Goal: Task Accomplishment & Management: Use online tool/utility

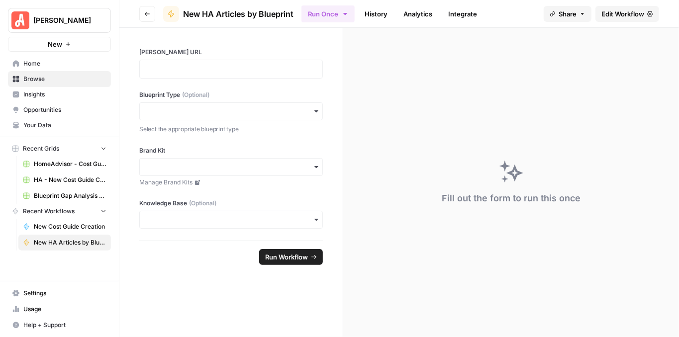
click at [605, 14] on span "Edit Workflow" at bounding box center [622, 14] width 43 height 10
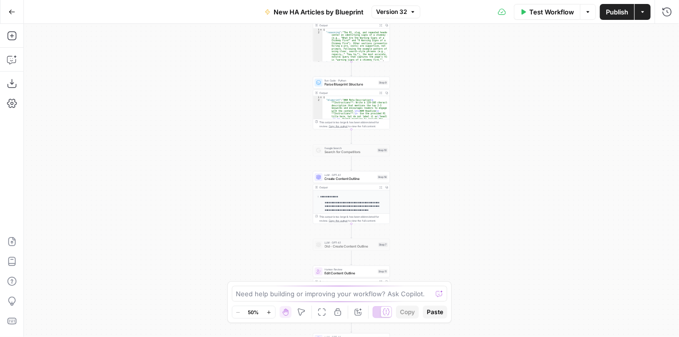
click at [388, 10] on span "Version 32" at bounding box center [391, 11] width 31 height 9
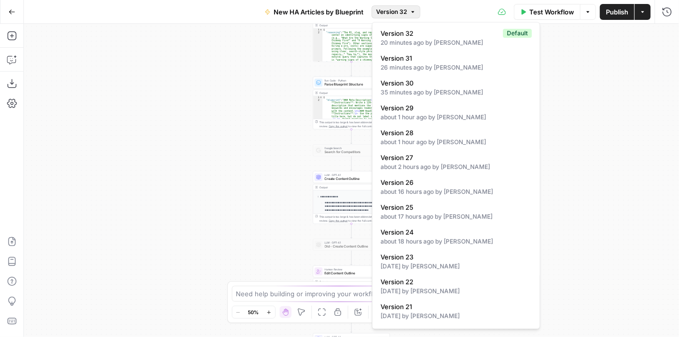
click at [243, 94] on div "**********" at bounding box center [351, 180] width 655 height 313
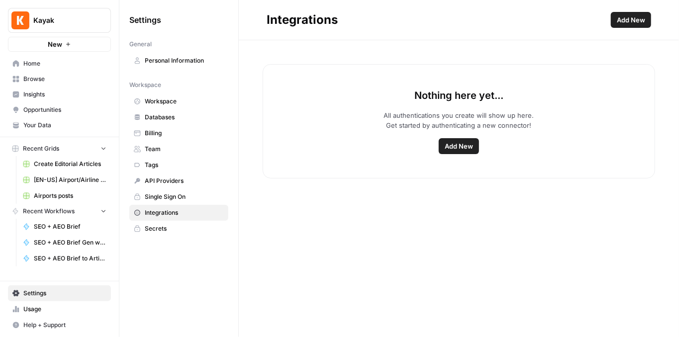
click at [78, 19] on span "Kayak" at bounding box center [63, 20] width 60 height 10
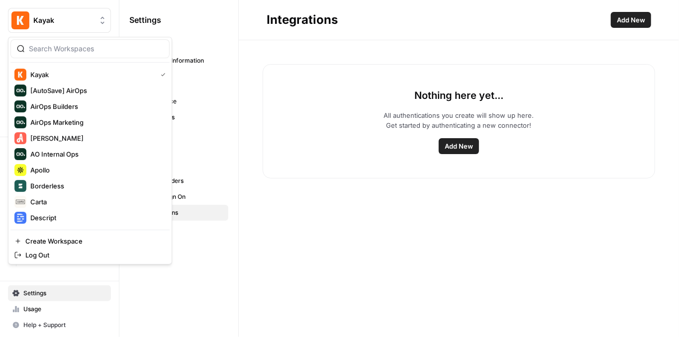
click at [332, 206] on div "Nothing here yet... All authentications you create will show up here. Get start…" at bounding box center [459, 188] width 440 height 297
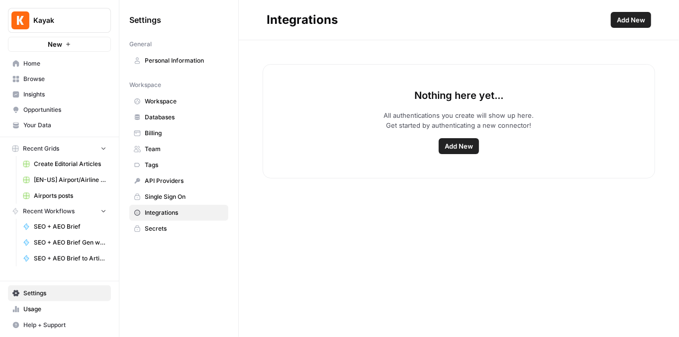
click at [151, 148] on span "Team" at bounding box center [184, 149] width 79 height 9
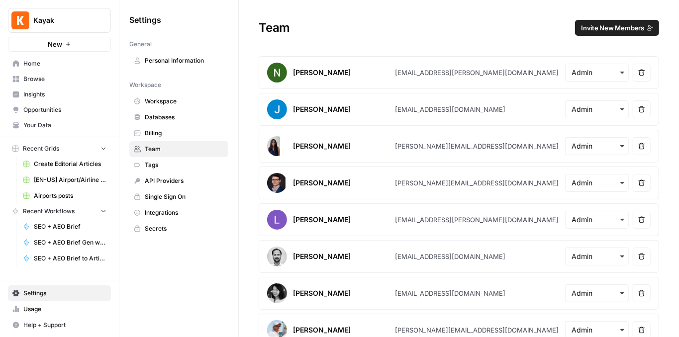
click at [163, 208] on span "Integrations" at bounding box center [184, 212] width 79 height 9
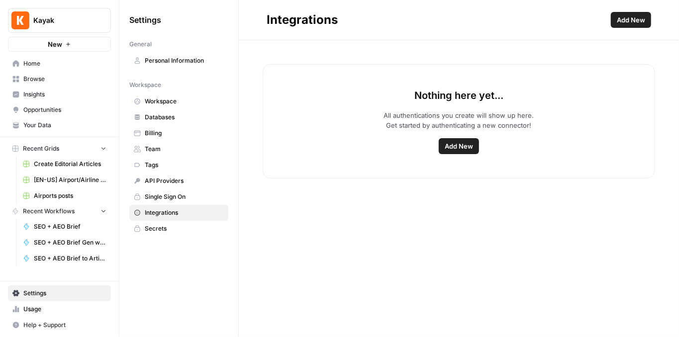
click at [465, 144] on span "Add New" at bounding box center [459, 146] width 28 height 10
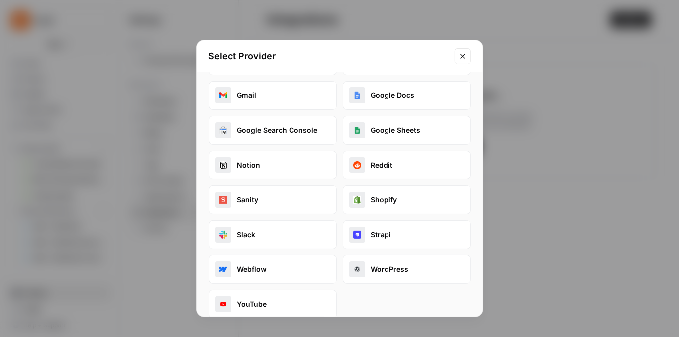
scroll to position [47, 0]
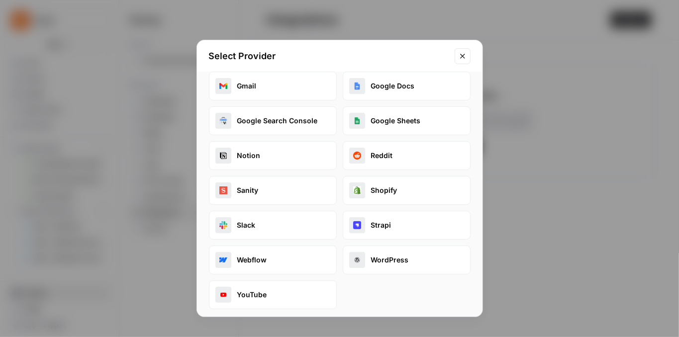
click at [463, 52] on icon "Close modal" at bounding box center [462, 56] width 8 height 8
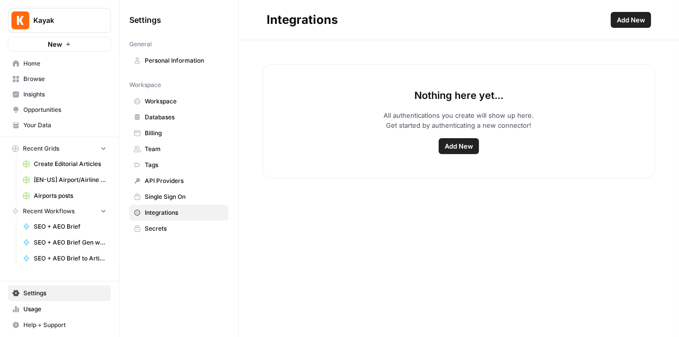
click at [42, 89] on link "Insights" at bounding box center [59, 95] width 103 height 16
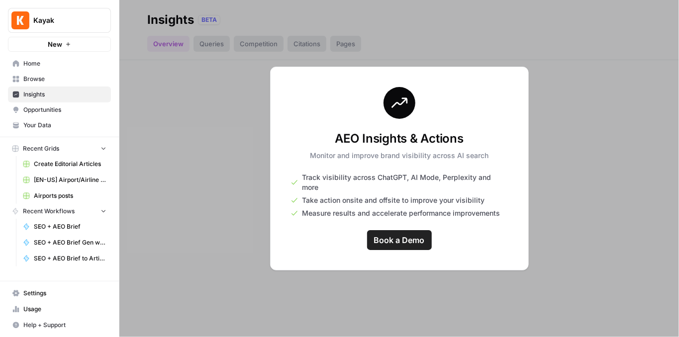
click at [51, 76] on span "Browse" at bounding box center [64, 79] width 83 height 9
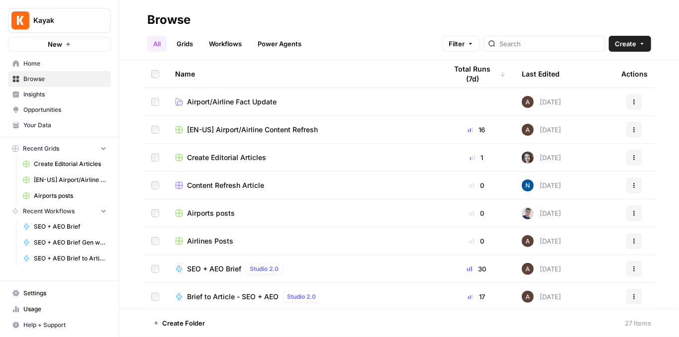
click at [65, 292] on span "Settings" at bounding box center [64, 293] width 83 height 9
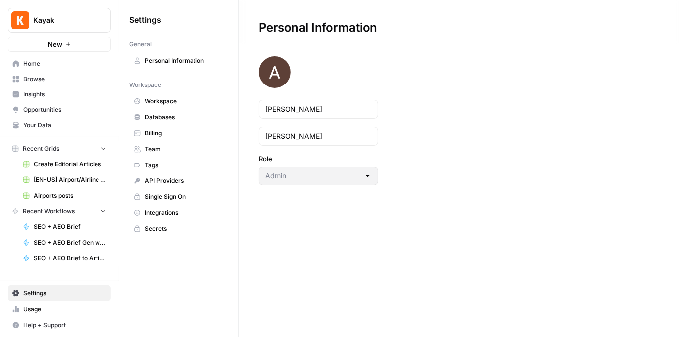
click at [184, 148] on span "Team" at bounding box center [184, 149] width 79 height 9
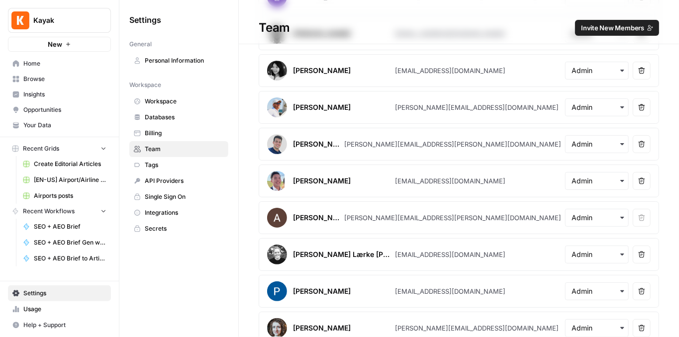
scroll to position [409, 0]
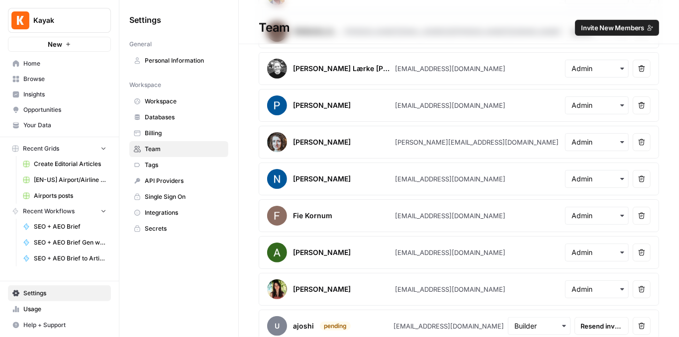
click at [48, 13] on button "Kayak" at bounding box center [59, 20] width 103 height 25
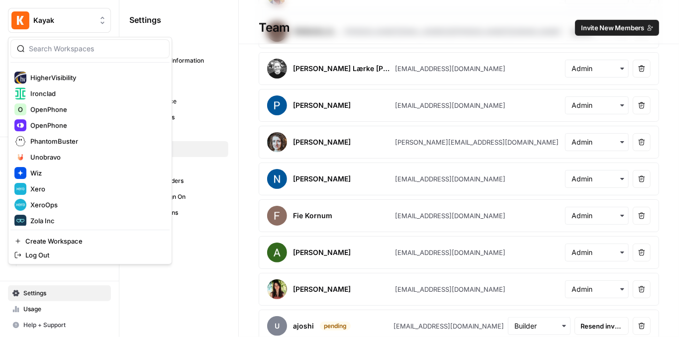
scroll to position [191, 0]
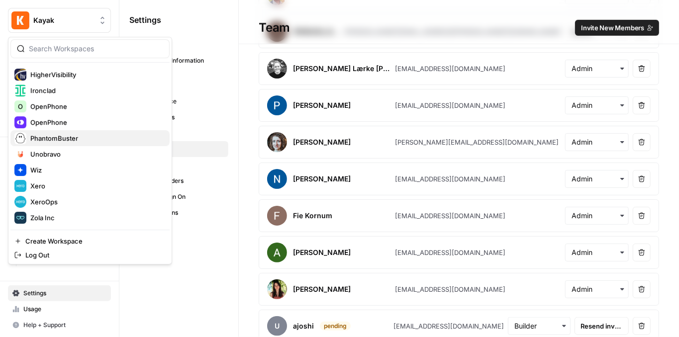
click at [84, 135] on span "PhantomBuster" at bounding box center [95, 138] width 131 height 10
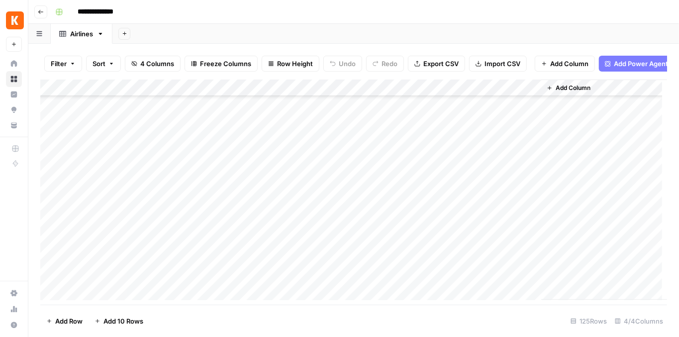
scroll to position [1825, 0]
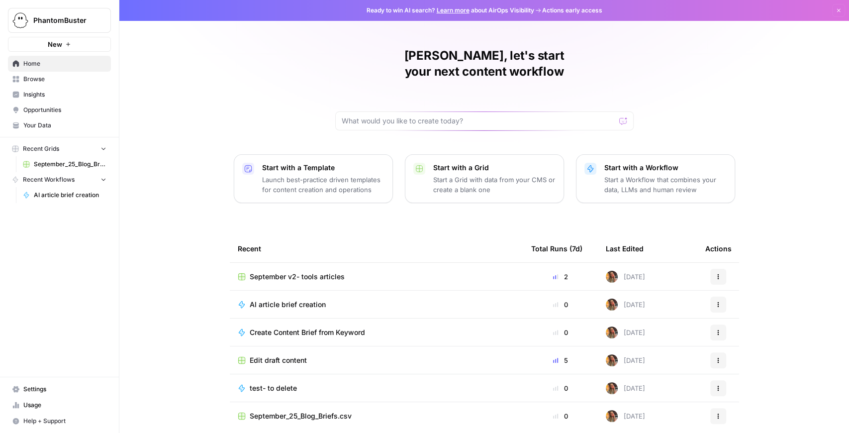
click at [52, 84] on link "Browse" at bounding box center [59, 79] width 103 height 16
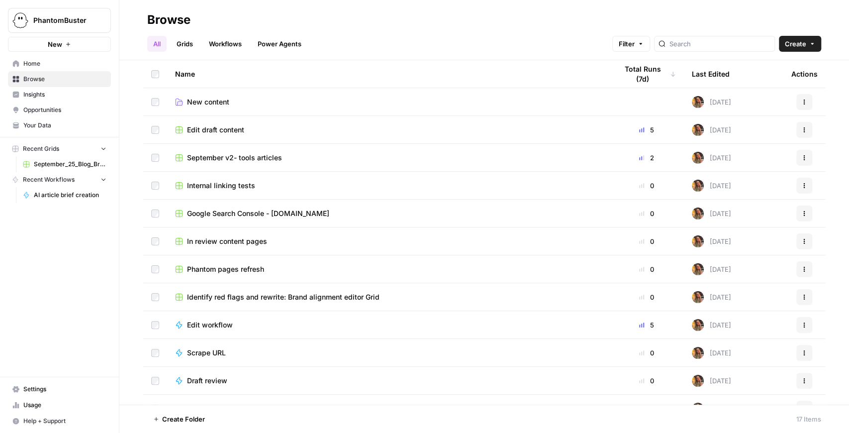
click at [53, 120] on link "Your Data" at bounding box center [59, 125] width 103 height 16
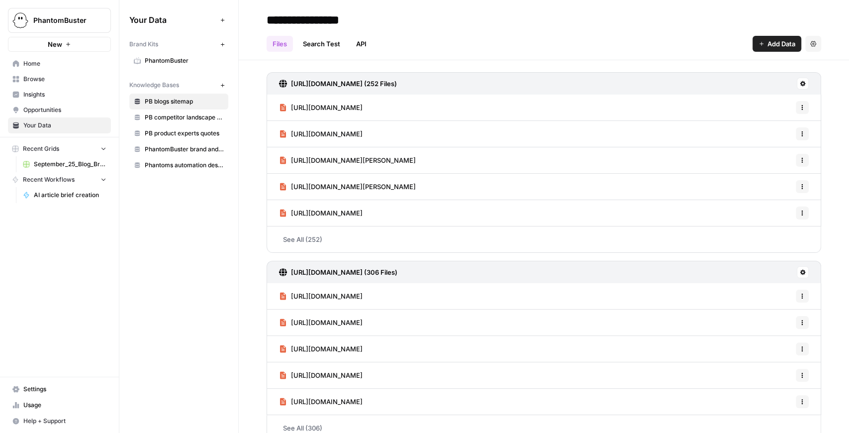
click at [192, 59] on span "PhantomBuster" at bounding box center [184, 60] width 79 height 9
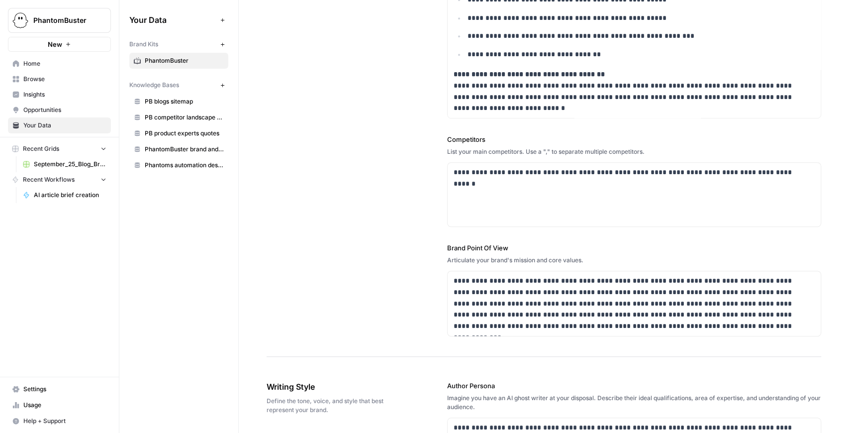
scroll to position [331, 0]
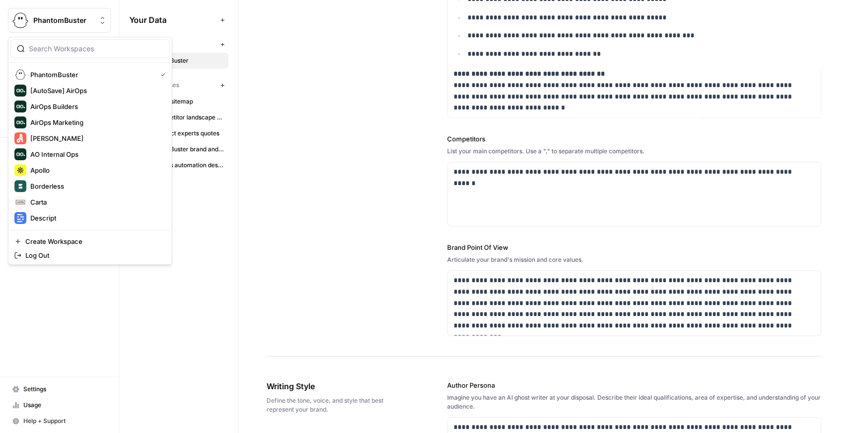
click at [83, 22] on span "PhantomBuster" at bounding box center [63, 20] width 60 height 10
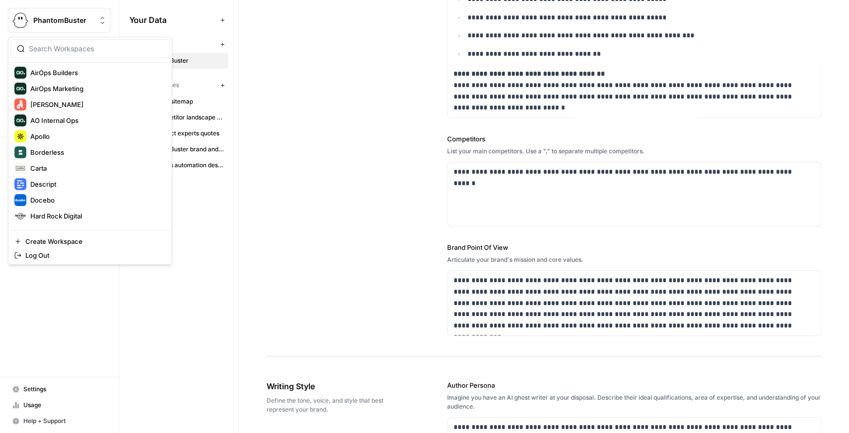
scroll to position [191, 0]
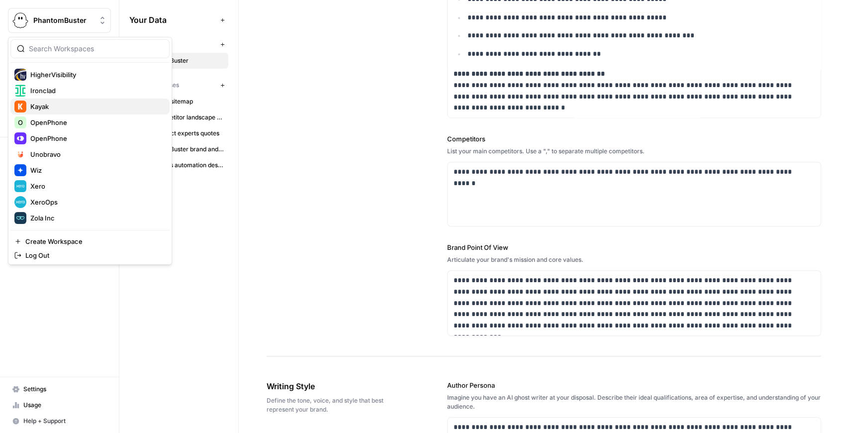
click at [70, 112] on button "Kayak" at bounding box center [89, 106] width 159 height 16
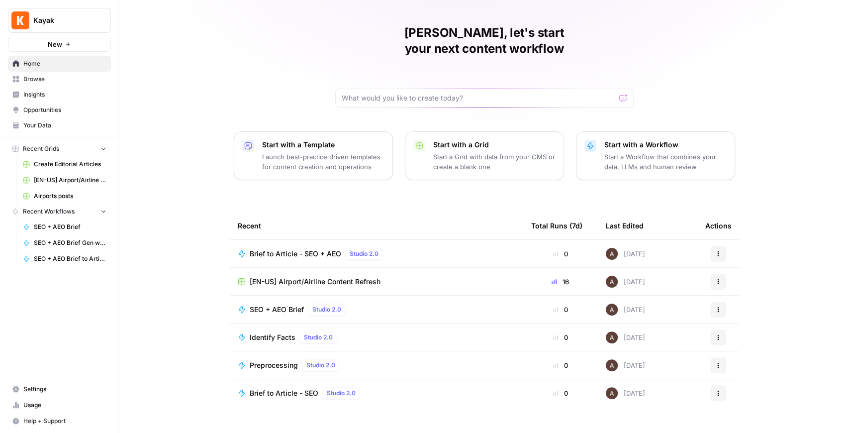
scroll to position [24, 0]
click at [54, 75] on span "Browse" at bounding box center [64, 79] width 83 height 9
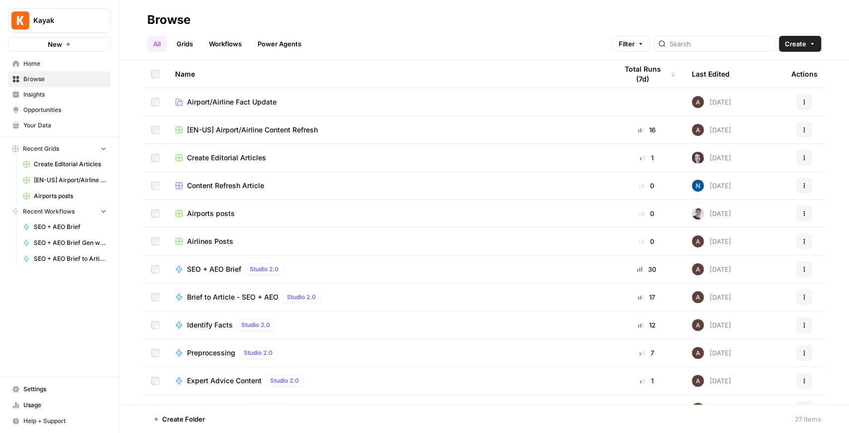
click at [236, 214] on div "Airports posts" at bounding box center [388, 213] width 426 height 10
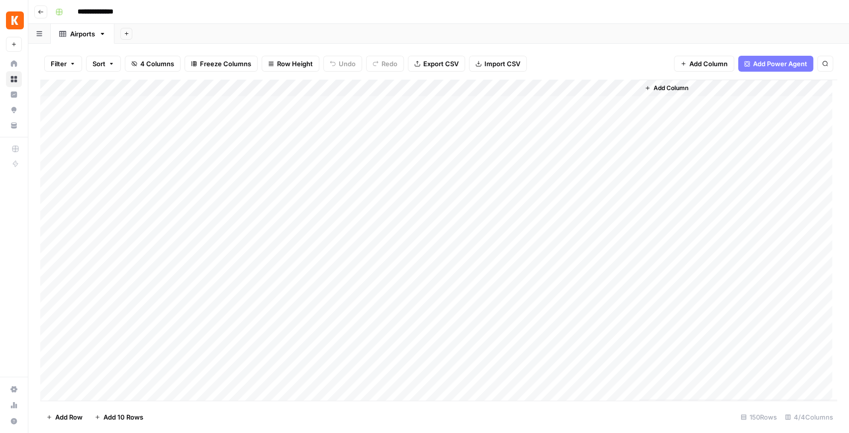
click at [472, 84] on div "Add Column" at bounding box center [438, 240] width 797 height 321
click at [404, 168] on span "Sort Descending" at bounding box center [414, 172] width 87 height 10
click at [411, 231] on div "Add Column" at bounding box center [438, 241] width 797 height 321
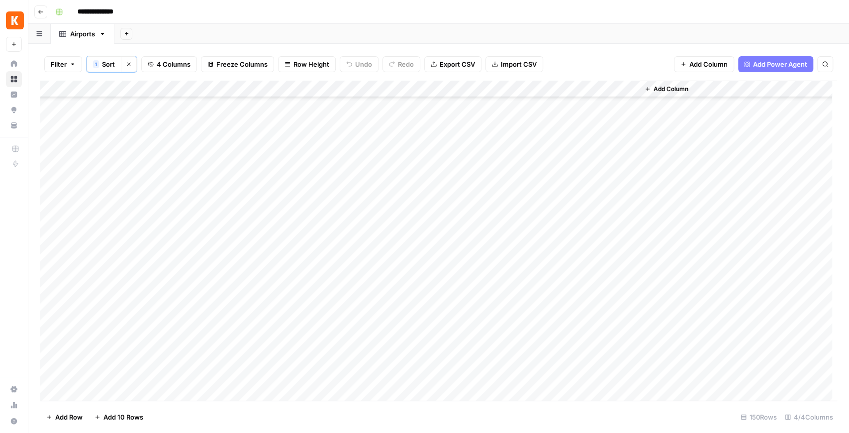
drag, startPoint x: 388, startPoint y: 289, endPoint x: 387, endPoint y: 123, distance: 165.6
click at [387, 123] on div "Add Column" at bounding box center [438, 241] width 797 height 321
click at [389, 358] on div "Add Column" at bounding box center [438, 241] width 797 height 321
click at [396, 139] on div "Add Column" at bounding box center [438, 241] width 797 height 321
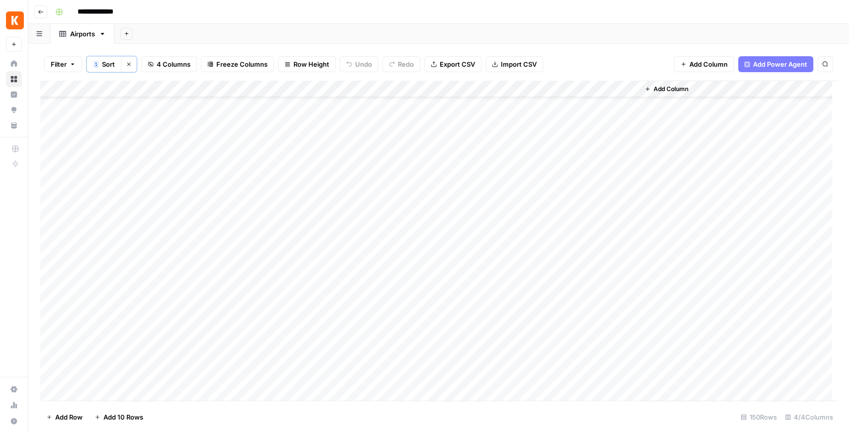
click at [106, 87] on div "Add Column" at bounding box center [438, 241] width 797 height 321
click at [132, 156] on span "Sort Ascending" at bounding box center [137, 158] width 87 height 10
click at [109, 185] on div "Add Column" at bounding box center [438, 241] width 797 height 321
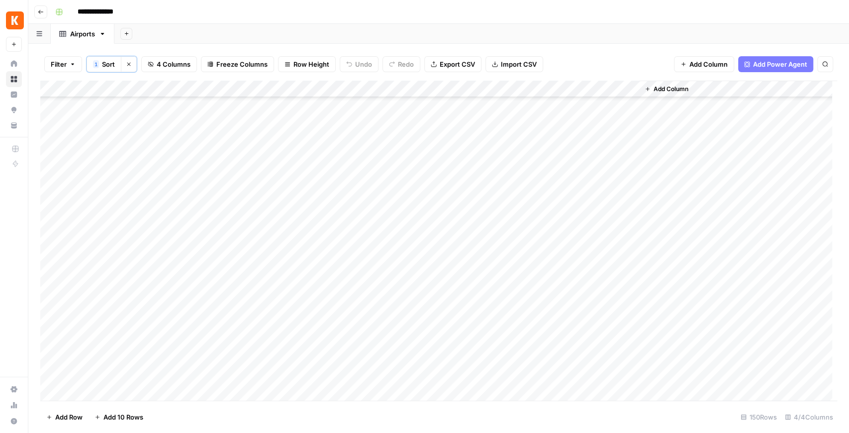
click at [42, 12] on icon "button" at bounding box center [41, 12] width 6 height 6
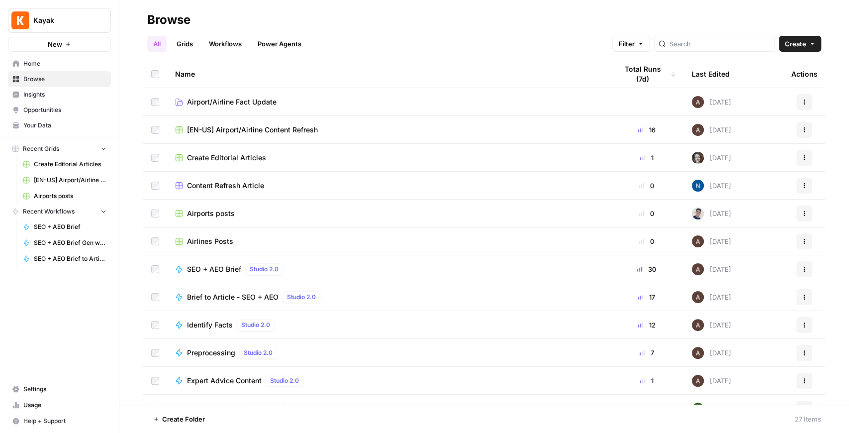
click at [204, 240] on span "Airlines Posts" at bounding box center [210, 241] width 46 height 10
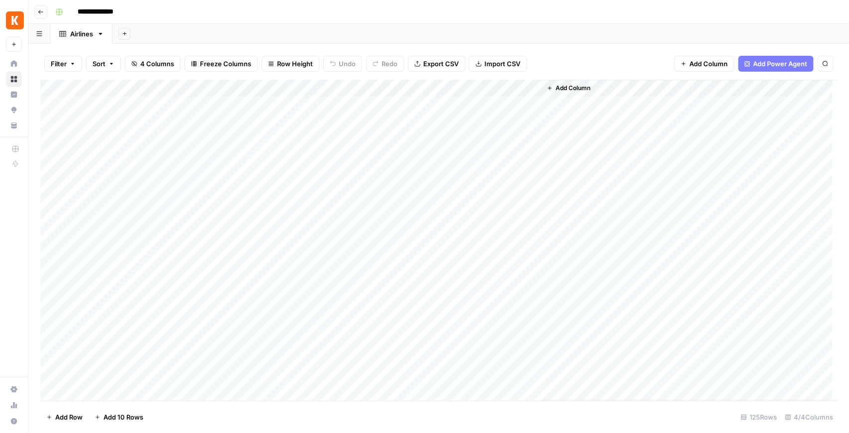
click at [149, 90] on div "Add Column" at bounding box center [438, 240] width 797 height 321
click at [141, 153] on span "Sort Ascending" at bounding box center [137, 158] width 87 height 10
click at [121, 156] on div "Add Column" at bounding box center [438, 241] width 797 height 321
click at [119, 176] on div "Add Column" at bounding box center [438, 241] width 797 height 321
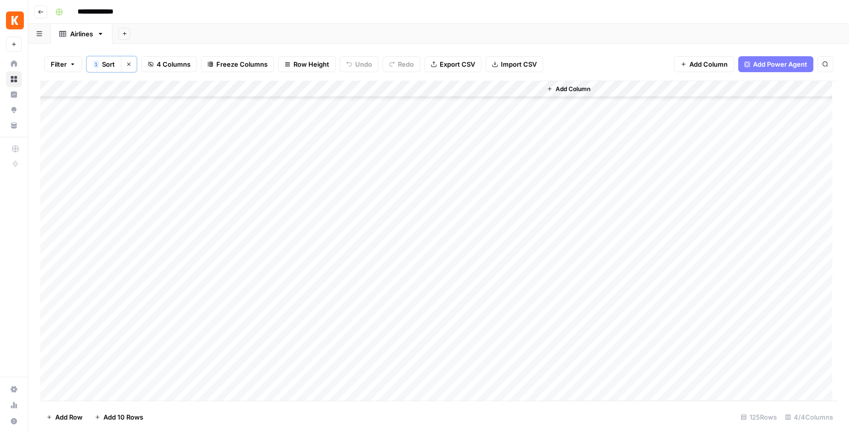
scroll to position [1825, 0]
click at [44, 16] on button "Go back" at bounding box center [40, 11] width 13 height 13
click at [100, 92] on div "Add Column" at bounding box center [438, 240] width 797 height 321
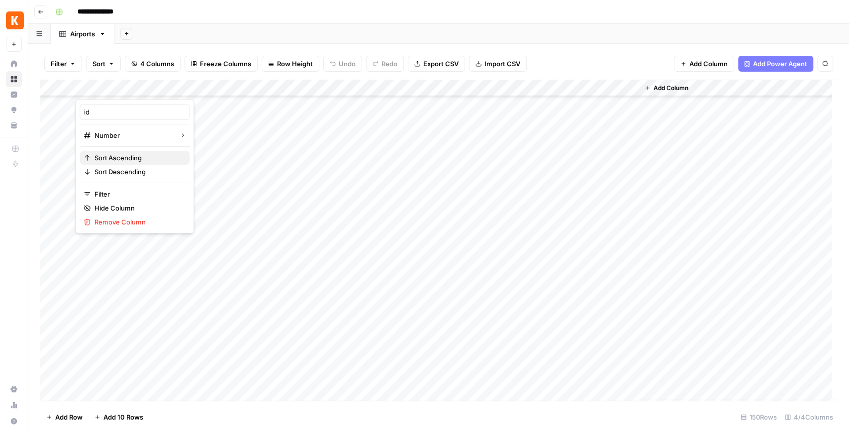
click at [118, 153] on span "Sort Ascending" at bounding box center [137, 158] width 87 height 10
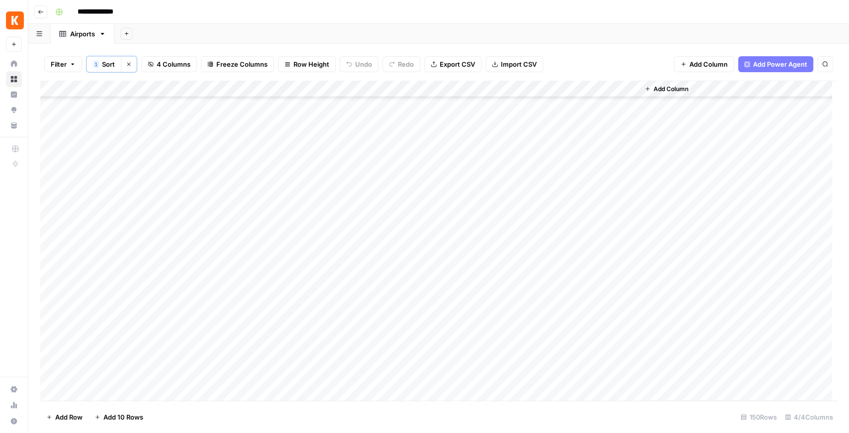
scroll to position [1618, 0]
click at [111, 152] on div "Add Column" at bounding box center [438, 241] width 797 height 321
click at [129, 90] on div "Add Column" at bounding box center [438, 240] width 797 height 321
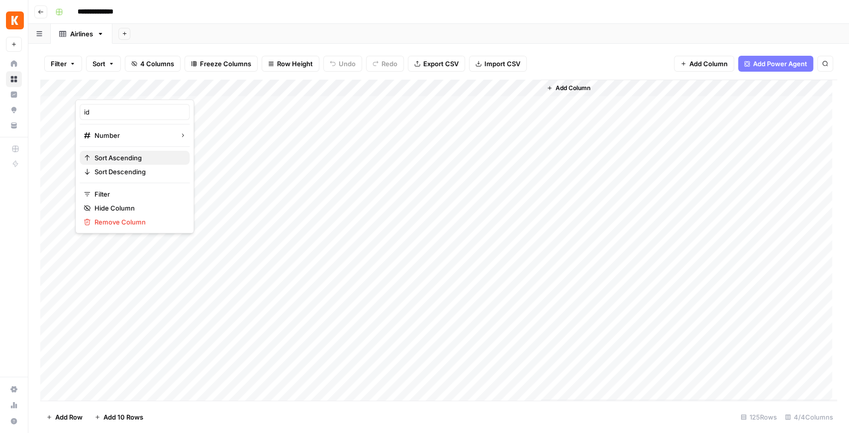
drag, startPoint x: 135, startPoint y: 172, endPoint x: 132, endPoint y: 160, distance: 12.3
click at [132, 160] on div "id Number Sort Ascending Sort Descending Filter Hide Column Remove Column" at bounding box center [134, 166] width 119 height 134
click at [132, 160] on span "Sort Ascending" at bounding box center [137, 158] width 87 height 10
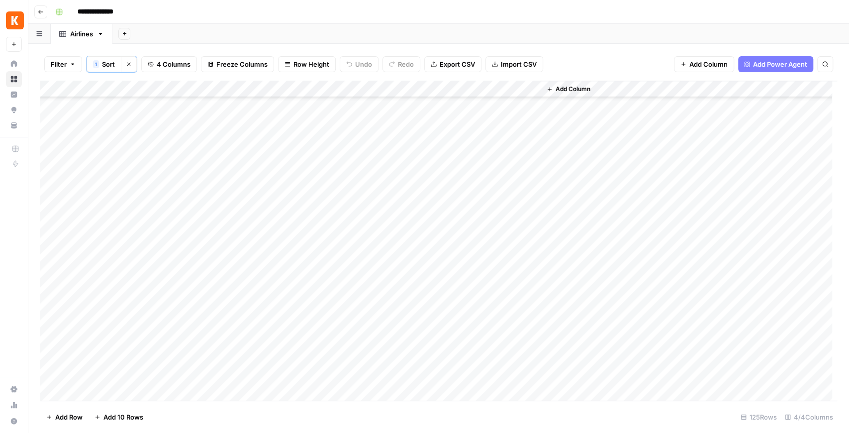
scroll to position [1030, 0]
click at [108, 173] on div "Add Column" at bounding box center [438, 241] width 797 height 321
click at [114, 311] on div "Add Column" at bounding box center [438, 241] width 797 height 321
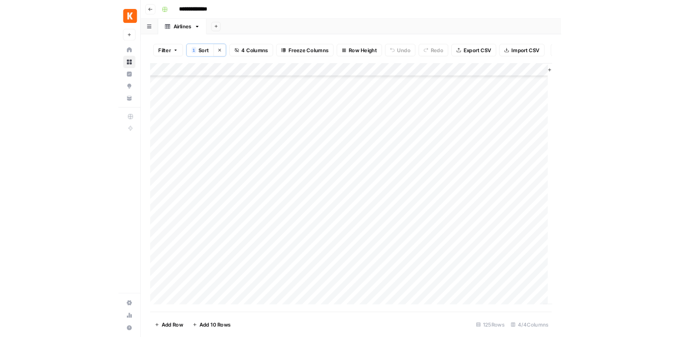
scroll to position [1825, 0]
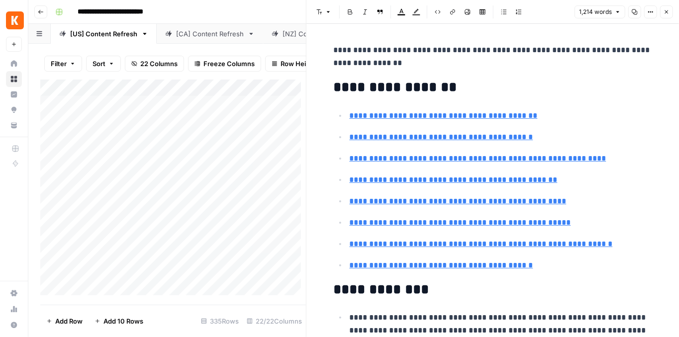
click at [16, 21] on img "Workspace: Kayak" at bounding box center [15, 20] width 18 height 18
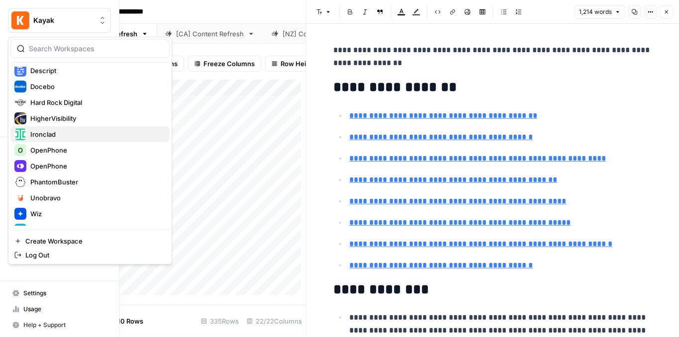
scroll to position [166, 0]
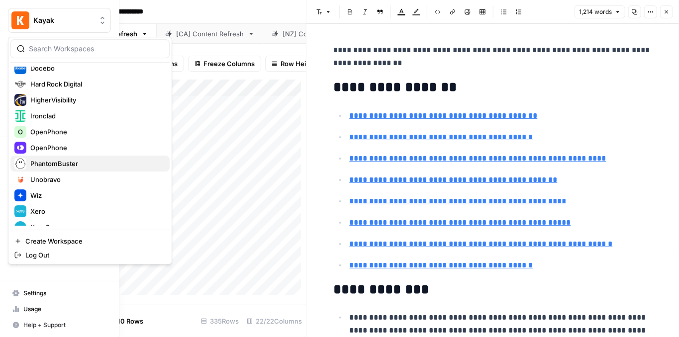
click at [73, 162] on span "PhantomBuster" at bounding box center [95, 164] width 131 height 10
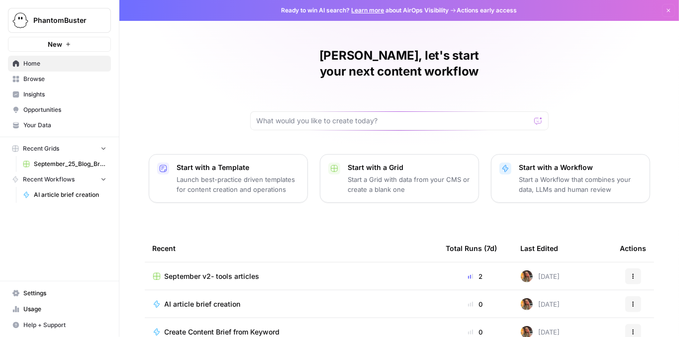
click at [49, 81] on span "Browse" at bounding box center [64, 79] width 83 height 9
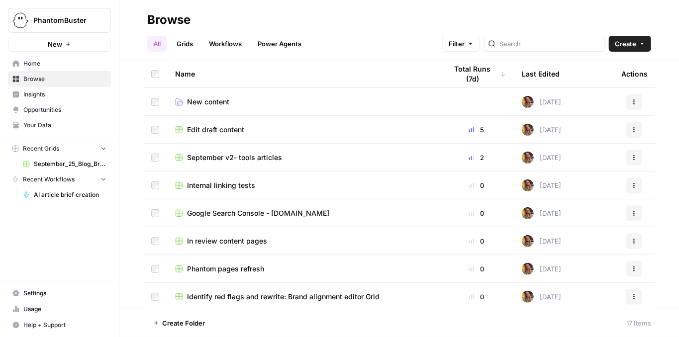
click at [193, 45] on link "Grids" at bounding box center [185, 44] width 28 height 16
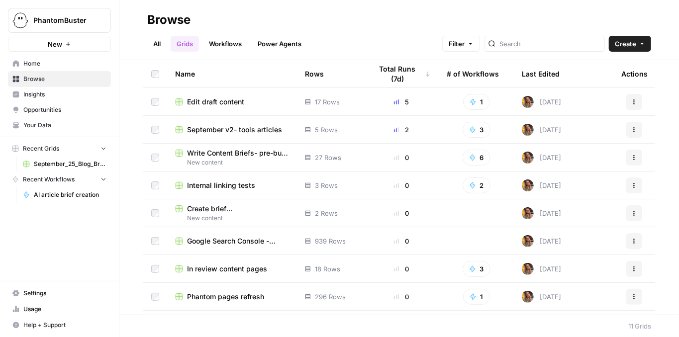
click at [267, 155] on span "Write Content Briefs- pre-built flows" at bounding box center [238, 153] width 102 height 10
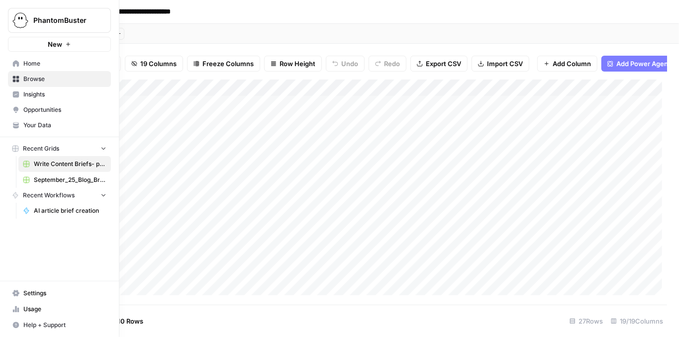
click at [56, 46] on span "New" at bounding box center [55, 44] width 14 height 10
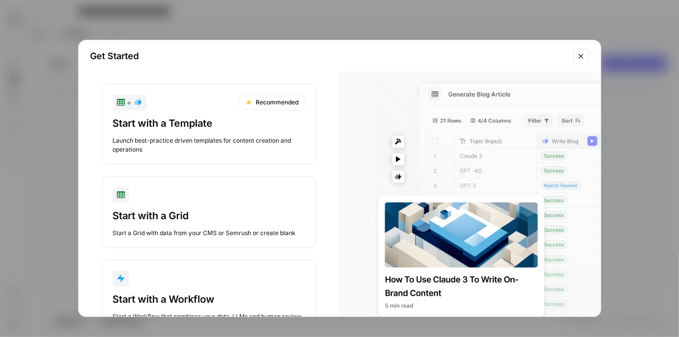
scroll to position [49, 0]
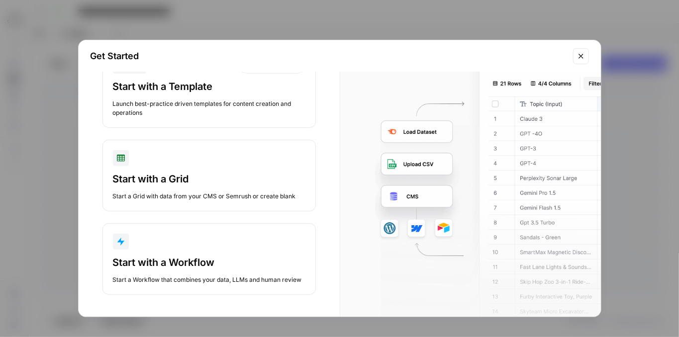
click at [186, 168] on button "Start with a Grid Start a Grid with data from your CMS or Semrush or create bla…" at bounding box center [208, 176] width 213 height 72
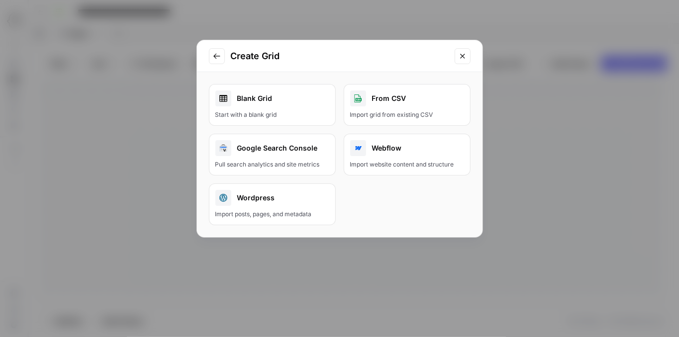
click at [287, 106] on link "Blank Grid Start with a blank grid" at bounding box center [272, 105] width 127 height 42
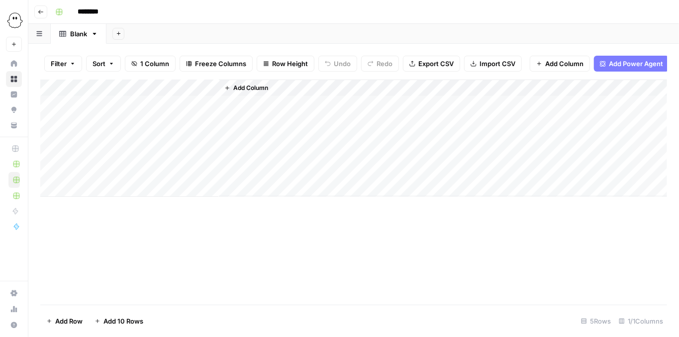
click at [88, 14] on input "********" at bounding box center [101, 12] width 56 height 16
drag, startPoint x: 115, startPoint y: 9, endPoint x: 65, endPoint y: 15, distance: 50.6
click at [65, 15] on div "********" at bounding box center [360, 12] width 618 height 16
type input "**********"
click at [240, 89] on span "Add Column" at bounding box center [250, 88] width 35 height 9
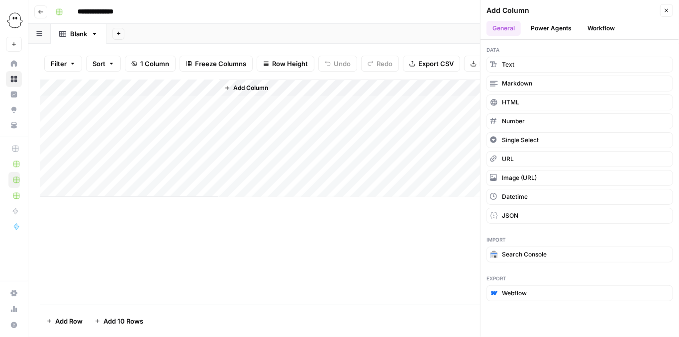
click at [582, 31] on button "Workflow" at bounding box center [600, 28] width 39 height 15
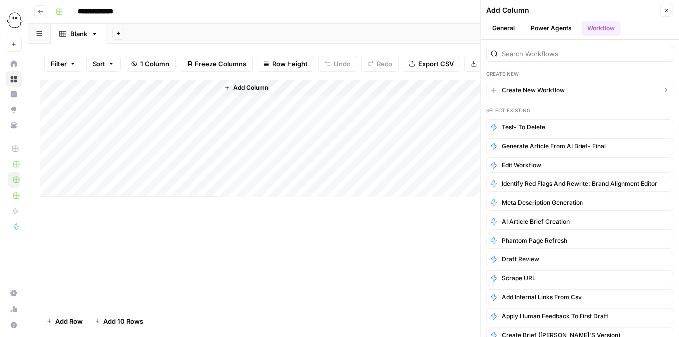
click at [595, 85] on button "Create New Workflow" at bounding box center [579, 91] width 186 height 16
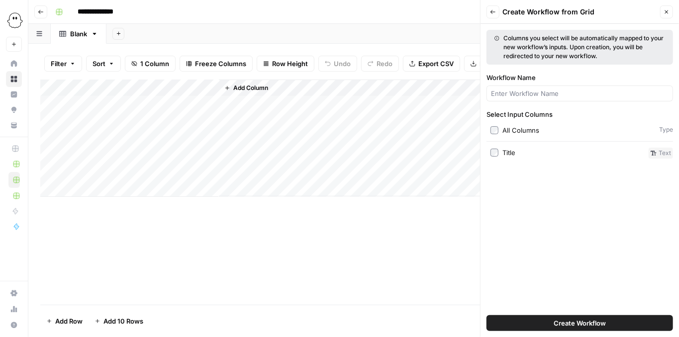
click at [564, 319] on span "Create Workflow" at bounding box center [579, 323] width 52 height 10
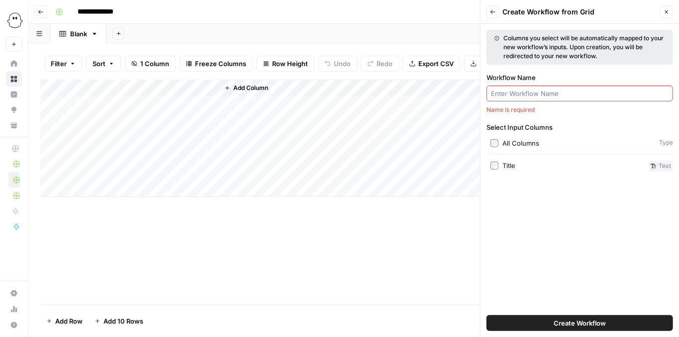
click at [542, 322] on button "Create Workflow" at bounding box center [579, 323] width 186 height 16
click at [521, 97] on input "Workflow Name" at bounding box center [580, 94] width 178 height 10
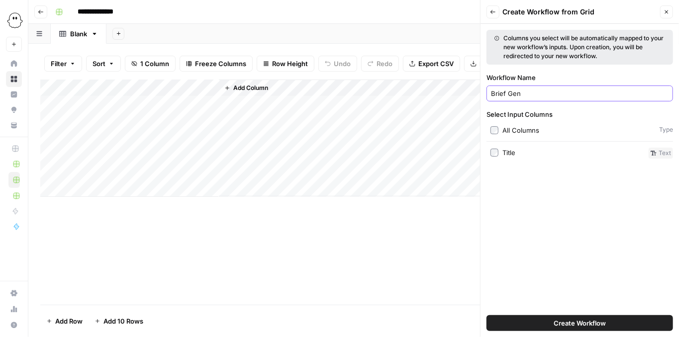
type input "Brief Gen"
click at [577, 324] on span "Create Workflow" at bounding box center [579, 323] width 52 height 10
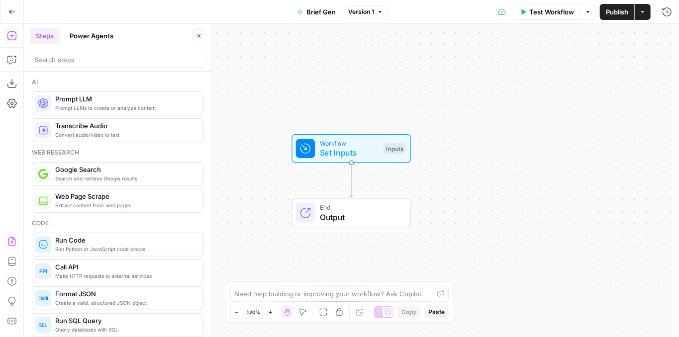
click at [11, 245] on icon "button" at bounding box center [12, 242] width 10 height 10
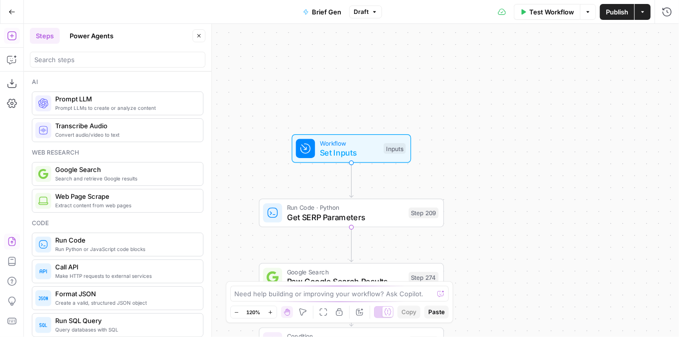
click at [615, 15] on span "Publish" at bounding box center [617, 12] width 22 height 10
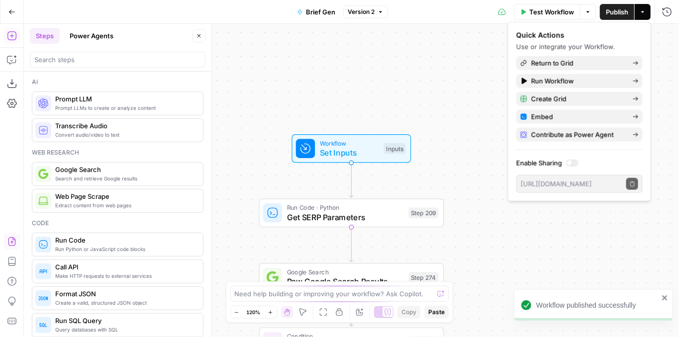
click at [13, 8] on icon "button" at bounding box center [11, 11] width 7 height 7
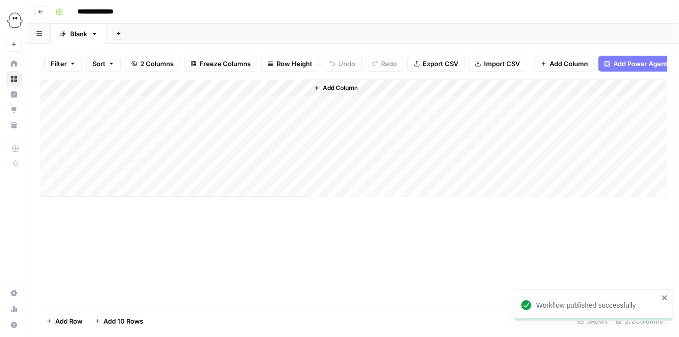
click at [286, 97] on div "Add Column" at bounding box center [353, 138] width 627 height 117
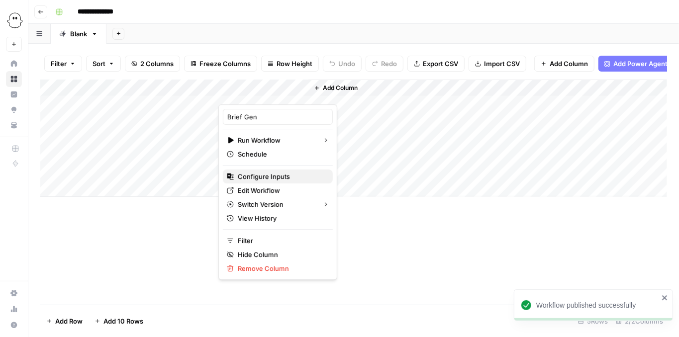
click at [284, 174] on span "Configure Inputs" at bounding box center [281, 177] width 87 height 10
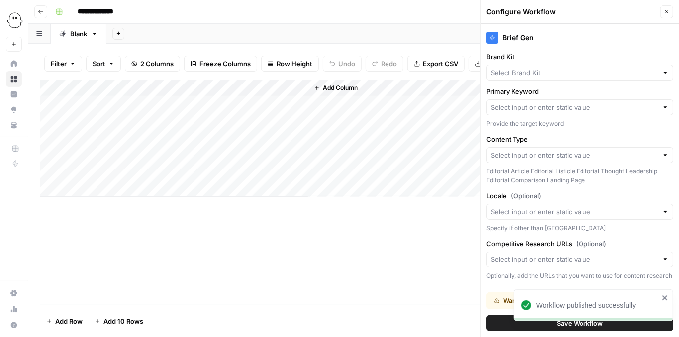
type input "PhantomBuster"
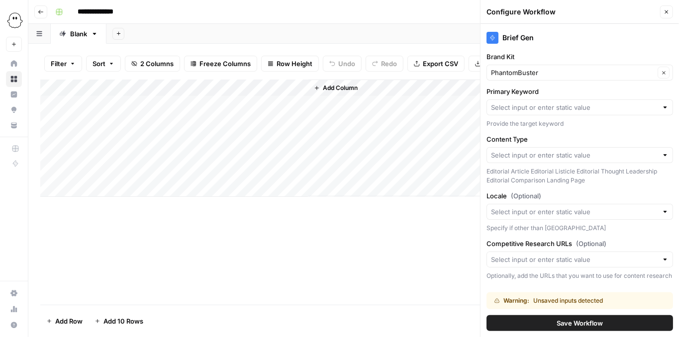
click at [350, 92] on span "Add Column" at bounding box center [340, 88] width 35 height 9
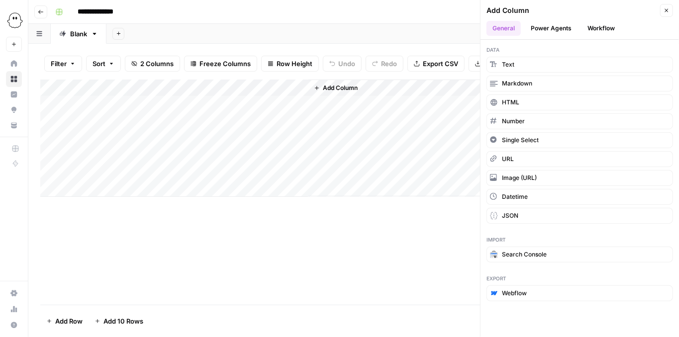
click at [346, 92] on span "Add Column" at bounding box center [340, 88] width 35 height 9
click at [521, 64] on button "Text" at bounding box center [579, 65] width 186 height 16
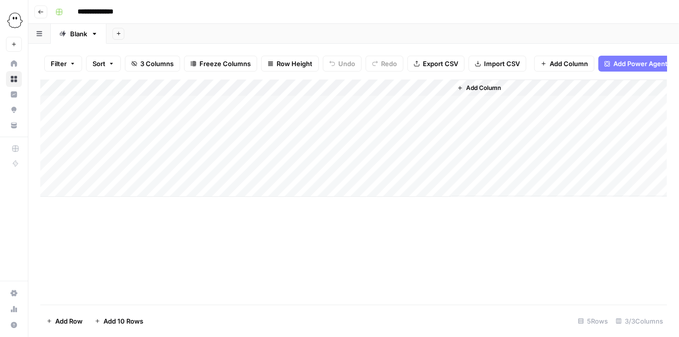
click at [386, 92] on div "Add Column" at bounding box center [353, 138] width 627 height 117
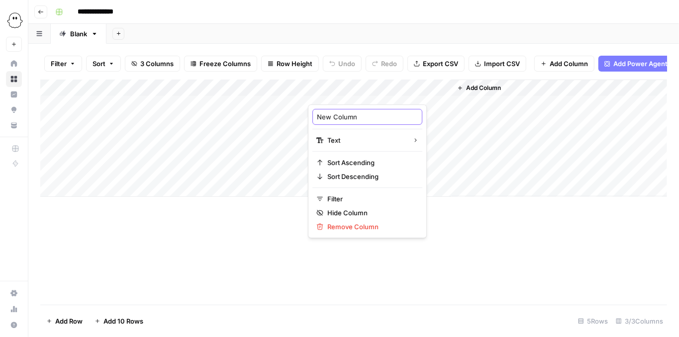
click at [359, 118] on input "New Column" at bounding box center [367, 117] width 101 height 10
drag, startPoint x: 359, startPoint y: 118, endPoint x: 301, endPoint y: 112, distance: 58.0
click at [301, 112] on body "**********" at bounding box center [339, 168] width 679 height 337
click at [368, 114] on input "New Column" at bounding box center [367, 117] width 101 height 10
drag, startPoint x: 368, startPoint y: 114, endPoint x: 319, endPoint y: 113, distance: 49.2
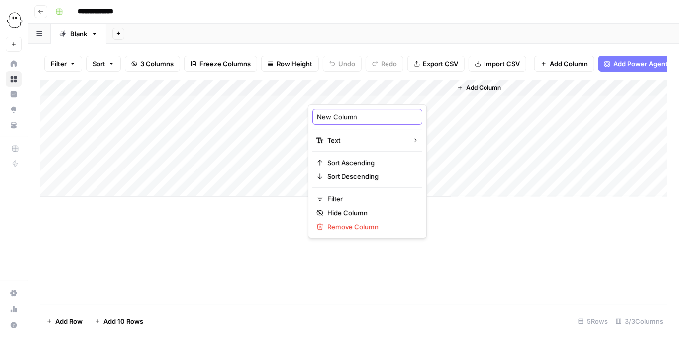
click at [319, 113] on input "New Column" at bounding box center [367, 117] width 101 height 10
type input "Primary Keyword"
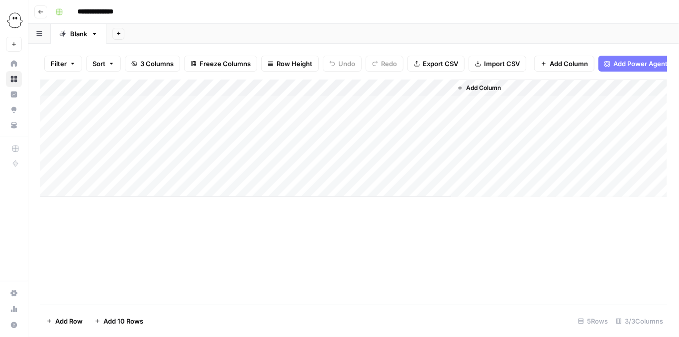
drag, startPoint x: 345, startPoint y: 95, endPoint x: 241, endPoint y: 101, distance: 104.1
click at [241, 101] on div "Add Column" at bounding box center [353, 138] width 627 height 117
drag, startPoint x: 360, startPoint y: 91, endPoint x: 305, endPoint y: 89, distance: 55.2
click at [305, 89] on div "Add Column" at bounding box center [353, 138] width 627 height 117
drag, startPoint x: 220, startPoint y: 89, endPoint x: 177, endPoint y: 93, distance: 43.4
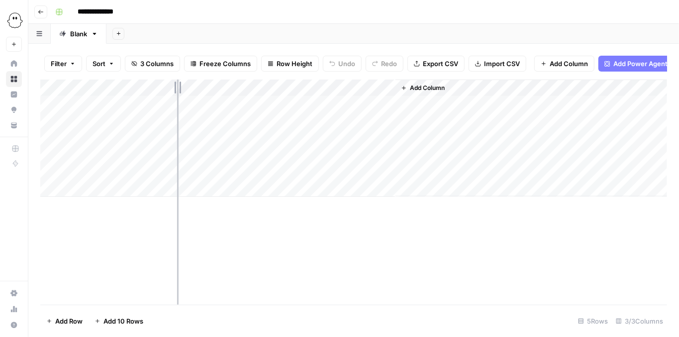
click at [177, 93] on div "Add Column" at bounding box center [353, 138] width 627 height 117
click at [328, 94] on div "Add Column" at bounding box center [353, 138] width 627 height 117
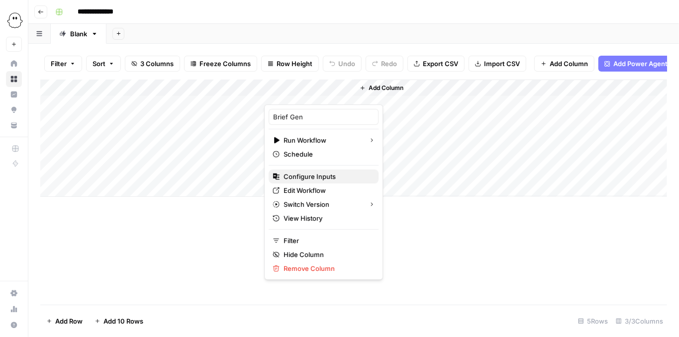
click at [339, 177] on span "Configure Inputs" at bounding box center [326, 177] width 87 height 10
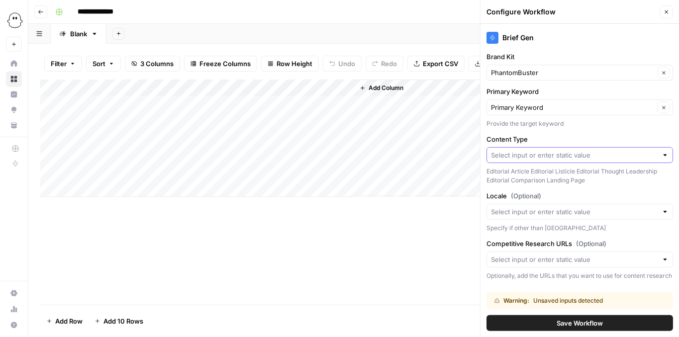
click at [580, 152] on input "Content Type" at bounding box center [574, 155] width 167 height 10
click at [579, 138] on label "Content Type" at bounding box center [579, 139] width 186 height 10
click at [579, 150] on input "Content Type" at bounding box center [574, 155] width 167 height 10
click at [579, 138] on label "Content Type" at bounding box center [579, 139] width 186 height 10
click at [579, 150] on input "Content Type" at bounding box center [574, 155] width 167 height 10
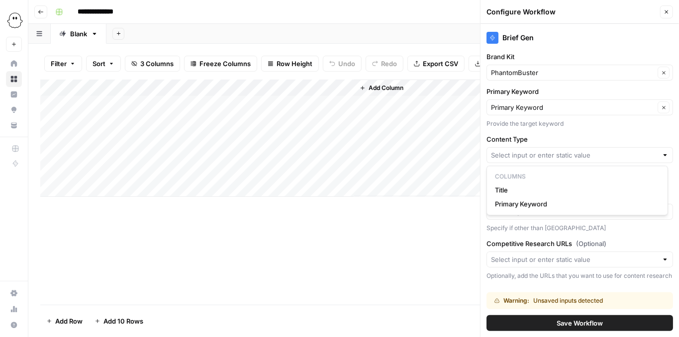
click at [418, 45] on div "Filter Sort 3 Columns Freeze Columns Row Height Undo Redo Export CSV Import CSV…" at bounding box center [353, 190] width 650 height 293
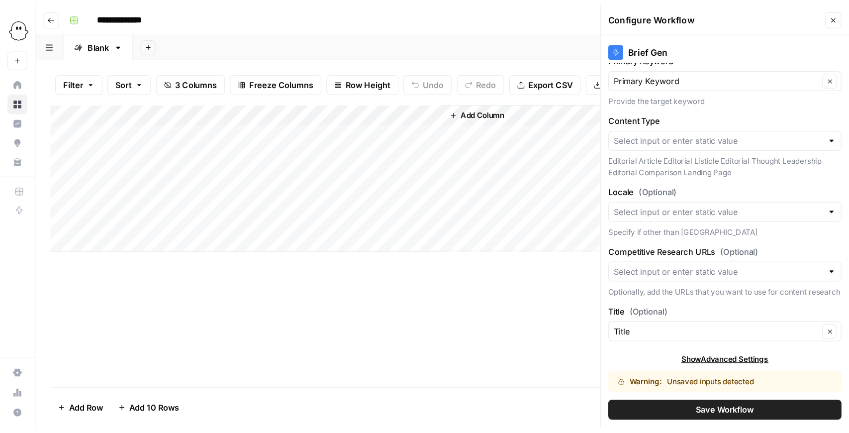
scroll to position [58, 0]
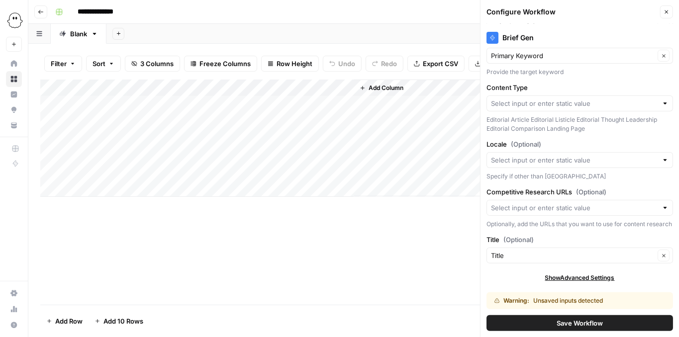
click at [374, 92] on span "Add Column" at bounding box center [385, 88] width 35 height 9
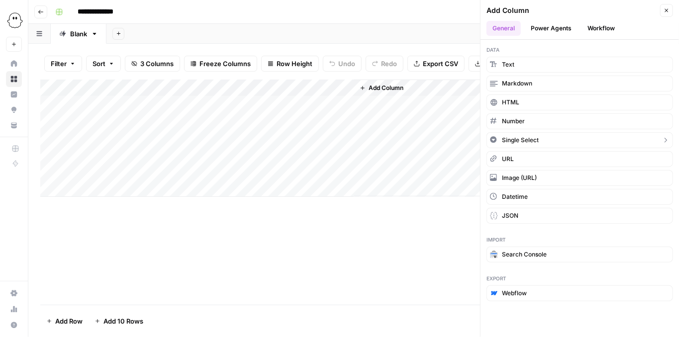
click at [530, 137] on span "Single Select" at bounding box center [520, 140] width 37 height 9
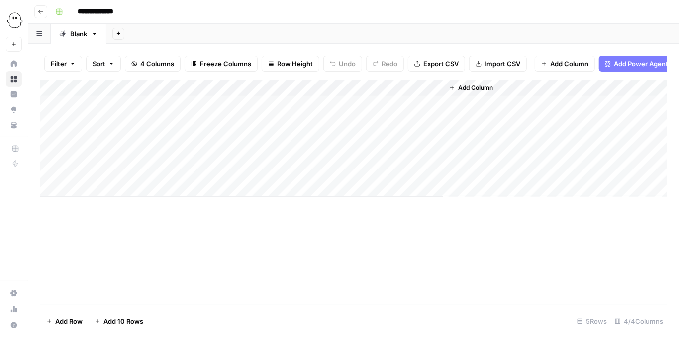
click at [406, 92] on div "Add Column" at bounding box center [353, 138] width 627 height 117
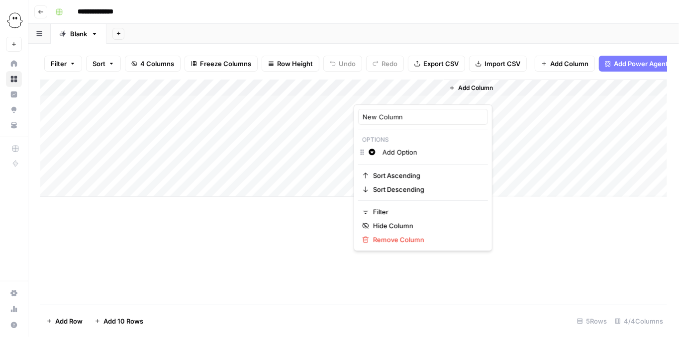
drag, startPoint x: 411, startPoint y: 124, endPoint x: 391, endPoint y: 118, distance: 20.8
click at [389, 117] on div "New Column" at bounding box center [423, 117] width 130 height 16
drag, startPoint x: 403, startPoint y: 118, endPoint x: 339, endPoint y: 109, distance: 64.3
click at [339, 109] on body "**********" at bounding box center [339, 168] width 679 height 337
drag, startPoint x: 415, startPoint y: 120, endPoint x: 361, endPoint y: 110, distance: 54.5
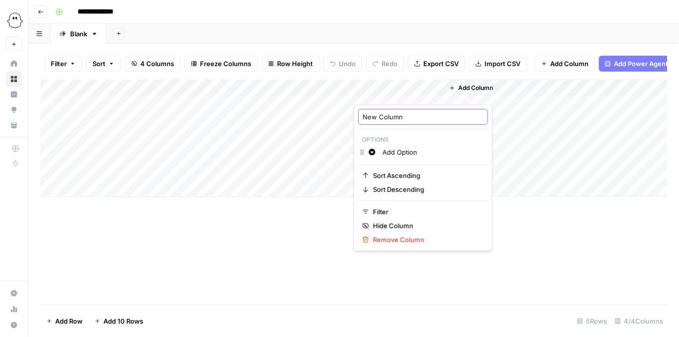
click at [361, 110] on div "New Column" at bounding box center [423, 117] width 130 height 16
type input "Content Type"
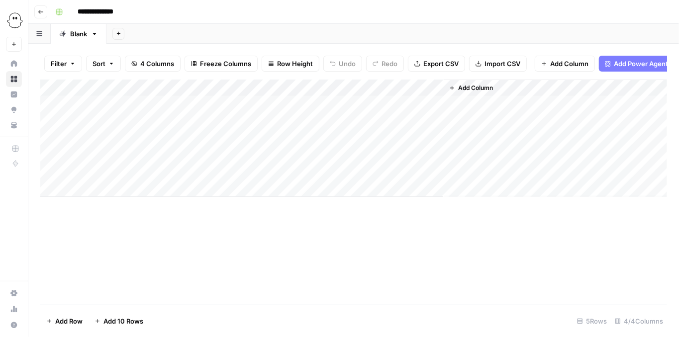
drag, startPoint x: 378, startPoint y: 93, endPoint x: 308, endPoint y: 95, distance: 70.2
click at [308, 95] on div "Add Column" at bounding box center [353, 138] width 627 height 117
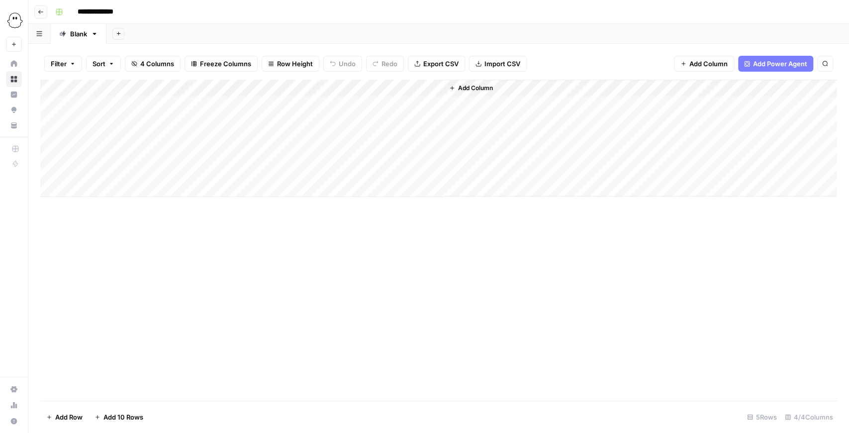
click at [142, 102] on div "Add Column" at bounding box center [438, 138] width 797 height 117
type textarea "**********"
click at [240, 241] on div "Add Column" at bounding box center [438, 240] width 797 height 321
drag, startPoint x: 179, startPoint y: 90, endPoint x: 193, endPoint y: 90, distance: 13.9
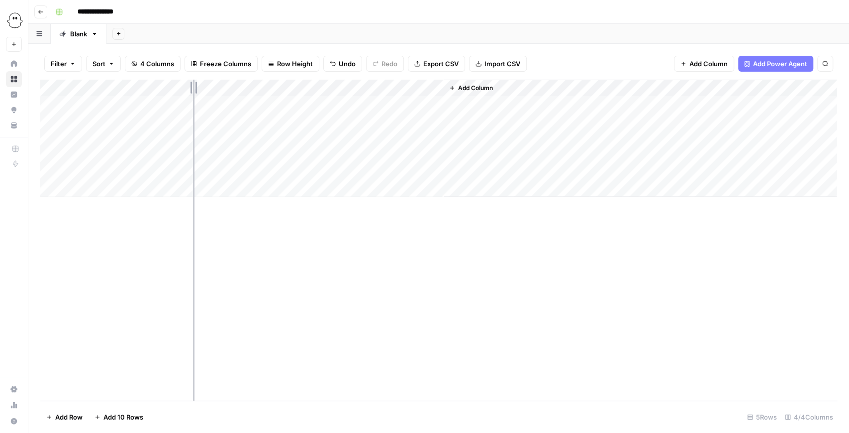
click at [193, 90] on div "Add Column" at bounding box center [438, 138] width 797 height 117
click at [678, 62] on span "Add Power Agent" at bounding box center [780, 64] width 54 height 10
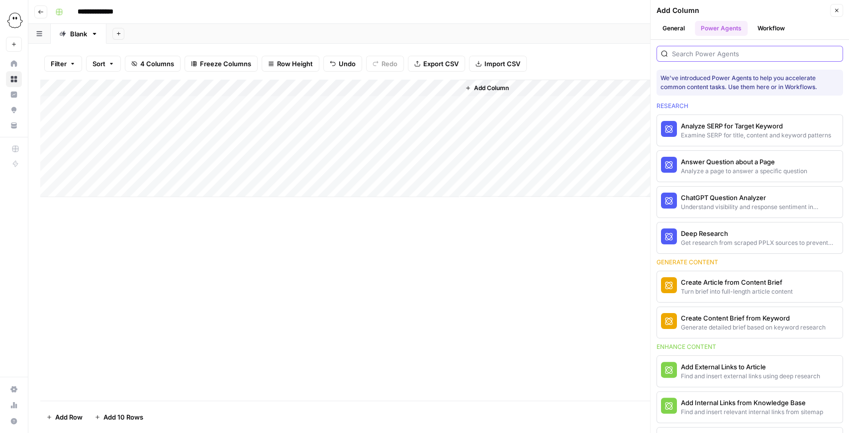
click at [678, 56] on input "search" at bounding box center [755, 54] width 167 height 10
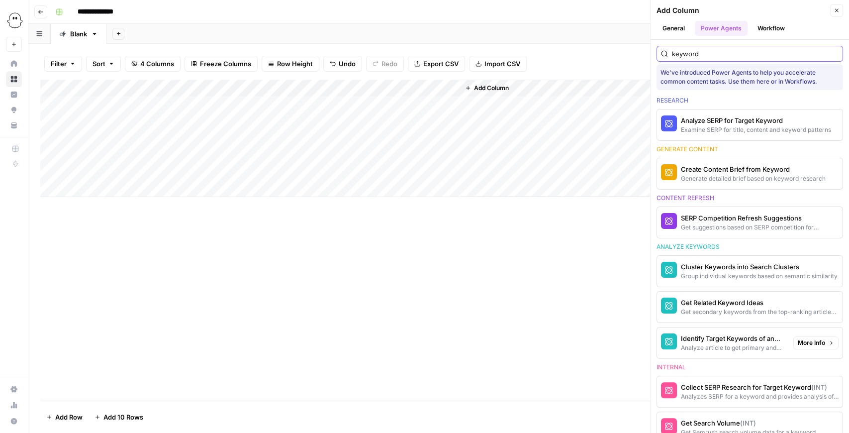
scroll to position [0, 0]
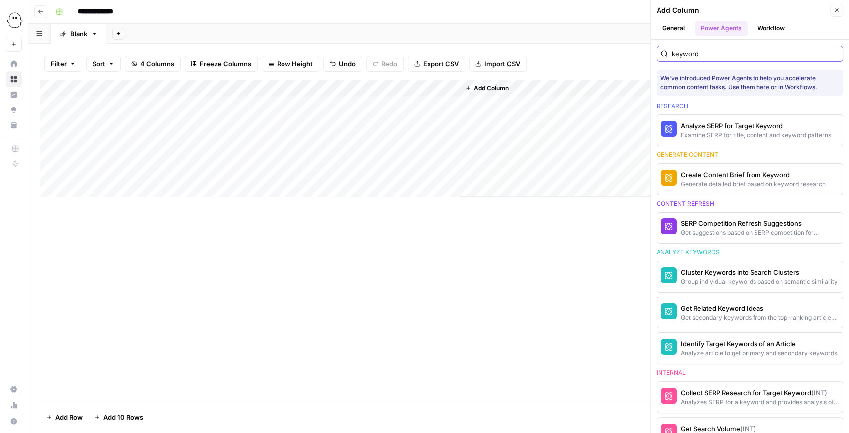
type input "keyword"
click at [678, 16] on button "Close" at bounding box center [836, 10] width 13 height 13
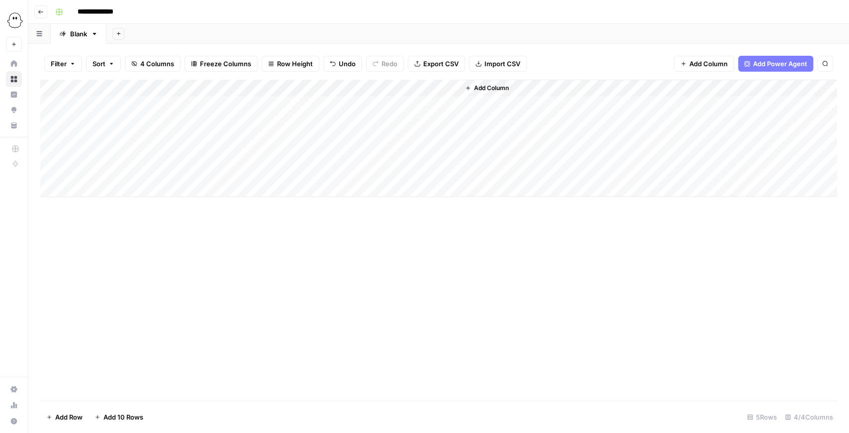
click at [434, 89] on div "Add Column" at bounding box center [438, 138] width 797 height 117
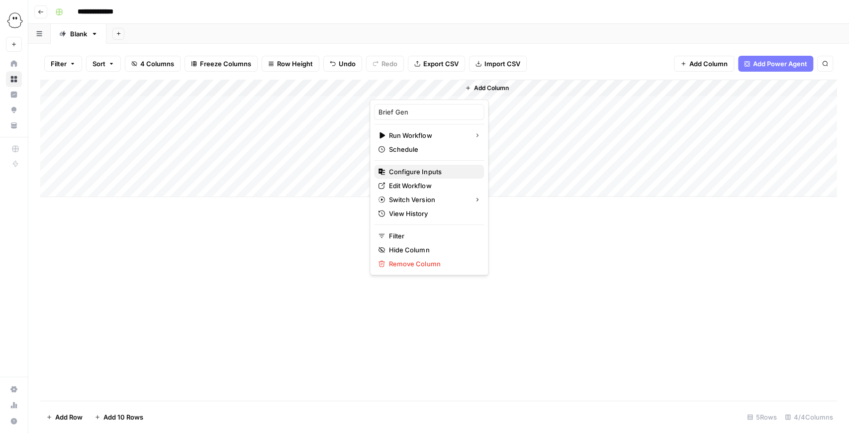
click at [425, 167] on span "Configure Inputs" at bounding box center [432, 172] width 87 height 10
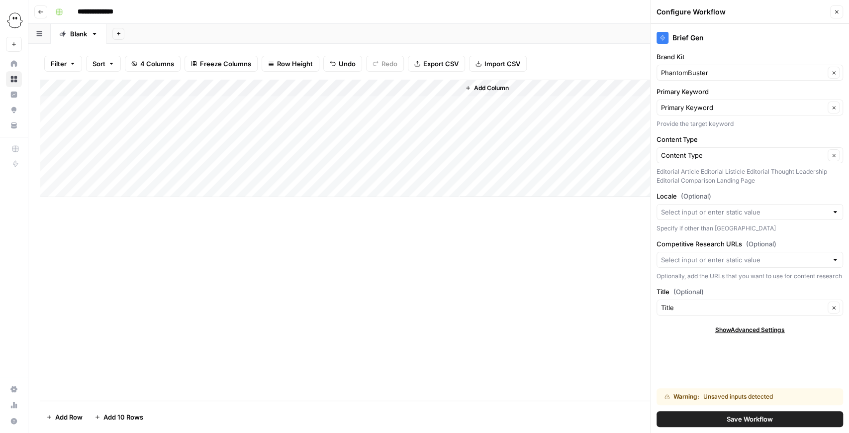
click at [678, 337] on span "Save Workflow" at bounding box center [749, 419] width 46 height 10
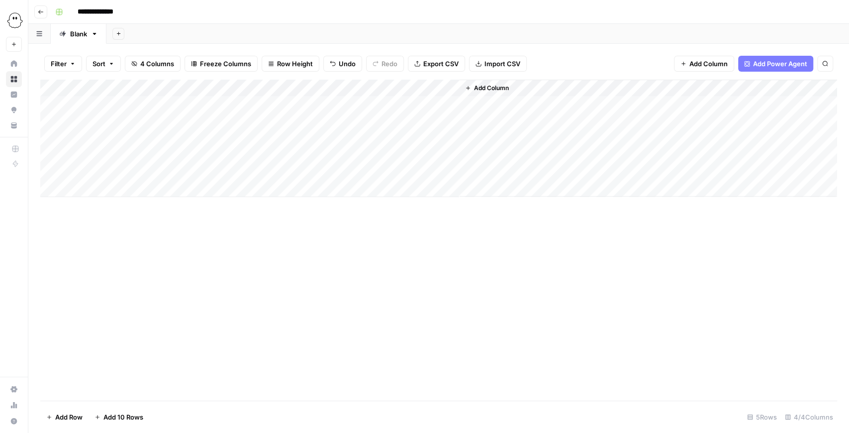
click at [152, 104] on div "Add Column" at bounding box center [438, 138] width 797 height 117
click at [555, 89] on div "Add Column" at bounding box center [647, 138] width 377 height 117
click at [678, 60] on span "Add Power Agent" at bounding box center [780, 64] width 54 height 10
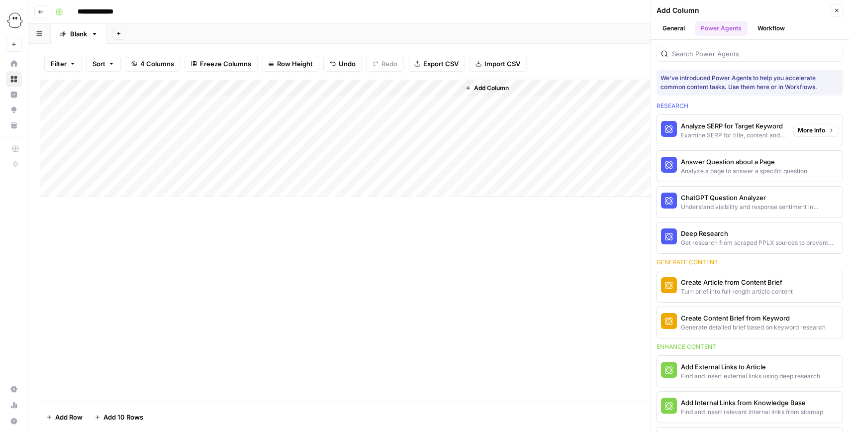
click at [678, 137] on div "Examine SERP for title, content and keyword patterns" at bounding box center [733, 135] width 104 height 9
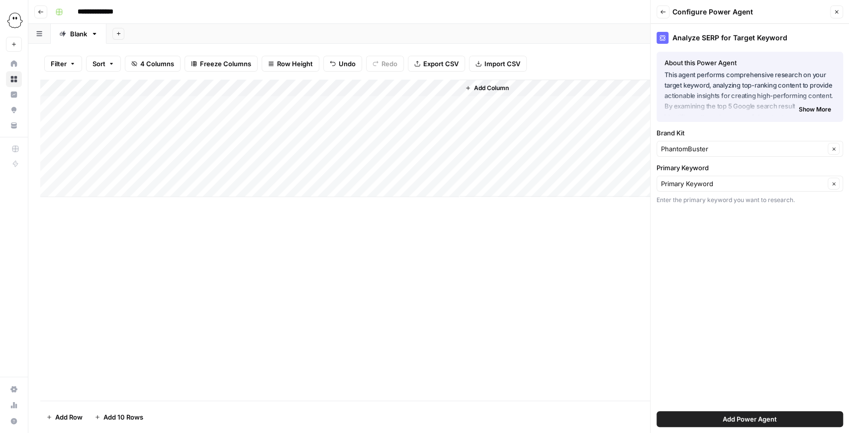
click at [661, 15] on icon "button" at bounding box center [663, 12] width 6 height 6
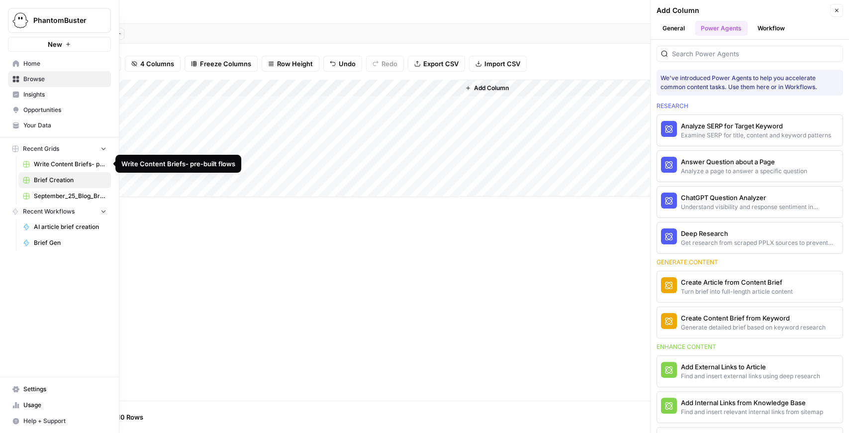
click at [73, 164] on span "Write Content Briefs- pre-built flows" at bounding box center [70, 164] width 73 height 9
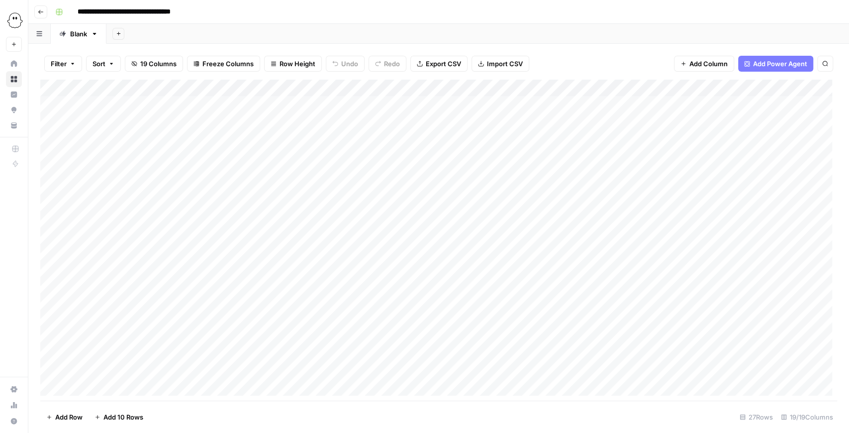
click at [384, 90] on div "Add Column" at bounding box center [438, 240] width 797 height 321
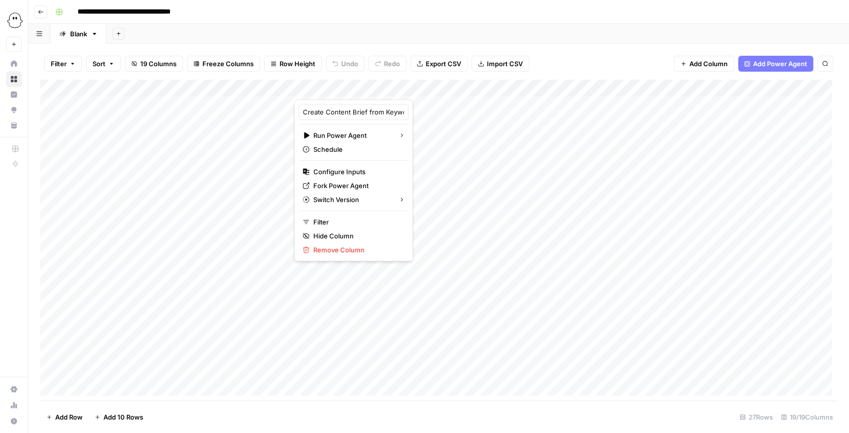
click at [314, 77] on div "Filter Sort 19 Columns Freeze Columns Row Height Undo Redo Export CSV Import CS…" at bounding box center [438, 64] width 797 height 32
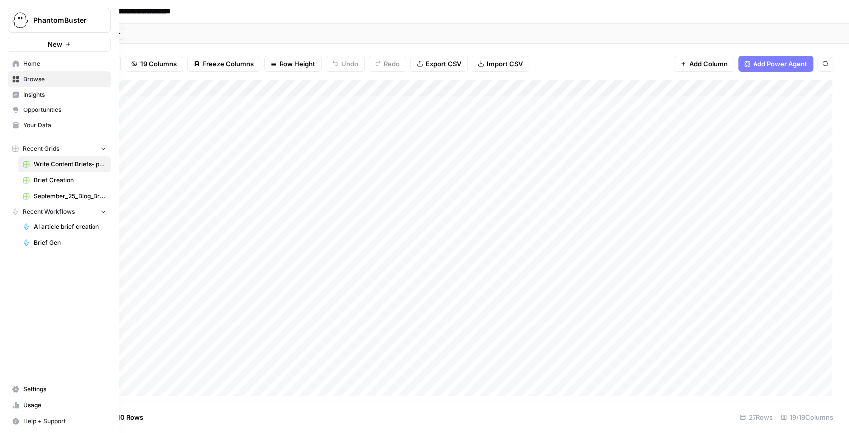
click at [48, 177] on span "Brief Creation" at bounding box center [70, 180] width 73 height 9
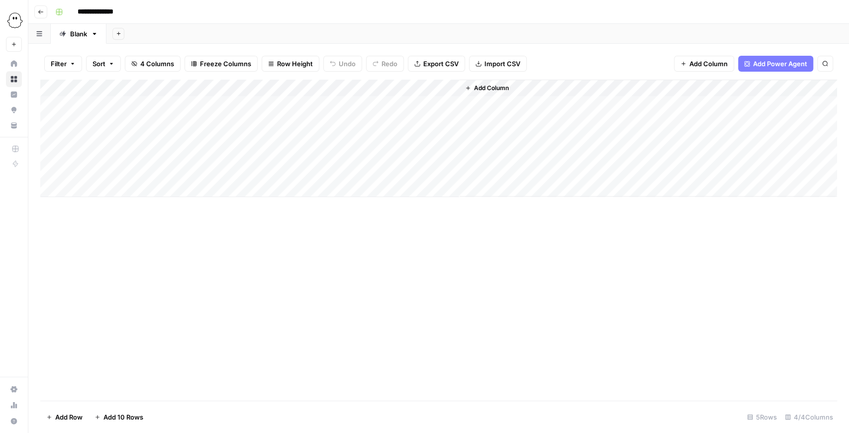
click at [156, 103] on div "Add Column" at bounding box center [438, 138] width 797 height 117
drag, startPoint x: 187, startPoint y: 109, endPoint x: 67, endPoint y: 102, distance: 121.0
click at [67, 102] on body "**********" at bounding box center [424, 216] width 849 height 433
drag, startPoint x: 170, startPoint y: 117, endPoint x: 82, endPoint y: 103, distance: 89.7
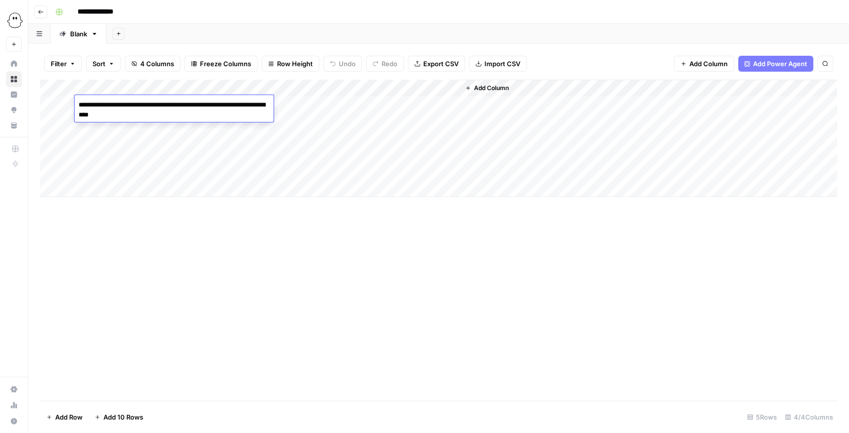
click at [82, 103] on textarea "**********" at bounding box center [174, 110] width 199 height 24
click at [152, 109] on textarea "**********" at bounding box center [174, 110] width 199 height 24
drag, startPoint x: 180, startPoint y: 115, endPoint x: 73, endPoint y: 97, distance: 108.9
click at [73, 97] on body "**********" at bounding box center [424, 216] width 849 height 433
click at [207, 228] on div "Add Column" at bounding box center [438, 240] width 797 height 321
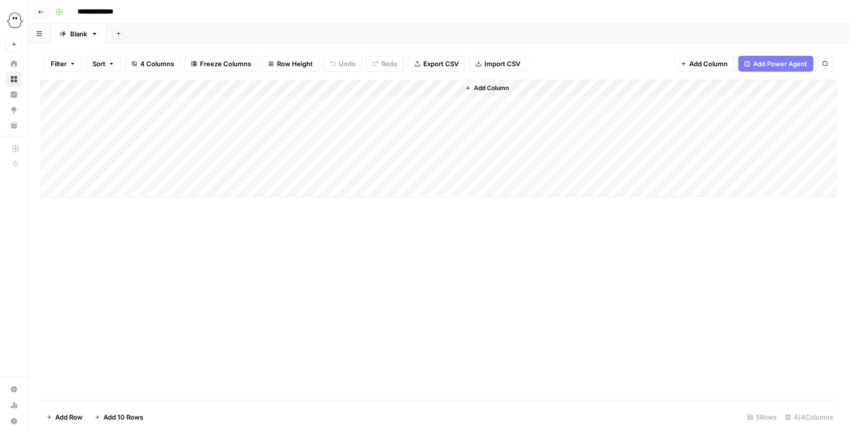
click at [228, 108] on div "Add Column" at bounding box center [438, 138] width 797 height 117
type textarea "**********"
drag, startPoint x: 336, startPoint y: 247, endPoint x: 337, endPoint y: 242, distance: 5.1
click at [337, 246] on div "Add Column" at bounding box center [438, 240] width 797 height 321
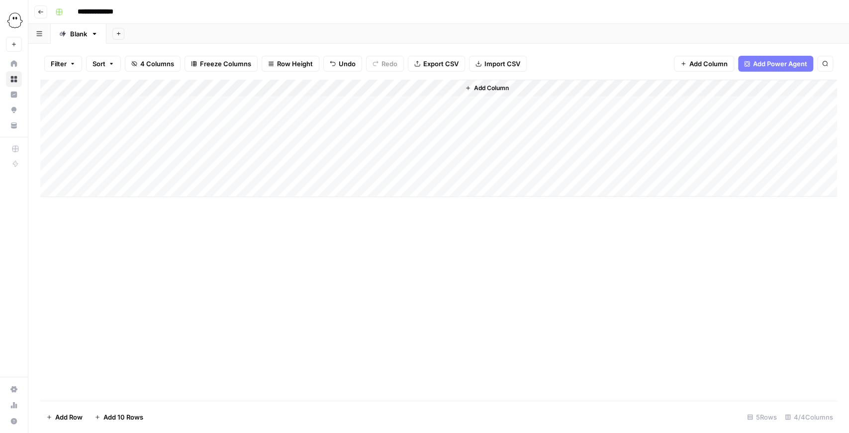
click at [437, 90] on div "Add Column" at bounding box center [438, 138] width 797 height 117
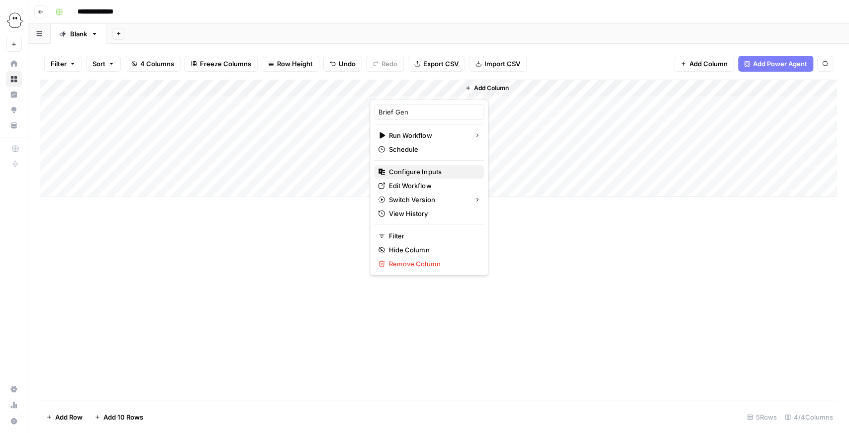
click at [425, 170] on span "Configure Inputs" at bounding box center [432, 172] width 87 height 10
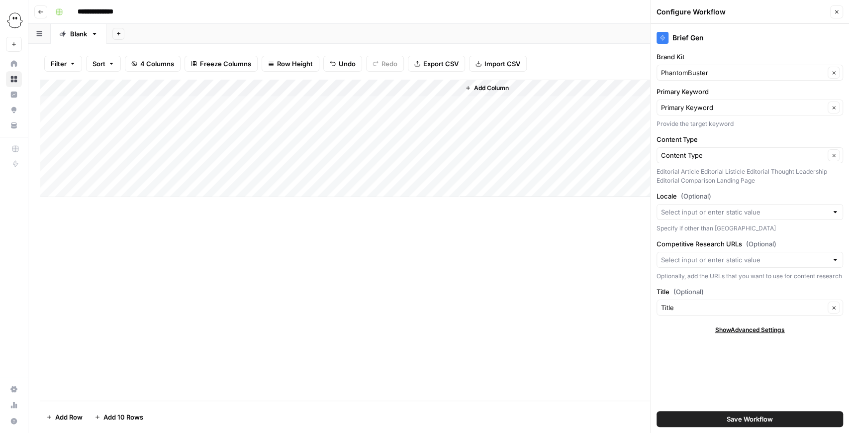
click at [678, 337] on span "Save Workflow" at bounding box center [749, 419] width 46 height 10
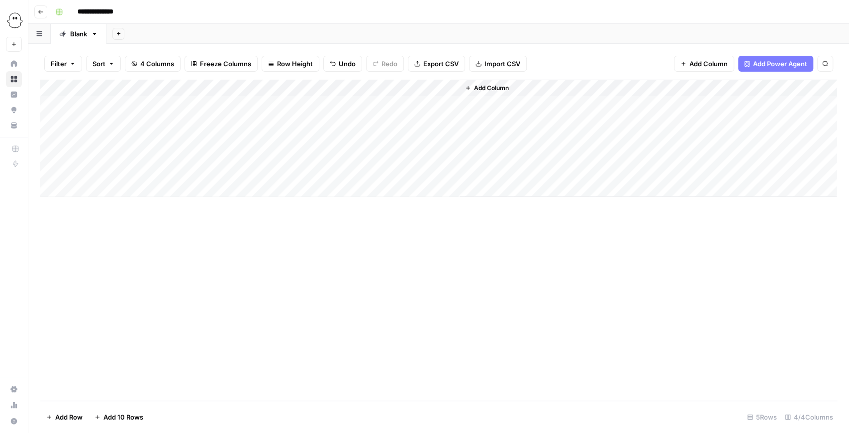
click at [438, 103] on div "Add Column" at bounding box center [438, 138] width 797 height 117
click at [438, 88] on div "Add Column" at bounding box center [438, 138] width 797 height 117
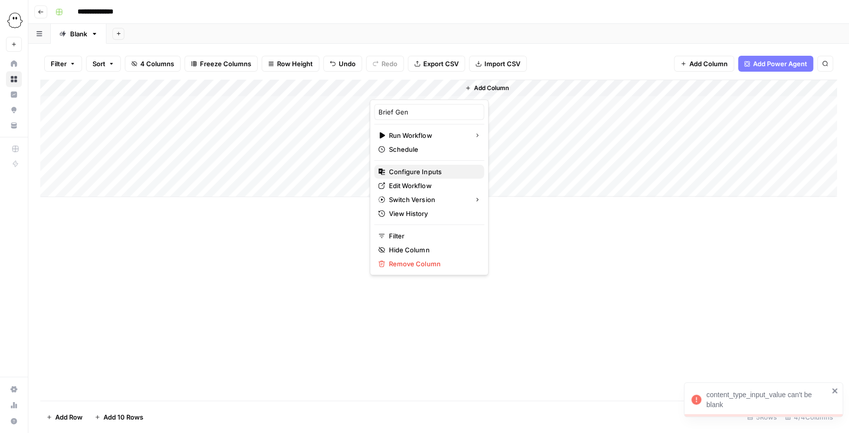
click at [417, 177] on button "Configure Inputs" at bounding box center [429, 172] width 110 height 14
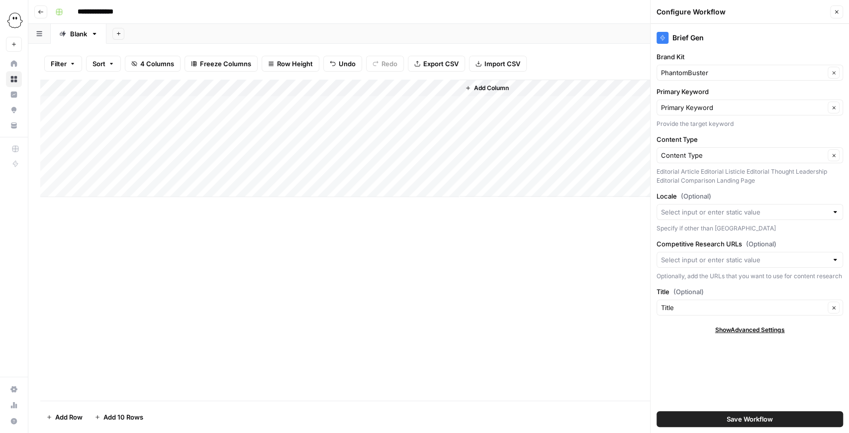
click at [325, 90] on div "Add Column" at bounding box center [438, 138] width 797 height 117
click at [299, 148] on icon "button" at bounding box center [298, 147] width 6 height 6
click at [316, 161] on icon "button" at bounding box center [315, 162] width 5 height 5
click at [287, 150] on div "Change color Add Option" at bounding box center [349, 148] width 130 height 14
click at [287, 149] on div "Change color Add Option" at bounding box center [349, 148] width 130 height 14
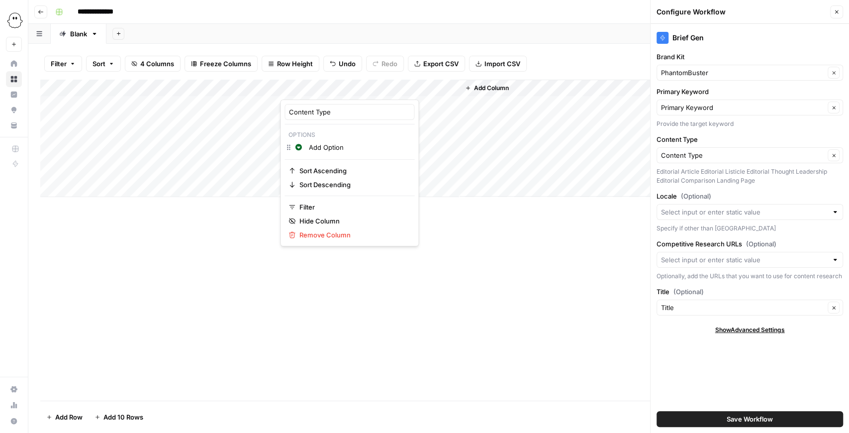
click at [340, 147] on input "Add Option" at bounding box center [359, 147] width 101 height 10
click at [299, 143] on div "Change color Add Option" at bounding box center [349, 148] width 130 height 14
click at [351, 146] on input "Add Option" at bounding box center [359, 147] width 101 height 10
type input "Editorial"
type input "Article"
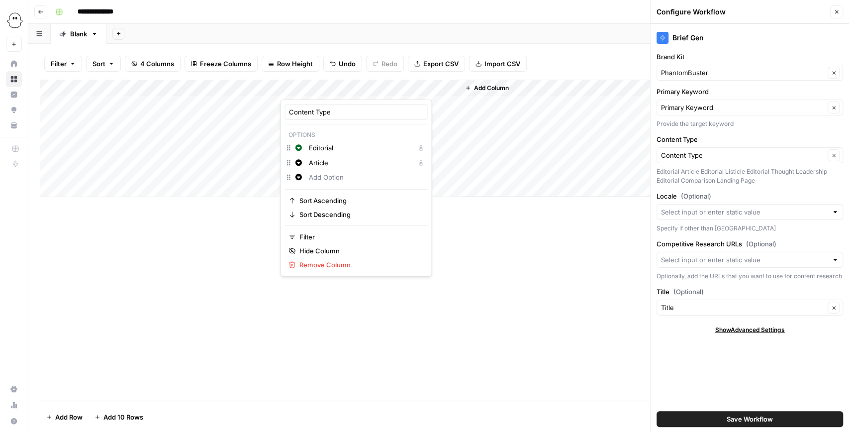
click at [348, 143] on input "Editorial" at bounding box center [359, 148] width 101 height 10
type input "Editorial Article"
click at [325, 164] on input "Article" at bounding box center [359, 163] width 101 height 10
drag, startPoint x: 333, startPoint y: 162, endPoint x: 306, endPoint y: 158, distance: 27.6
click at [306, 158] on div "Change color Article Delete" at bounding box center [355, 163] width 143 height 15
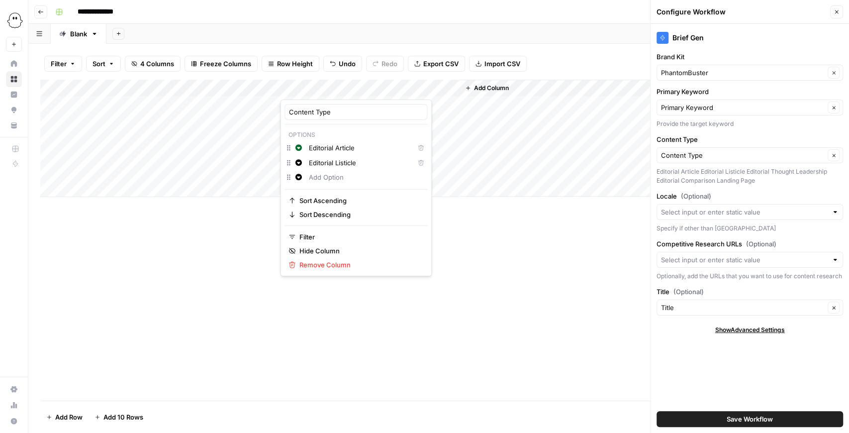
type input "Editorial Listicle"
click at [342, 175] on input "text" at bounding box center [366, 177] width 114 height 10
type input "E"
click at [331, 145] on input "Editorial Article" at bounding box center [359, 148] width 101 height 10
drag, startPoint x: 335, startPoint y: 145, endPoint x: 286, endPoint y: 154, distance: 49.0
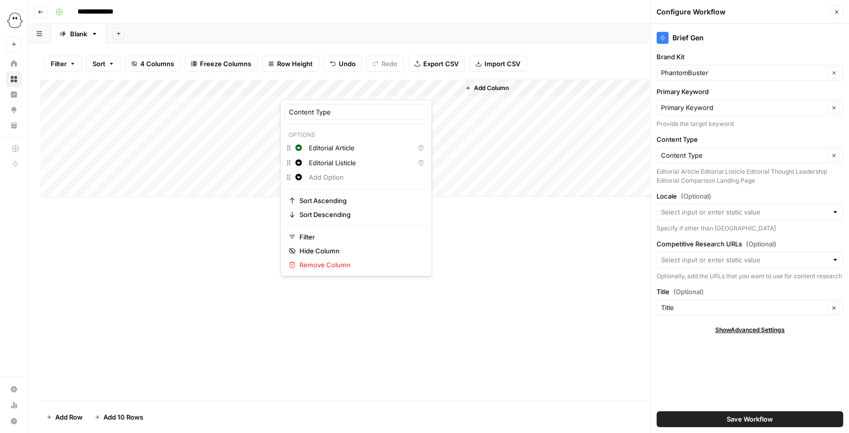
click at [286, 154] on div "Change color Editorial Article Delete" at bounding box center [355, 148] width 143 height 15
type input "Article"
click at [334, 166] on input "Editorial Listicle" at bounding box center [359, 163] width 101 height 10
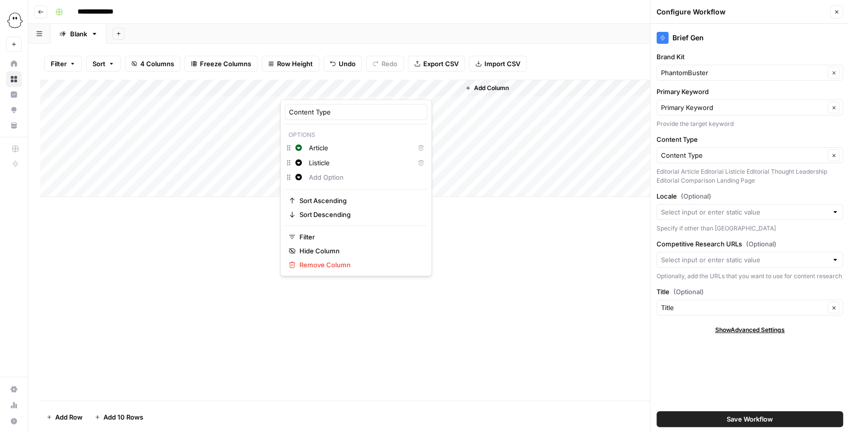
type input "Listicle"
click at [358, 172] on div at bounding box center [365, 177] width 119 height 11
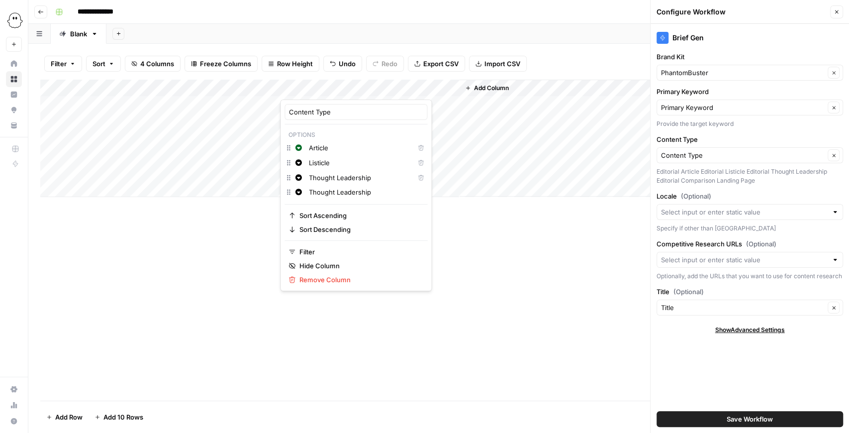
type input "Thought"
type input "Comparison"
type input "Landing Page"
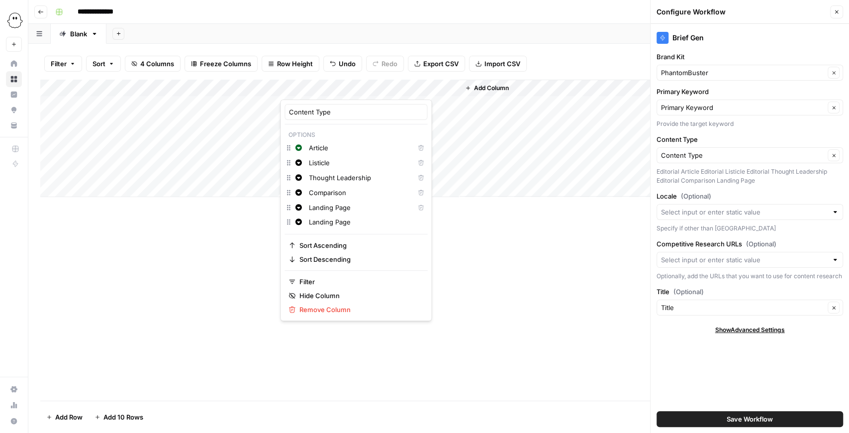
click at [412, 228] on div "Change color Landing Page" at bounding box center [355, 223] width 143 height 14
click at [377, 219] on input "Landing Page" at bounding box center [366, 222] width 114 height 10
drag, startPoint x: 377, startPoint y: 219, endPoint x: 296, endPoint y: 217, distance: 81.6
click at [296, 217] on div "Change color Landing Page" at bounding box center [355, 223] width 143 height 14
click at [385, 221] on input "text" at bounding box center [366, 222] width 114 height 10
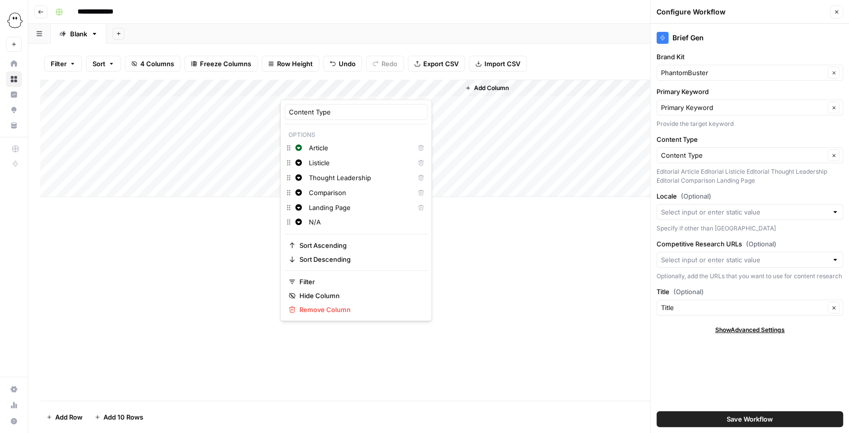
type input "N/A"
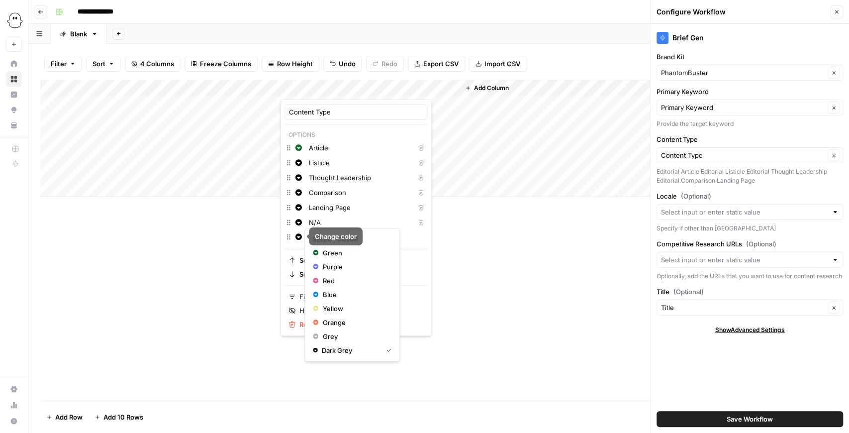
click at [301, 238] on div "Change color N/A" at bounding box center [355, 238] width 143 height 14
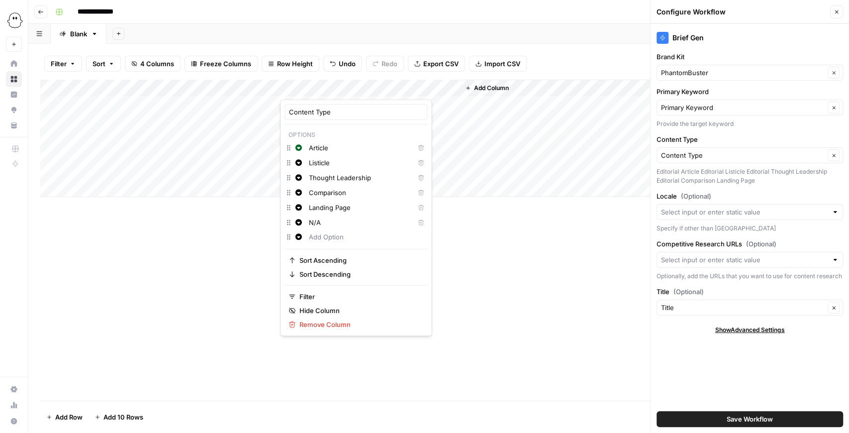
click at [400, 245] on div "Content Type Options Change color Article Delete Change color Listicle Delete C…" at bounding box center [356, 217] width 152 height 236
click at [298, 159] on icon "button" at bounding box center [298, 162] width 6 height 6
click at [329, 187] on span "Purple" at bounding box center [355, 192] width 65 height 10
click at [298, 177] on icon "button" at bounding box center [298, 177] width 7 height 7
click at [328, 217] on span "Red" at bounding box center [355, 221] width 65 height 10
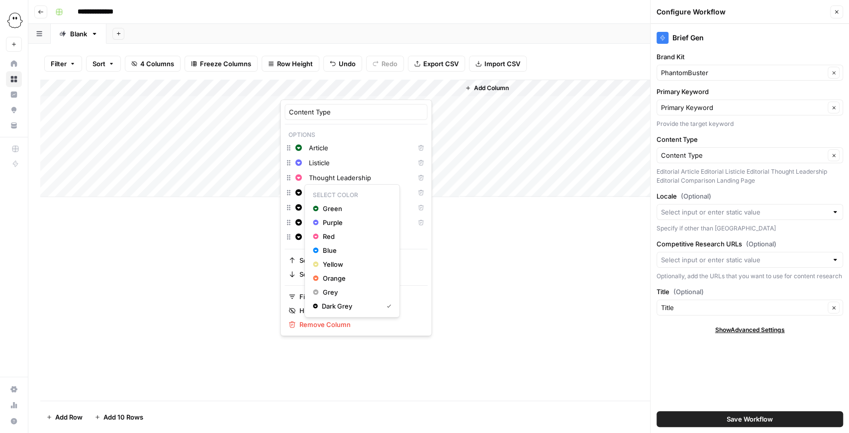
click at [299, 194] on icon "button" at bounding box center [298, 192] width 6 height 6
click at [338, 249] on span "Blue" at bounding box center [355, 250] width 65 height 10
click at [301, 208] on icon "button" at bounding box center [298, 207] width 7 height 7
click at [341, 277] on span "Yellow" at bounding box center [355, 279] width 65 height 10
click at [300, 227] on button "Change color" at bounding box center [298, 222] width 12 height 12
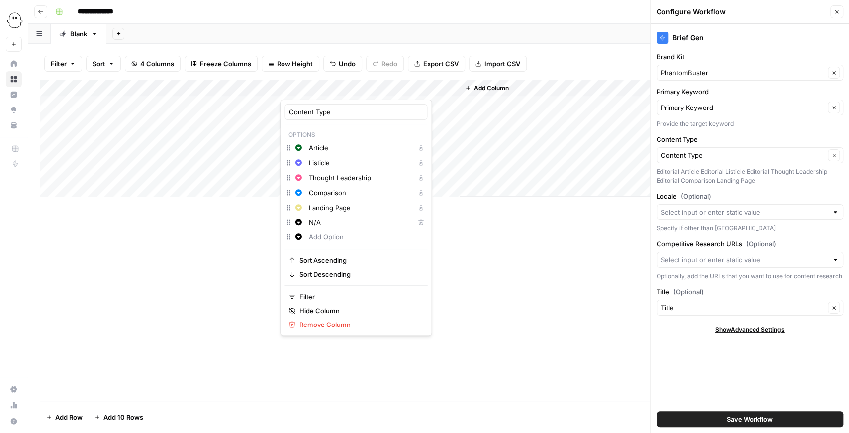
click at [414, 225] on button "Delete" at bounding box center [420, 222] width 13 height 13
click at [507, 267] on div "Add Column" at bounding box center [438, 240] width 797 height 321
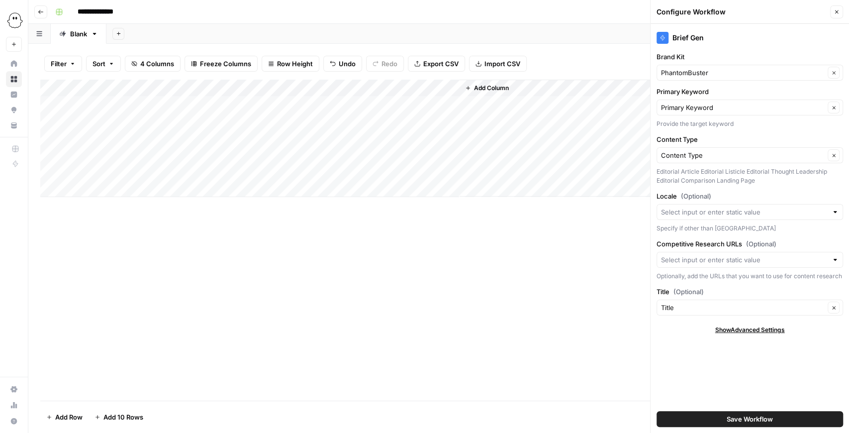
click at [351, 107] on div "Add Column" at bounding box center [438, 138] width 797 height 117
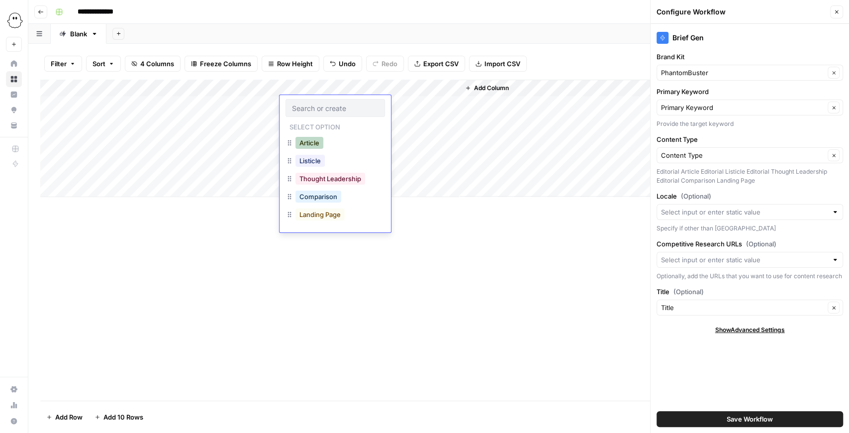
click at [318, 144] on button "Article" at bounding box center [309, 143] width 28 height 12
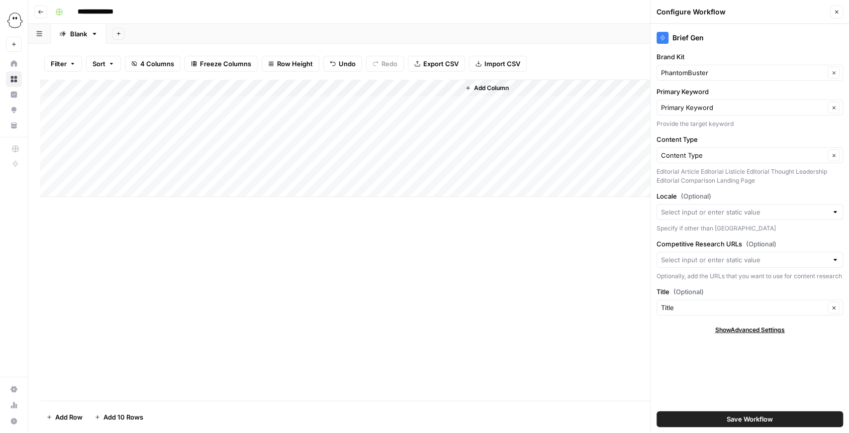
click at [414, 104] on div "Add Column" at bounding box center [438, 138] width 797 height 117
click at [234, 103] on div "Add Column" at bounding box center [438, 138] width 797 height 117
drag, startPoint x: 278, startPoint y: 103, endPoint x: 197, endPoint y: 107, distance: 81.6
click at [197, 107] on textarea "**********" at bounding box center [291, 110] width 199 height 24
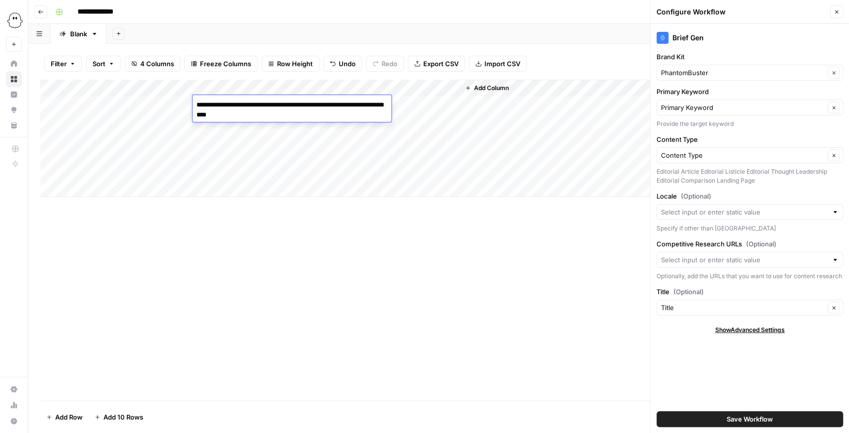
click at [451, 104] on div "Add Column" at bounding box center [438, 138] width 797 height 117
click at [259, 102] on div "Add Column" at bounding box center [438, 138] width 797 height 117
drag, startPoint x: 278, startPoint y: 102, endPoint x: 206, endPoint y: 110, distance: 73.0
click at [186, 102] on body "**********" at bounding box center [424, 216] width 849 height 433
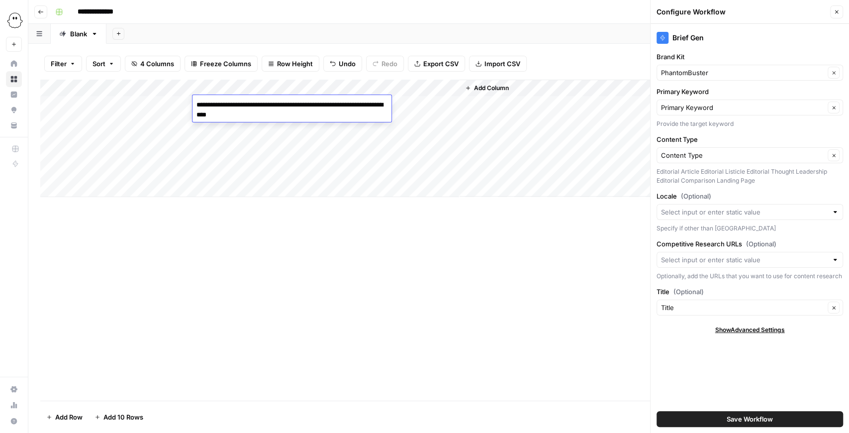
type textarea "**********"
click at [365, 247] on div "Add Column" at bounding box center [438, 240] width 797 height 321
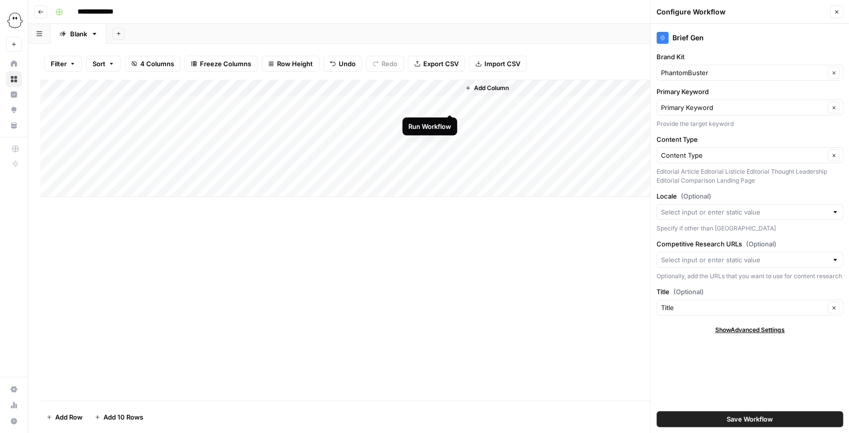
click at [446, 105] on div "Add Column" at bounding box center [438, 138] width 797 height 117
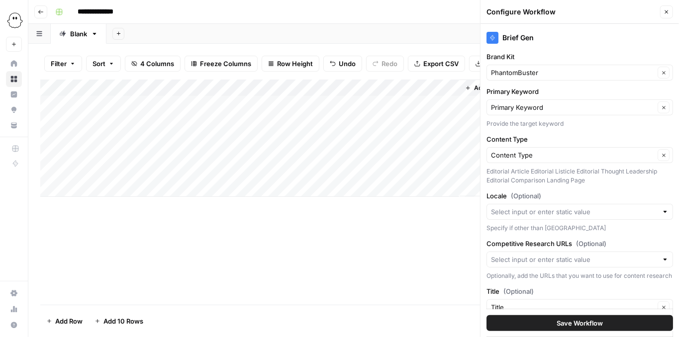
click at [450, 111] on div "Add Column" at bounding box center [353, 138] width 627 height 117
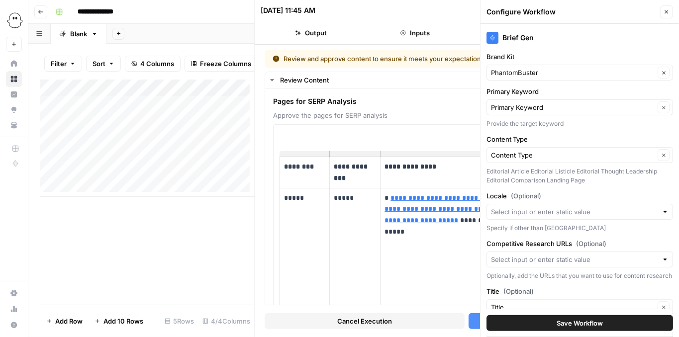
click at [667, 8] on button "Close" at bounding box center [666, 11] width 13 height 13
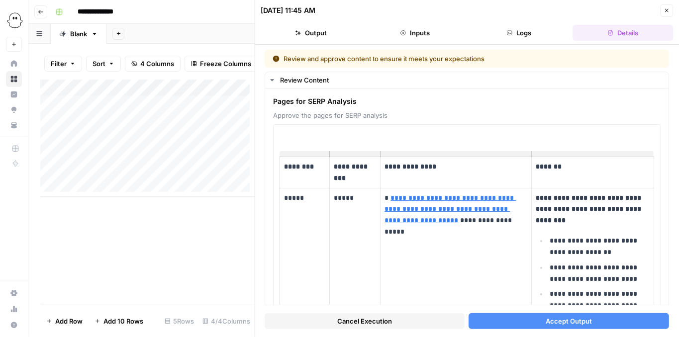
click at [555, 320] on span "Accept Output" at bounding box center [568, 321] width 46 height 10
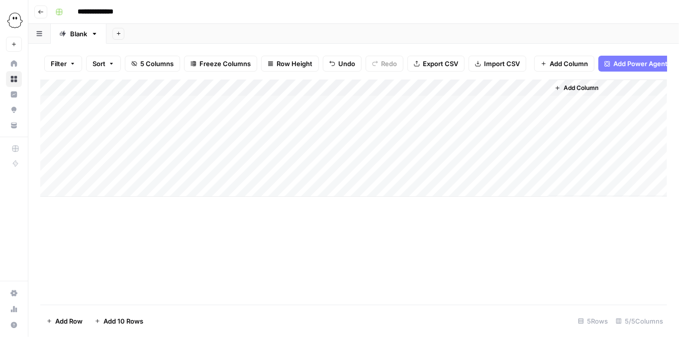
click at [541, 107] on div "Add Column" at bounding box center [353, 138] width 627 height 117
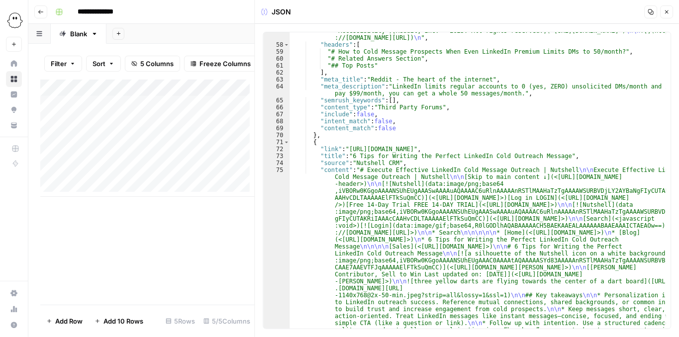
scroll to position [807, 0]
click at [669, 14] on icon "button" at bounding box center [666, 12] width 6 height 6
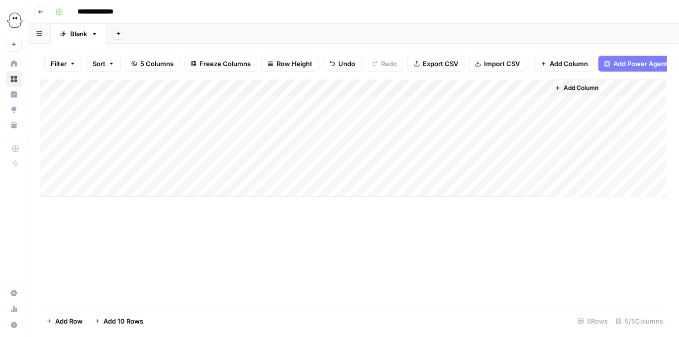
click at [439, 110] on div "Add Column" at bounding box center [353, 138] width 627 height 117
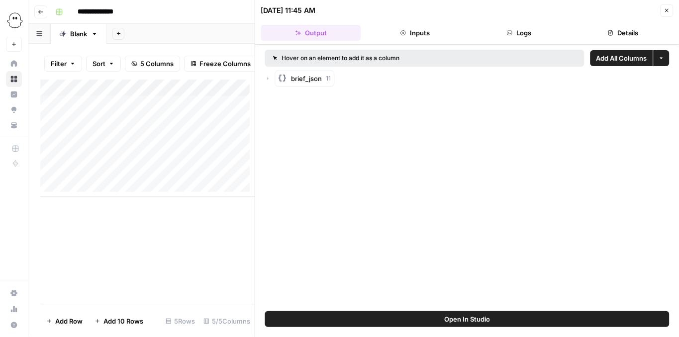
click at [268, 76] on icon "button" at bounding box center [268, 79] width 6 height 6
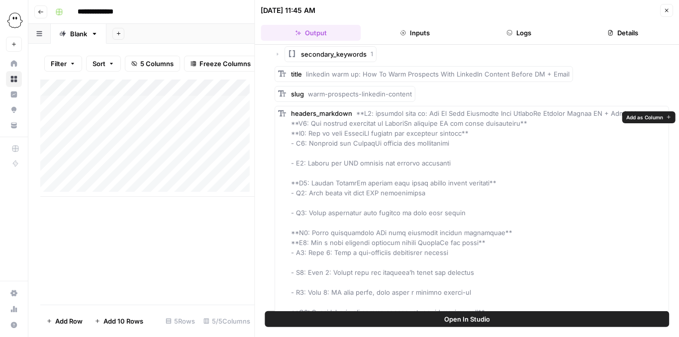
scroll to position [99, 0]
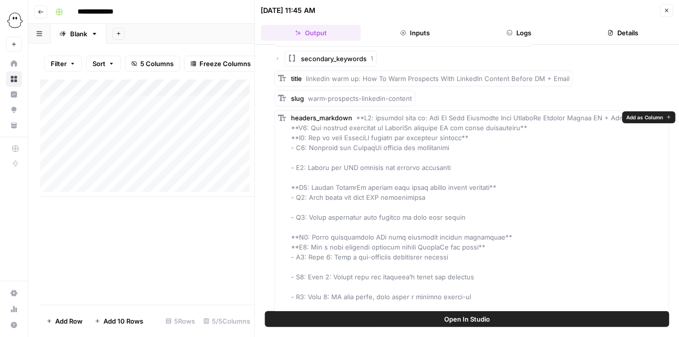
click at [635, 116] on span "Add as Column" at bounding box center [644, 117] width 37 height 8
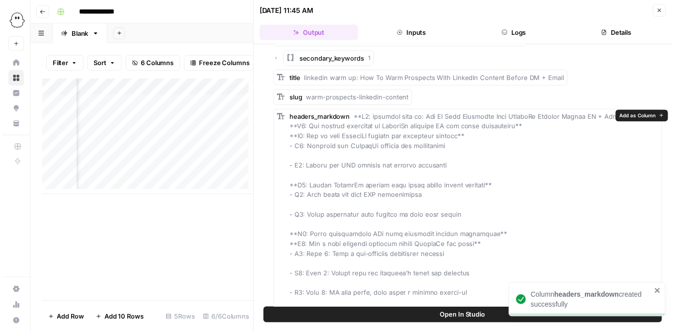
scroll to position [0, 374]
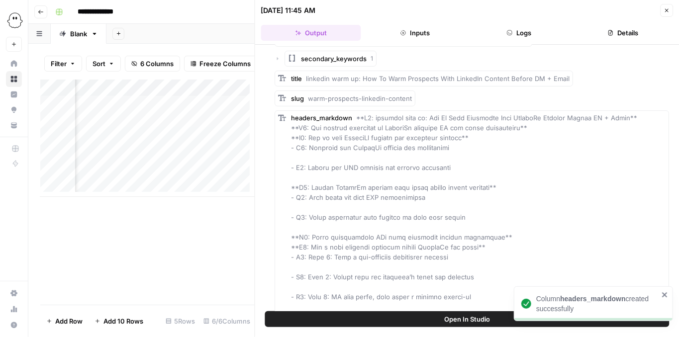
click at [667, 12] on icon "button" at bounding box center [666, 10] width 6 height 6
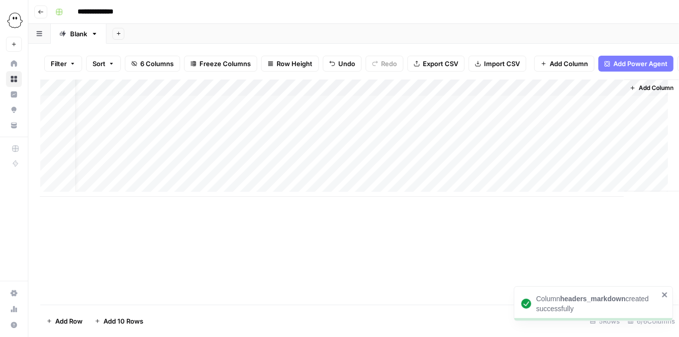
scroll to position [0, 20]
click at [519, 111] on div "Add Column" at bounding box center [353, 138] width 627 height 117
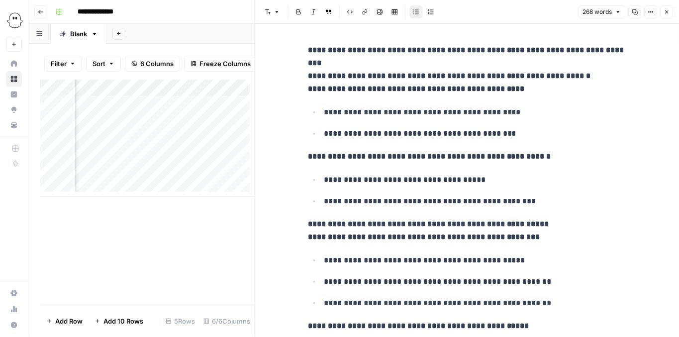
scroll to position [0, 133]
click at [666, 9] on icon "button" at bounding box center [666, 12] width 6 height 6
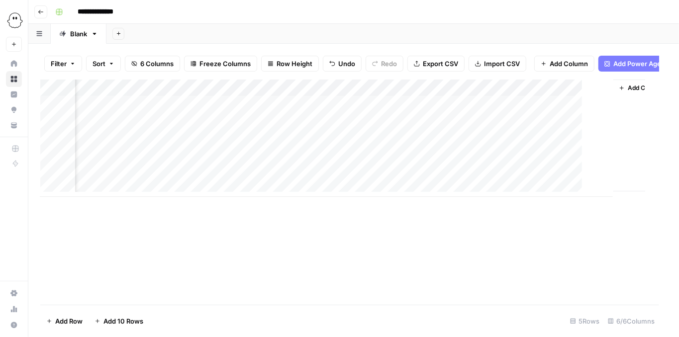
scroll to position [0, 20]
click at [633, 92] on span "Add Column" at bounding box center [650, 88] width 35 height 9
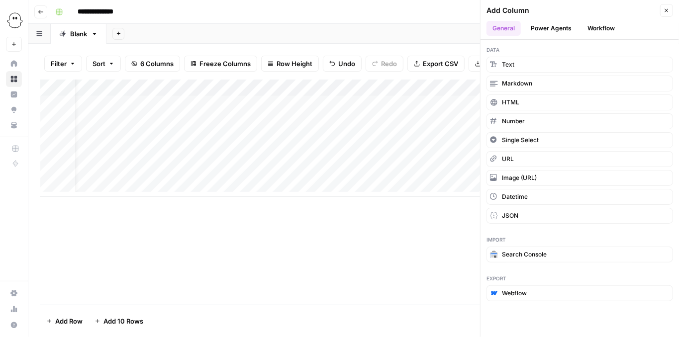
click at [603, 27] on button "Workflow" at bounding box center [600, 28] width 39 height 15
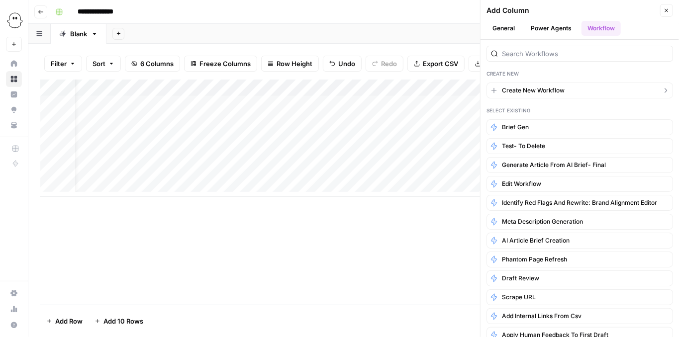
click at [547, 94] on button "Create New Workflow" at bounding box center [579, 91] width 186 height 16
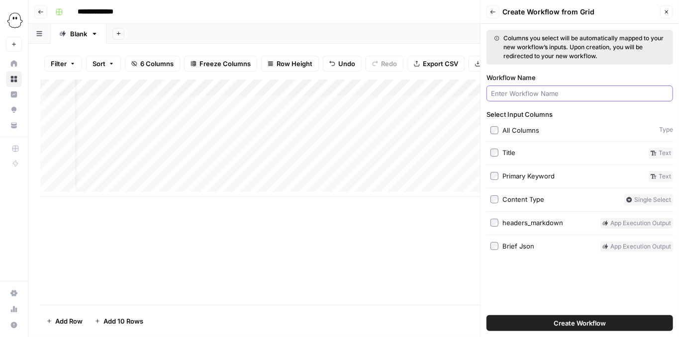
click at [553, 95] on input "Workflow Name" at bounding box center [580, 94] width 178 height 10
type input "Brief to Outline"
click at [577, 323] on span "Create Workflow" at bounding box center [579, 323] width 52 height 10
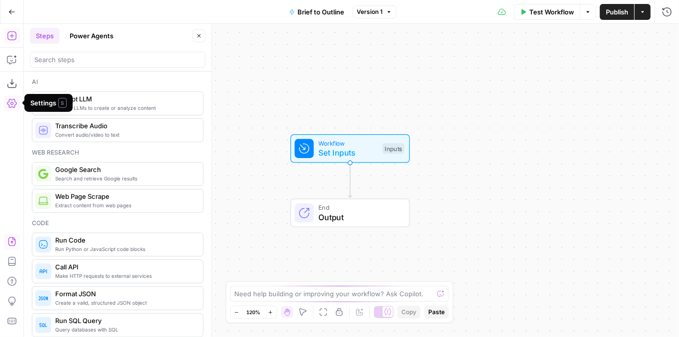
click at [9, 246] on icon "button" at bounding box center [11, 241] width 7 height 9
click at [8, 246] on icon "button" at bounding box center [12, 242] width 10 height 10
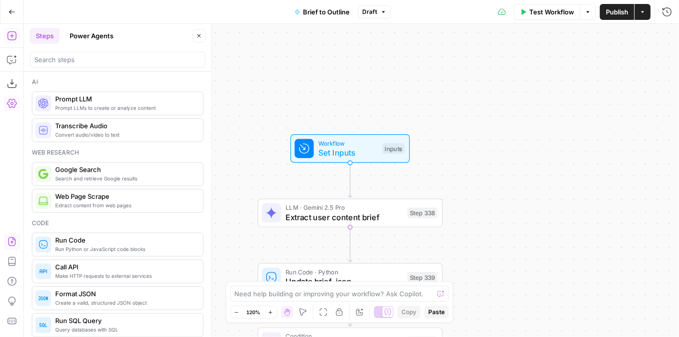
click at [617, 16] on span "Publish" at bounding box center [617, 12] width 22 height 10
click at [13, 13] on icon "button" at bounding box center [11, 11] width 7 height 7
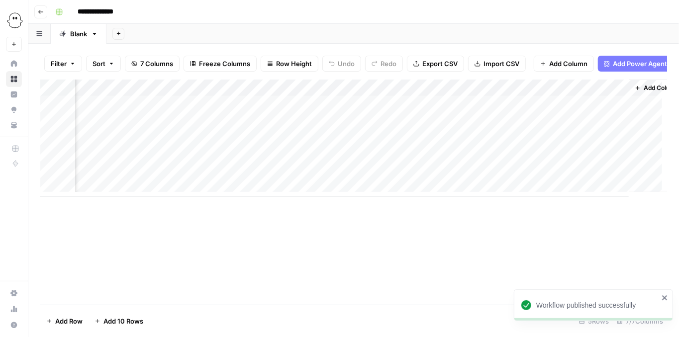
scroll to position [0, 125]
click at [416, 109] on div "Add Column" at bounding box center [353, 138] width 627 height 117
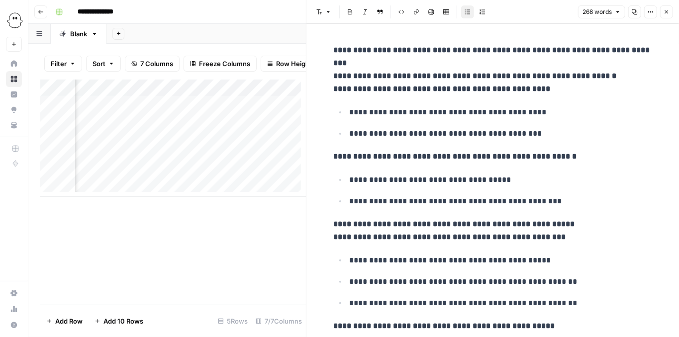
drag, startPoint x: 668, startPoint y: 12, endPoint x: 649, endPoint y: 28, distance: 24.7
click at [668, 12] on icon "button" at bounding box center [666, 12] width 6 height 6
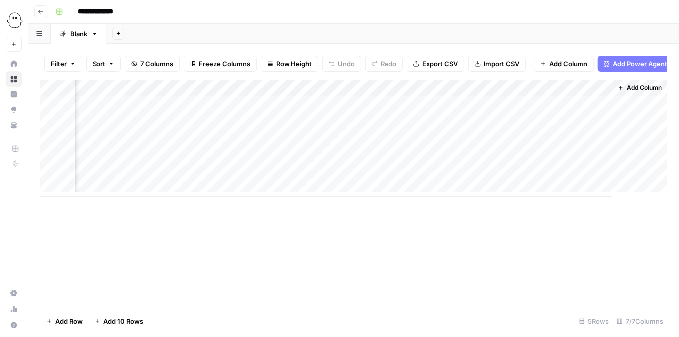
scroll to position [0, 113]
click at [596, 91] on div "Add Column" at bounding box center [353, 138] width 627 height 117
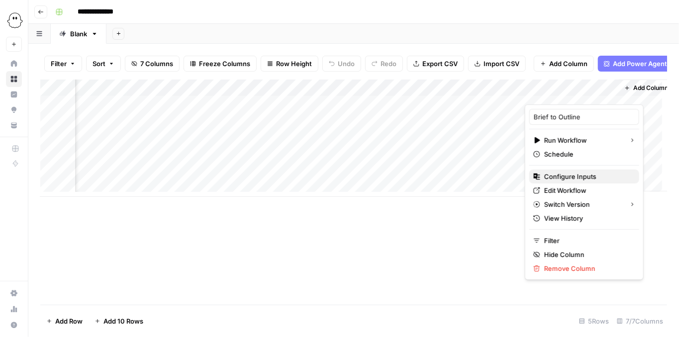
click at [572, 175] on span "Configure Inputs" at bounding box center [587, 177] width 87 height 10
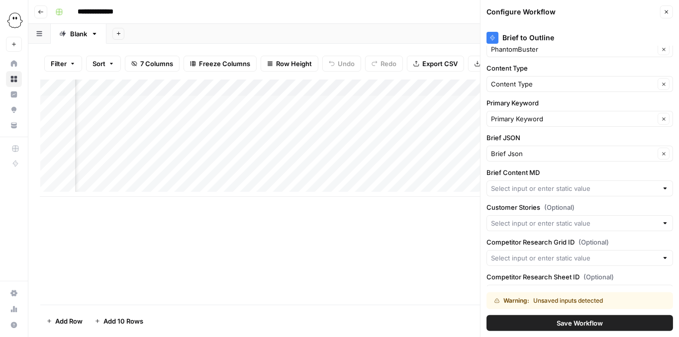
scroll to position [0, 0]
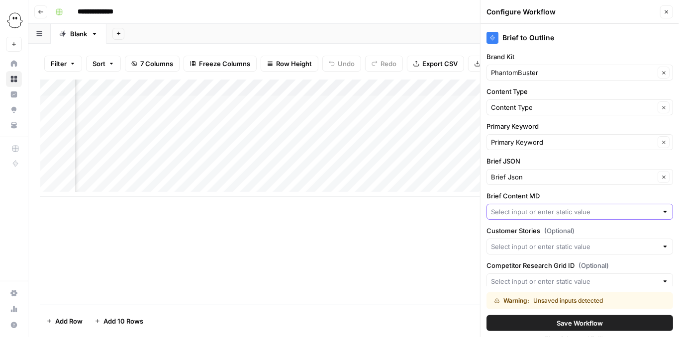
click at [589, 211] on input "Brief Content MD" at bounding box center [574, 212] width 167 height 10
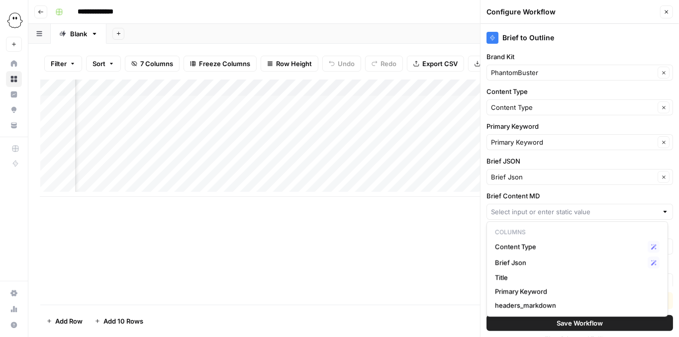
click at [588, 193] on label "Brief Content MD" at bounding box center [579, 196] width 186 height 10
click at [588, 207] on input "Brief Content MD" at bounding box center [574, 212] width 167 height 10
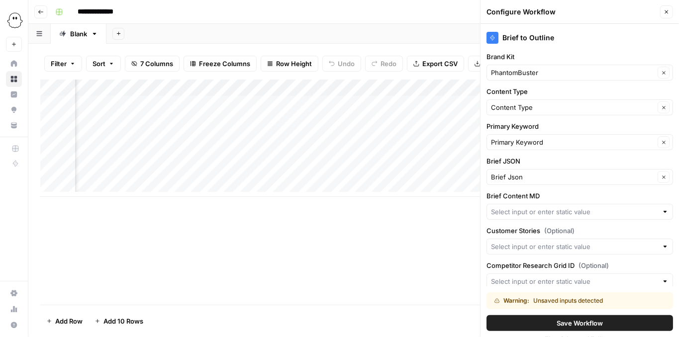
click at [323, 109] on div "Add Column" at bounding box center [353, 138] width 627 height 117
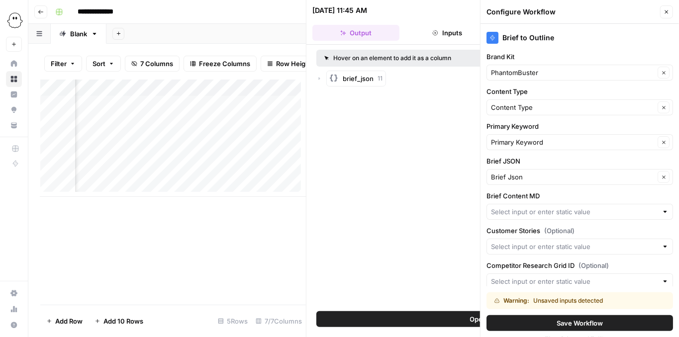
click at [320, 76] on icon "button" at bounding box center [319, 79] width 6 height 6
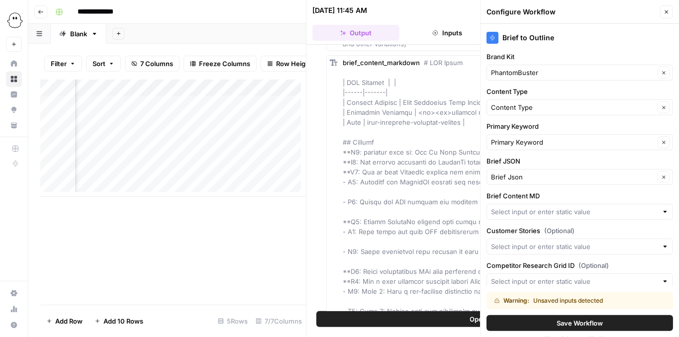
scroll to position [4177, 0]
click at [406, 68] on span "brief_content_markdown" at bounding box center [381, 64] width 77 height 8
click at [667, 14] on icon "button" at bounding box center [666, 12] width 6 height 6
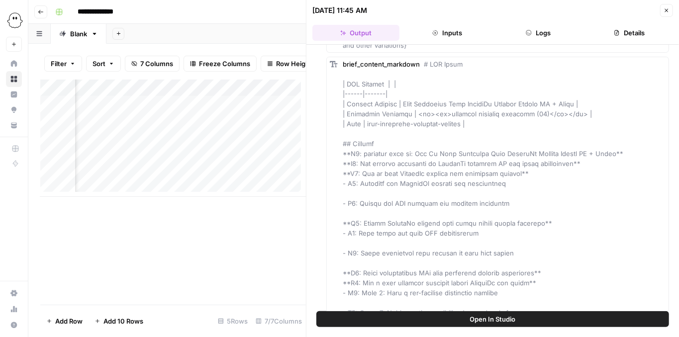
click at [385, 67] on span "brief_content_markdown" at bounding box center [381, 64] width 77 height 8
click at [636, 71] on span "Add as Column" at bounding box center [644, 72] width 37 height 8
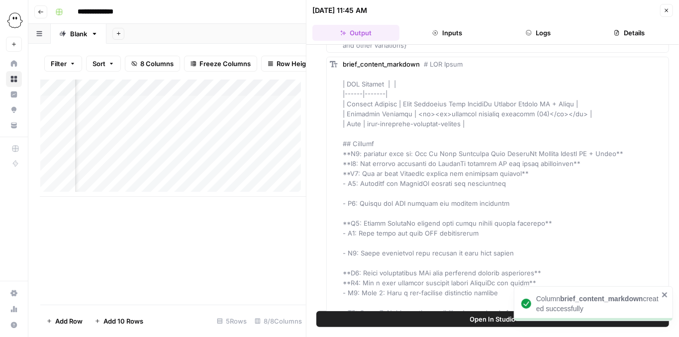
click at [666, 10] on icon "button" at bounding box center [666, 10] width 6 height 6
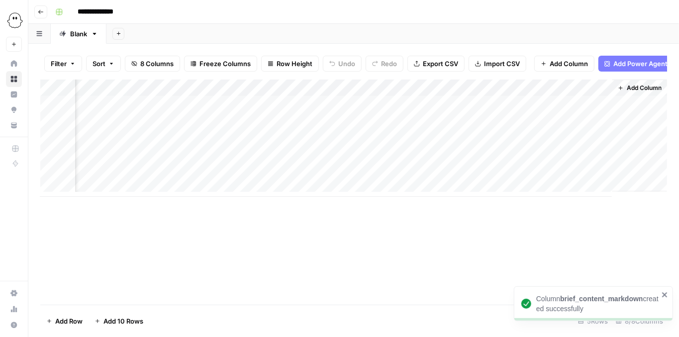
scroll to position [0, 203]
click at [339, 110] on div "Add Column" at bounding box center [353, 138] width 627 height 117
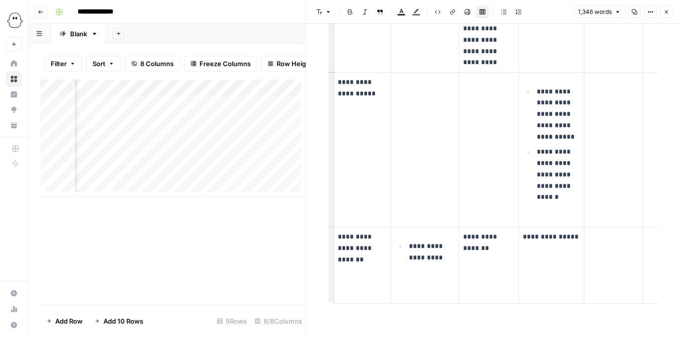
scroll to position [2147, 0]
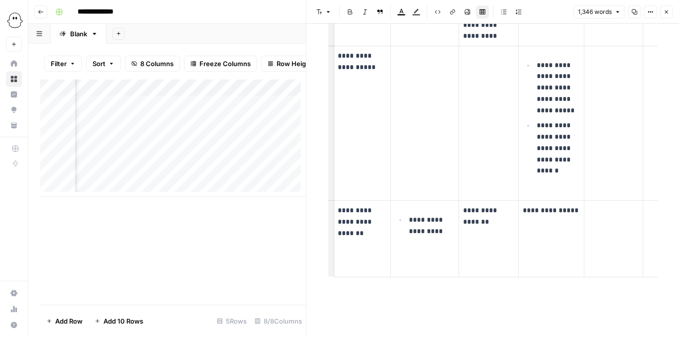
click at [665, 12] on icon "button" at bounding box center [666, 12] width 6 height 6
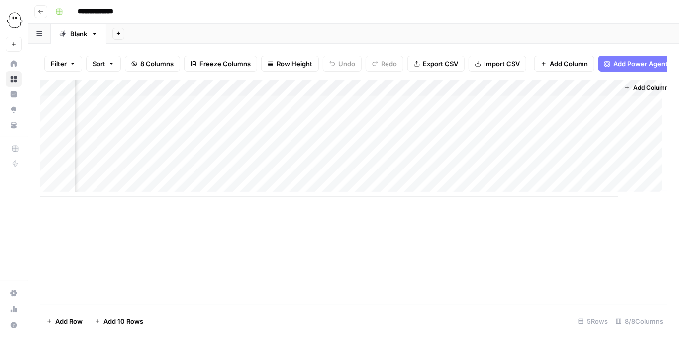
click at [595, 91] on div "Add Column" at bounding box center [353, 138] width 627 height 117
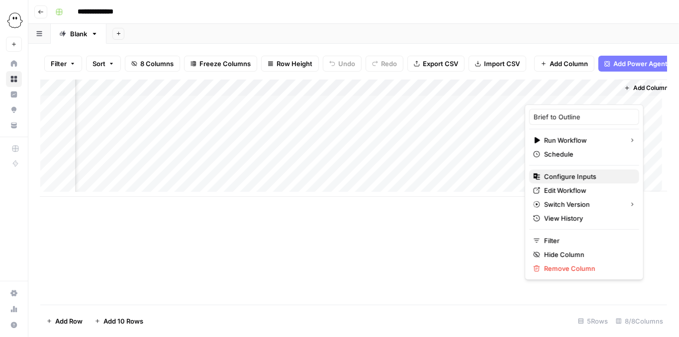
click at [576, 176] on span "Configure Inputs" at bounding box center [587, 177] width 87 height 10
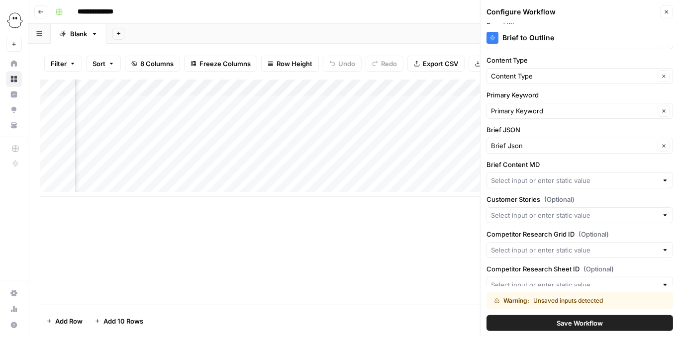
scroll to position [57, 0]
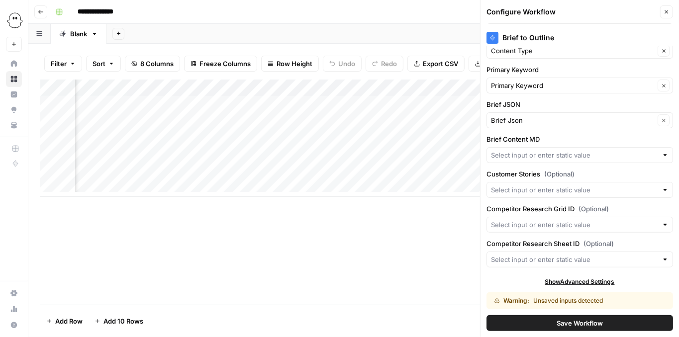
click at [661, 155] on div at bounding box center [664, 155] width 7 height 10
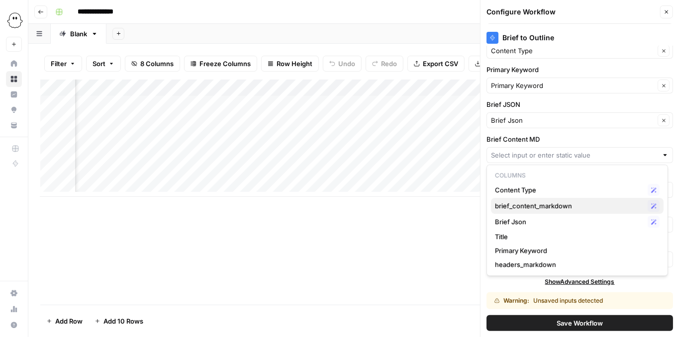
click at [537, 208] on span "brief_content_markdown" at bounding box center [569, 206] width 149 height 10
type input "brief_content_markdown"
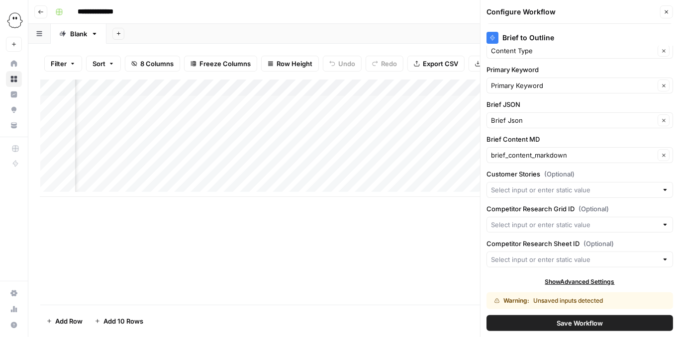
click at [549, 320] on button "Save Workflow" at bounding box center [579, 323] width 186 height 16
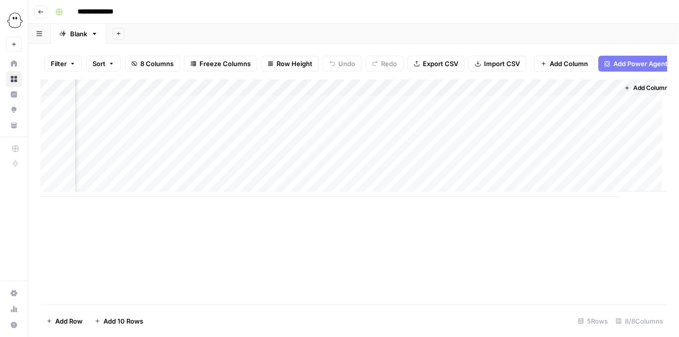
click at [604, 110] on div "Add Column" at bounding box center [353, 138] width 627 height 117
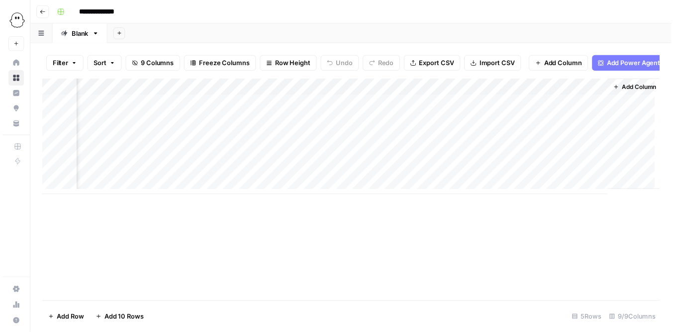
scroll to position [0, 304]
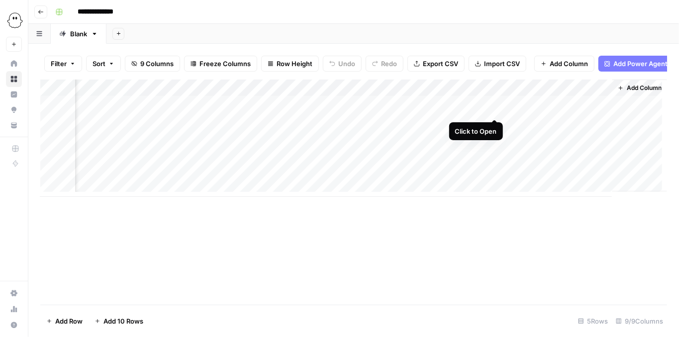
click at [495, 111] on div "Add Column" at bounding box center [353, 138] width 627 height 117
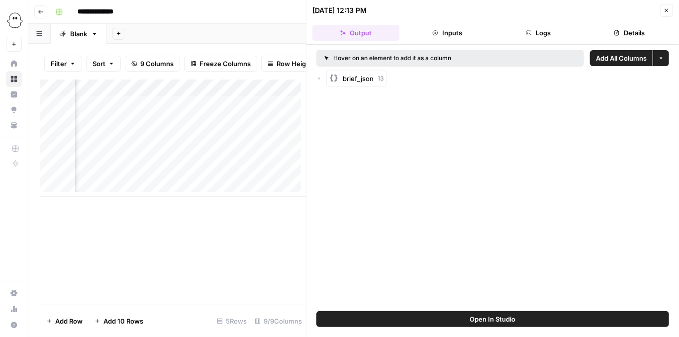
click at [621, 32] on button "Details" at bounding box center [629, 33] width 87 height 16
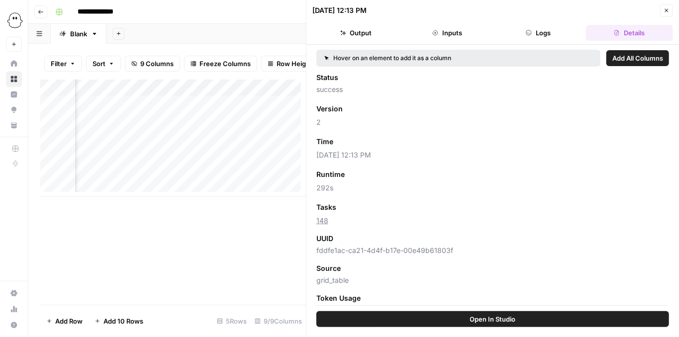
click at [458, 35] on button "Inputs" at bounding box center [446, 33] width 87 height 16
click at [389, 30] on button "Output" at bounding box center [355, 33] width 87 height 16
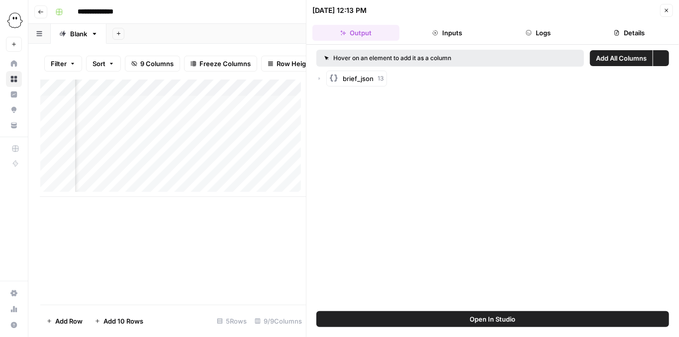
click at [370, 31] on button "Output" at bounding box center [355, 33] width 87 height 16
click at [317, 81] on div "brief_json 13" at bounding box center [492, 79] width 353 height 16
click at [318, 79] on icon "button" at bounding box center [319, 79] width 6 height 6
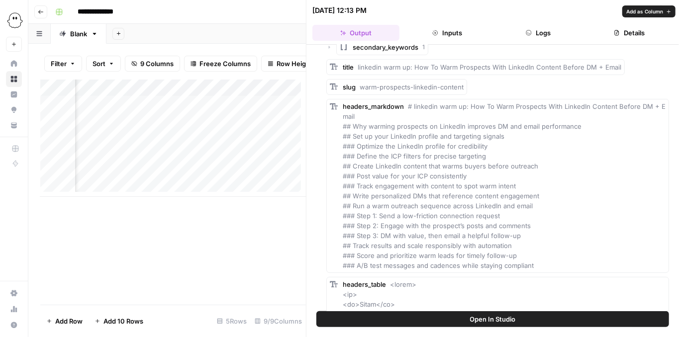
scroll to position [0, 0]
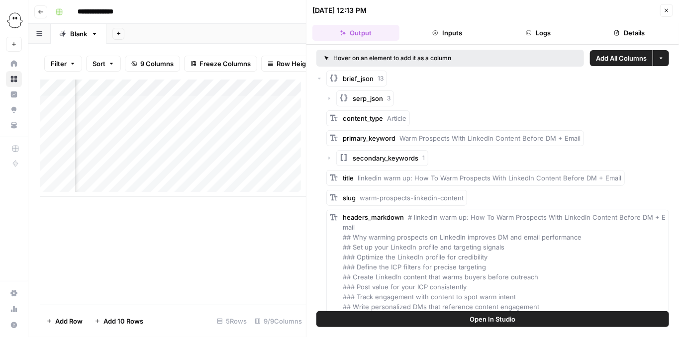
click at [320, 81] on icon "button" at bounding box center [319, 79] width 6 height 6
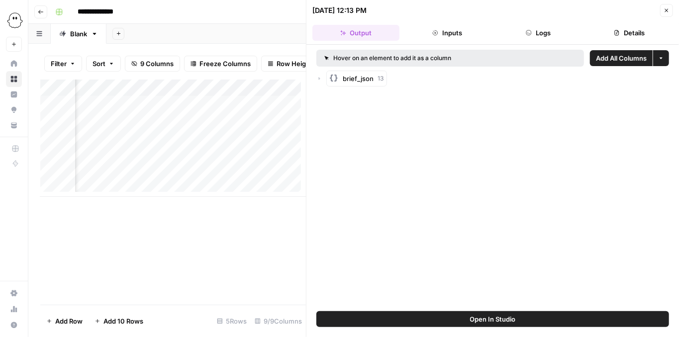
click at [320, 81] on icon "button" at bounding box center [319, 78] width 6 height 6
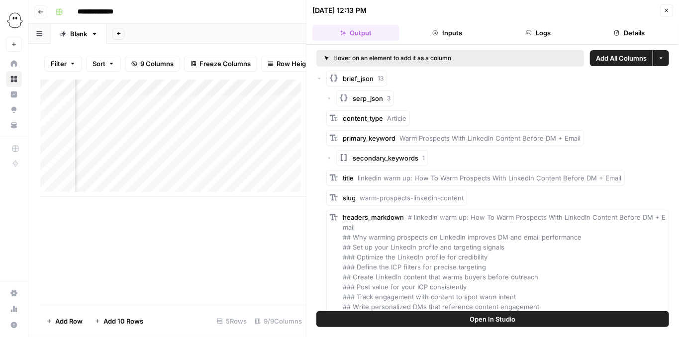
scroll to position [66, 0]
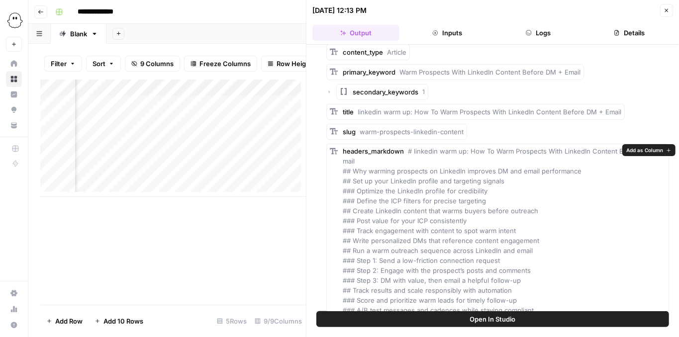
click at [641, 152] on span "Add as Column" at bounding box center [644, 150] width 37 height 8
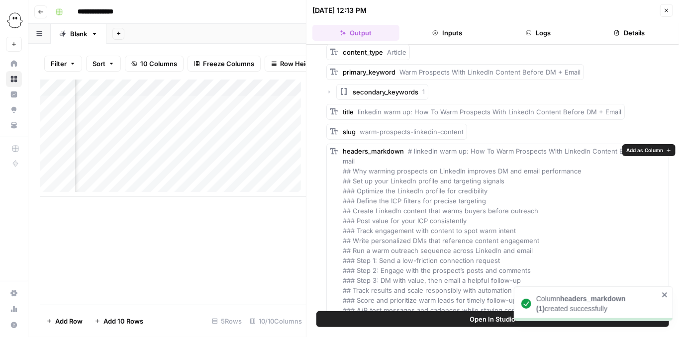
scroll to position [0, 685]
click at [215, 95] on div "Add Column" at bounding box center [173, 138] width 266 height 117
drag, startPoint x: 212, startPoint y: 227, endPoint x: 231, endPoint y: 208, distance: 26.4
click at [212, 227] on div "Add Column" at bounding box center [173, 192] width 266 height 225
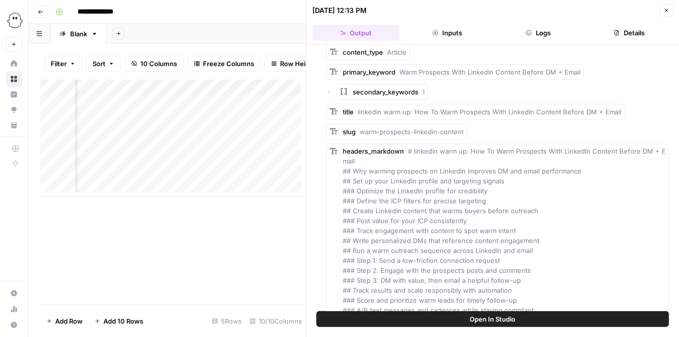
scroll to position [0, 621]
click at [276, 110] on div "Add Column" at bounding box center [173, 138] width 266 height 117
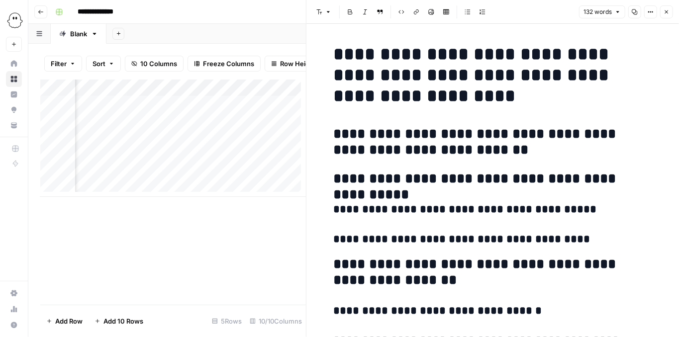
click at [664, 17] on button "Close" at bounding box center [666, 11] width 13 height 13
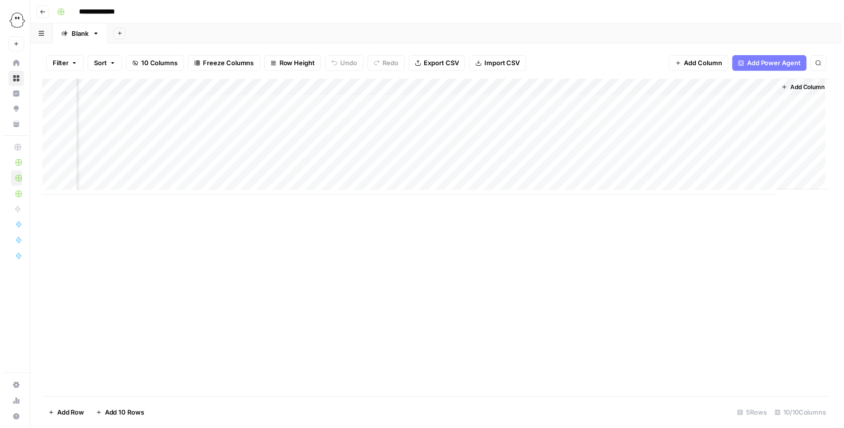
scroll to position [0, 224]
click at [313, 100] on div "Add Column" at bounding box center [438, 138] width 797 height 117
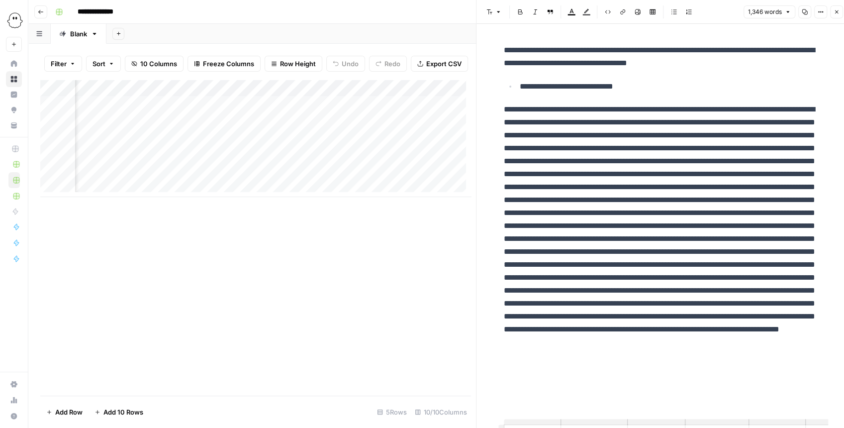
click at [280, 95] on div "Add Column" at bounding box center [255, 138] width 431 height 117
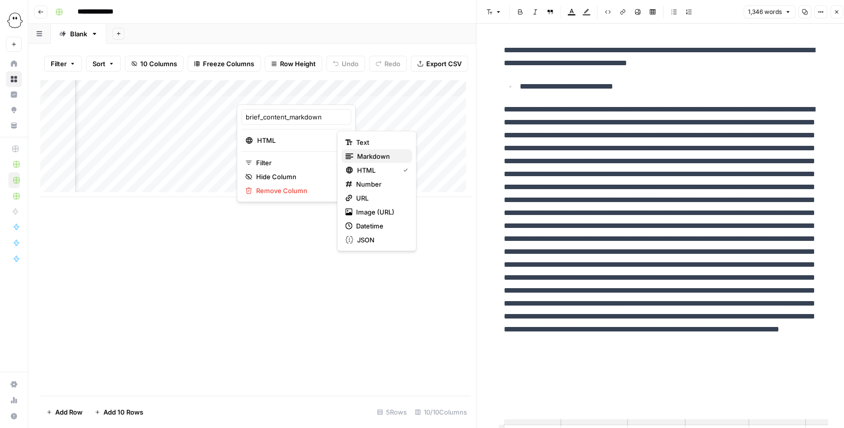
click at [367, 152] on span "Markdown" at bounding box center [380, 156] width 47 height 10
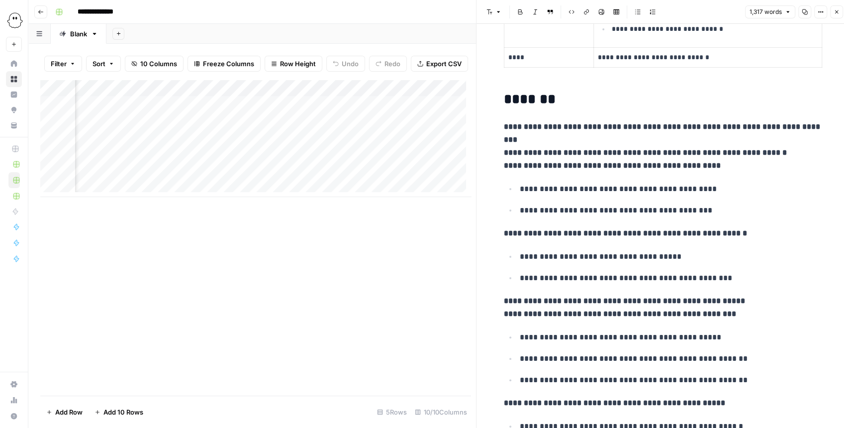
scroll to position [0, 0]
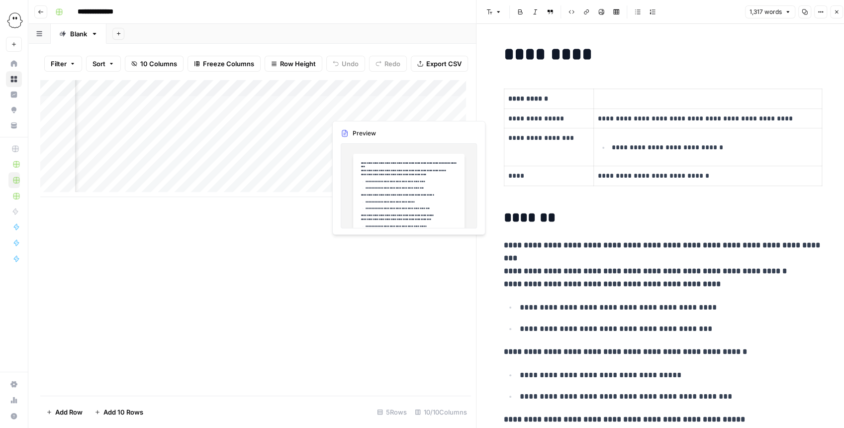
click at [374, 108] on div "Add Column" at bounding box center [255, 138] width 431 height 117
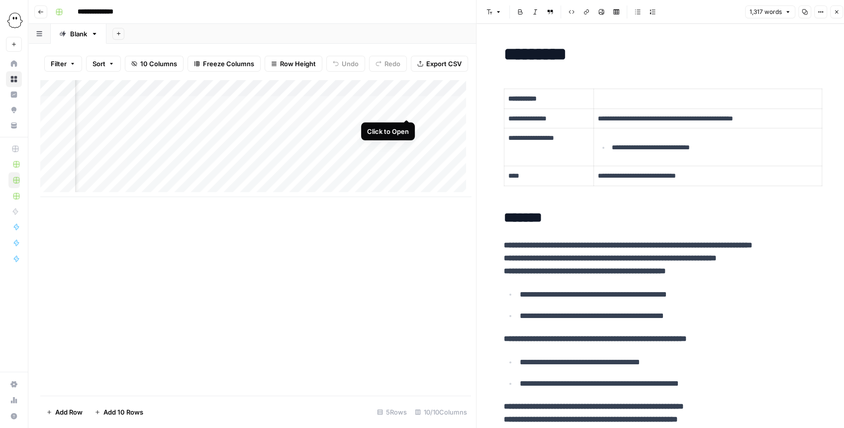
click at [407, 109] on div "Add Column" at bounding box center [255, 138] width 431 height 117
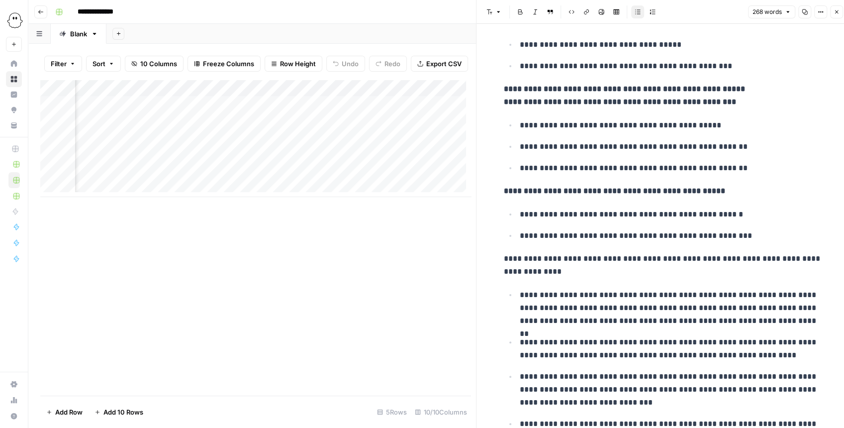
scroll to position [166, 0]
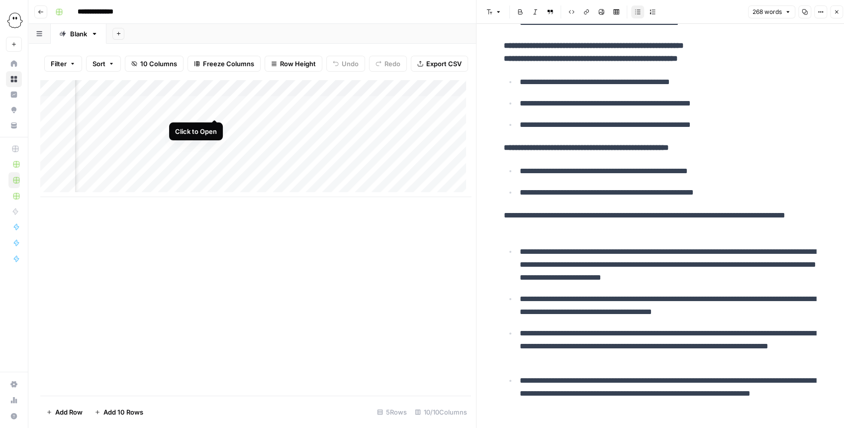
click at [213, 106] on div "Add Column" at bounding box center [255, 138] width 431 height 117
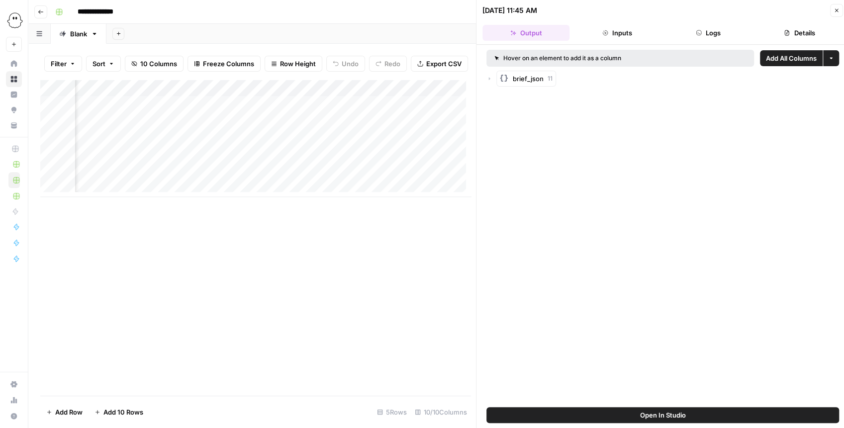
click at [490, 79] on icon "button" at bounding box center [489, 79] width 6 height 6
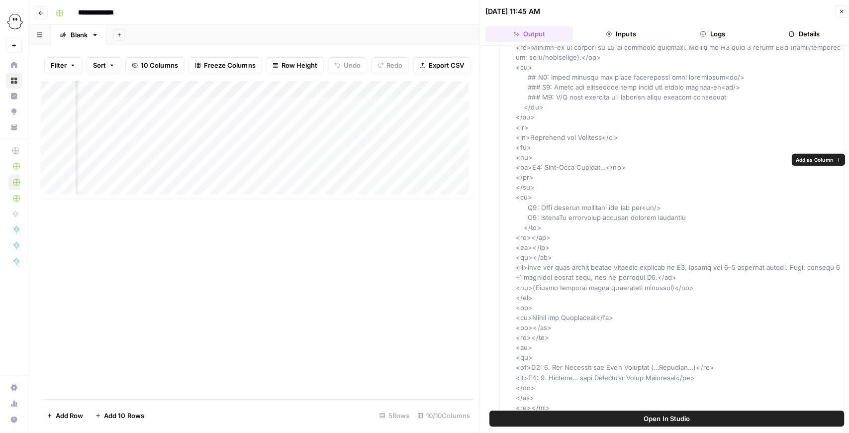
scroll to position [2917, 0]
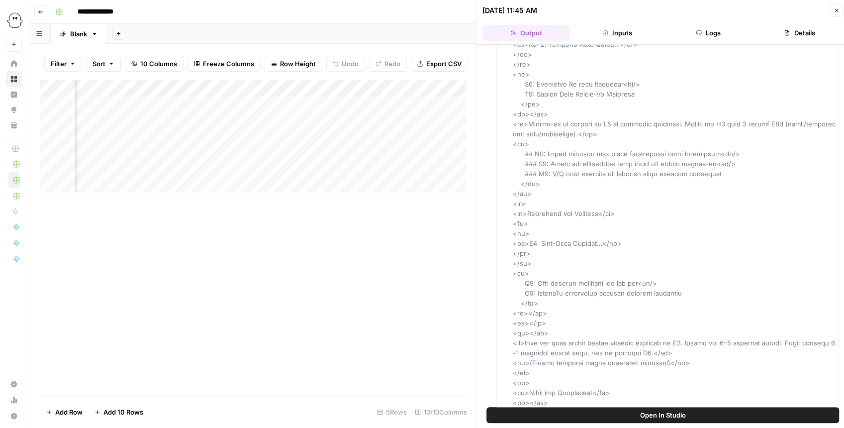
click at [678, 9] on icon "button" at bounding box center [836, 10] width 6 height 6
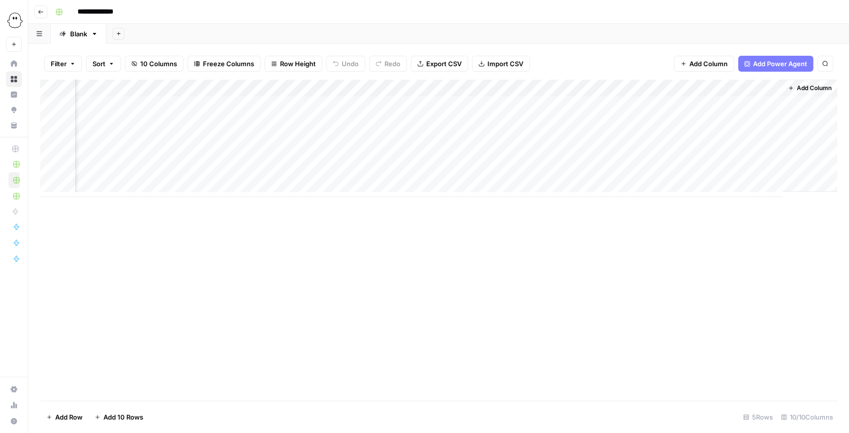
scroll to position [0, 212]
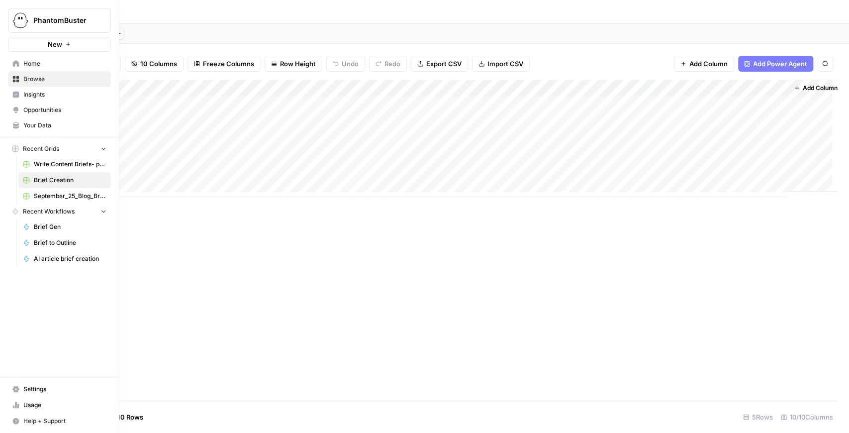
click at [34, 119] on link "Your Data" at bounding box center [59, 125] width 103 height 16
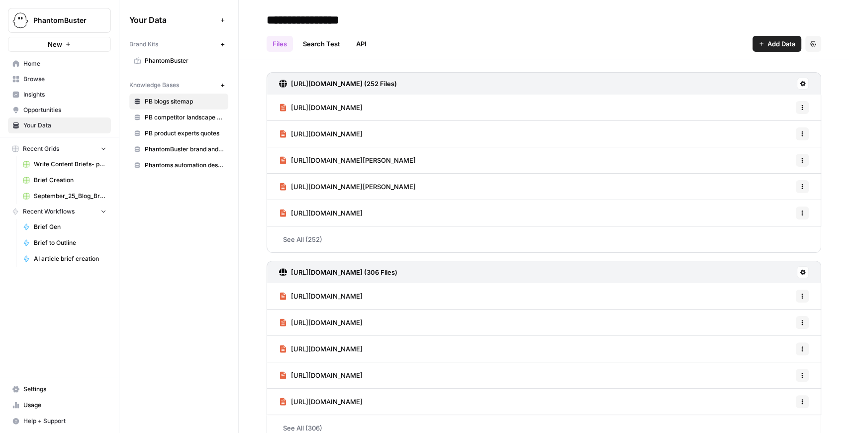
click at [181, 62] on span "PhantomBuster" at bounding box center [184, 60] width 79 height 9
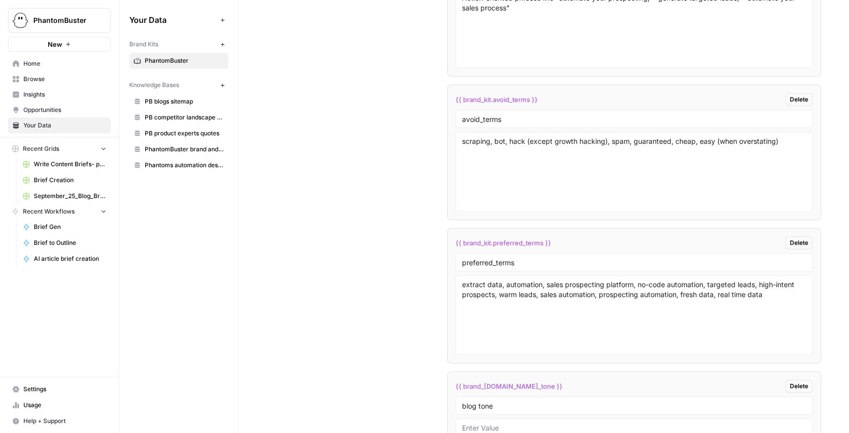
scroll to position [2684, 0]
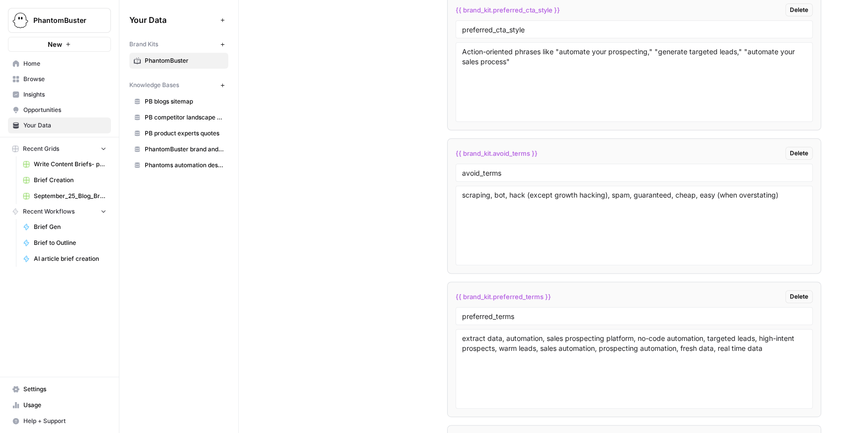
click at [188, 104] on span "PB blogs sitemap" at bounding box center [184, 101] width 79 height 9
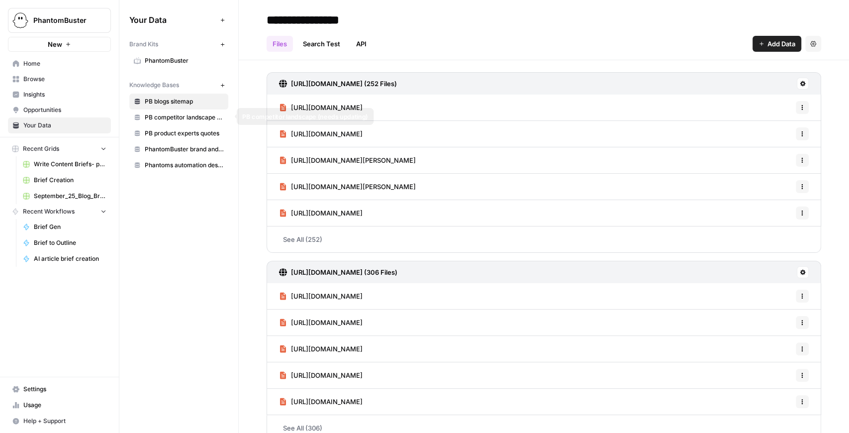
click at [189, 114] on span "PB competitor landscape (needs updating)" at bounding box center [184, 117] width 79 height 9
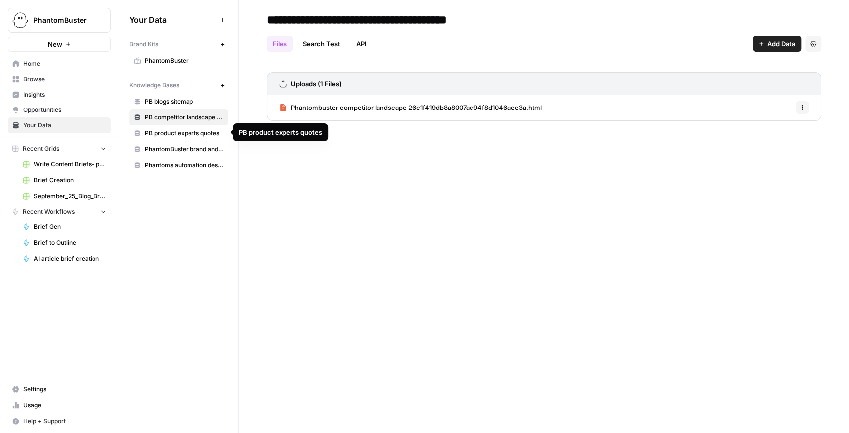
click at [189, 127] on link "PB product experts quotes" at bounding box center [178, 133] width 99 height 16
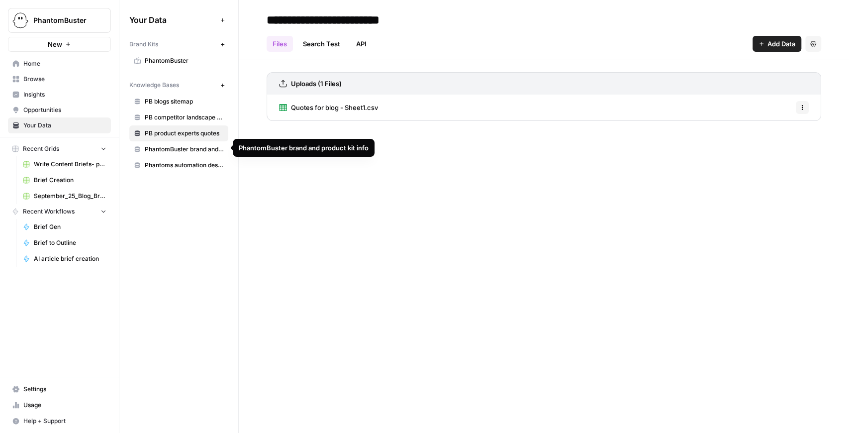
click at [190, 145] on span "PhantomBuster brand and product kit info" at bounding box center [184, 149] width 79 height 9
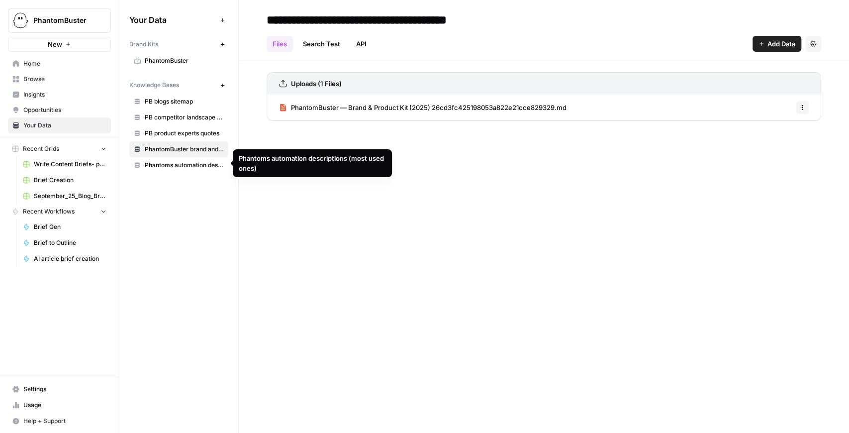
click at [193, 165] on span "Phantoms automation descriptions (most used ones)" at bounding box center [184, 165] width 79 height 9
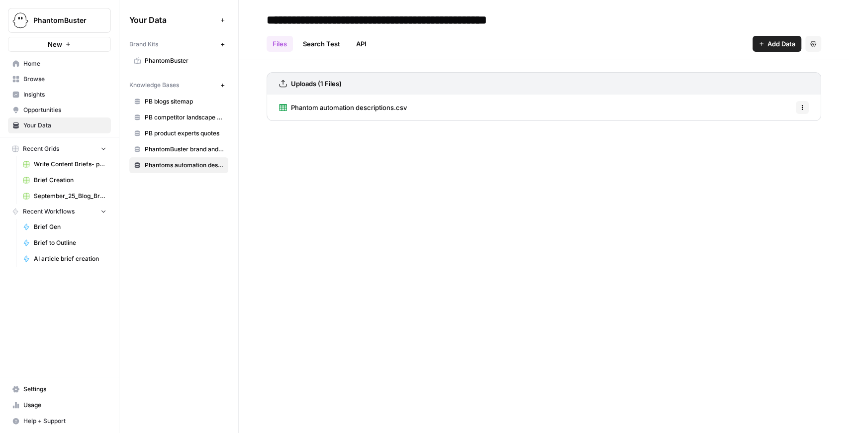
click at [189, 149] on span "PhantomBuster brand and product kit info" at bounding box center [184, 149] width 79 height 9
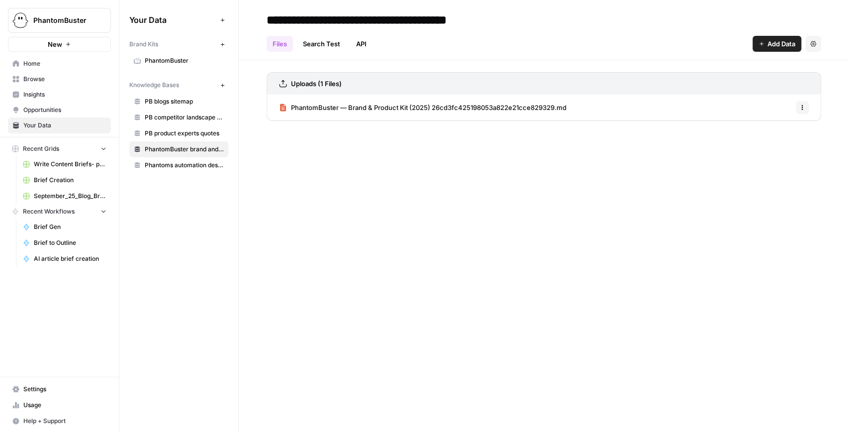
click at [352, 108] on span "PhantomBuster — Brand & Product Kit (2025) 26cd3fc425198053a822e21cce829329.md" at bounding box center [428, 107] width 275 height 10
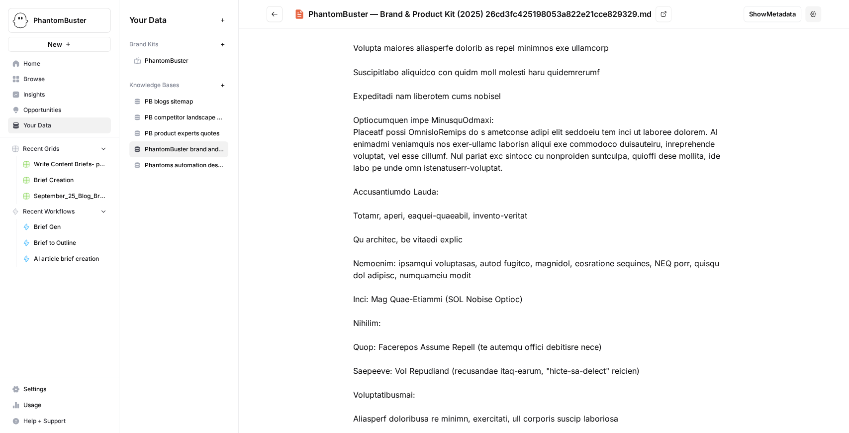
scroll to position [1259, 0]
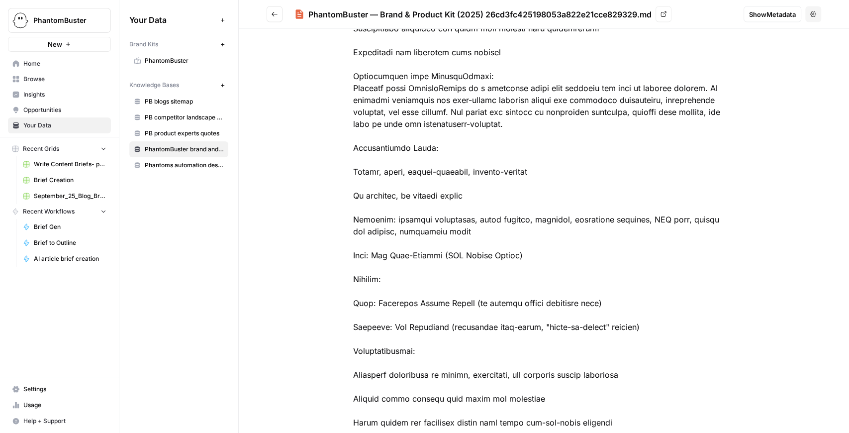
click at [64, 164] on span "Write Content Briefs- pre-built flows" at bounding box center [70, 164] width 73 height 9
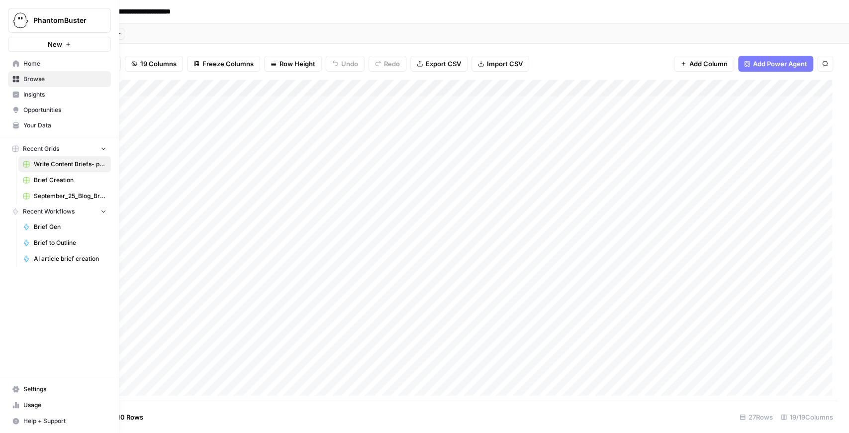
click at [58, 180] on span "Brief Creation" at bounding box center [70, 180] width 73 height 9
type input "**********"
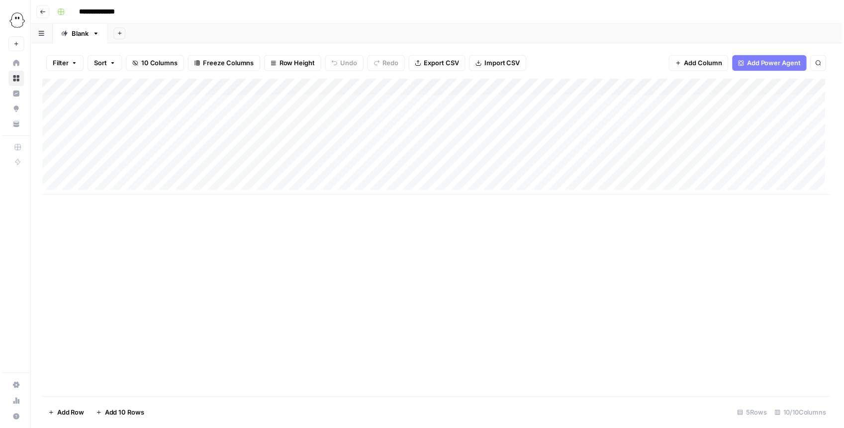
scroll to position [0, 224]
click at [313, 105] on div "Add Column" at bounding box center [438, 138] width 797 height 117
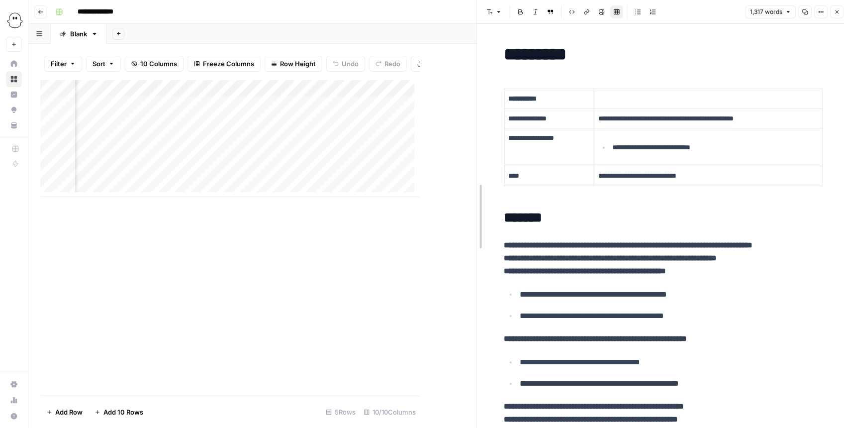
drag, startPoint x: 423, startPoint y: 135, endPoint x: 561, endPoint y: 138, distance: 138.3
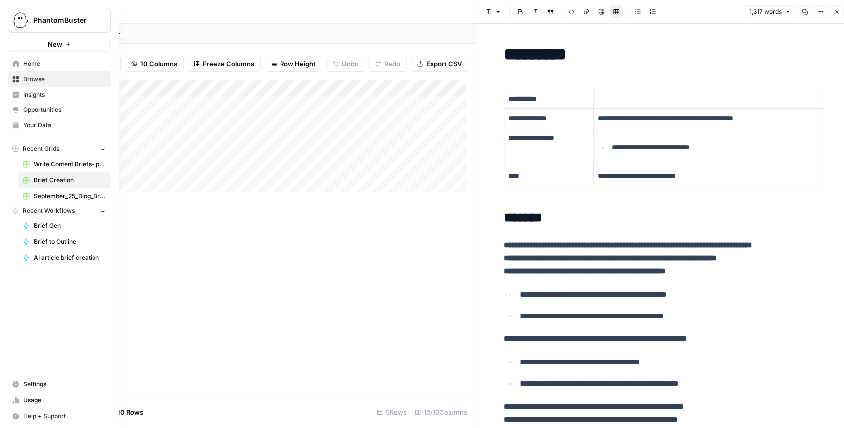
click at [17, 18] on img "Workspace: PhantomBuster" at bounding box center [20, 20] width 18 height 18
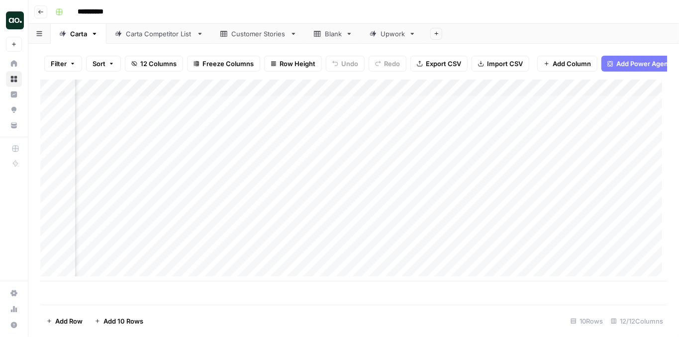
scroll to position [0, 65]
click at [559, 125] on div "Add Column" at bounding box center [353, 181] width 627 height 202
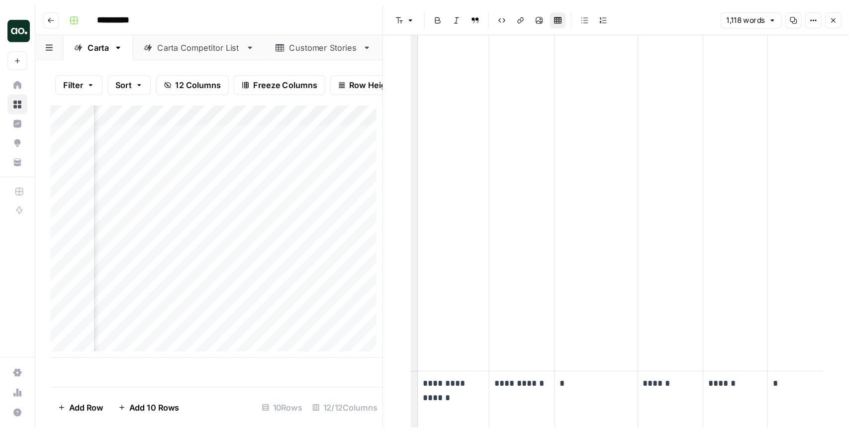
scroll to position [3033, 0]
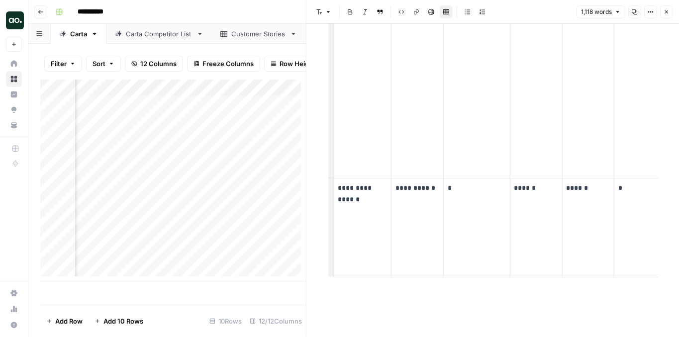
click at [669, 17] on button "Close" at bounding box center [666, 11] width 13 height 13
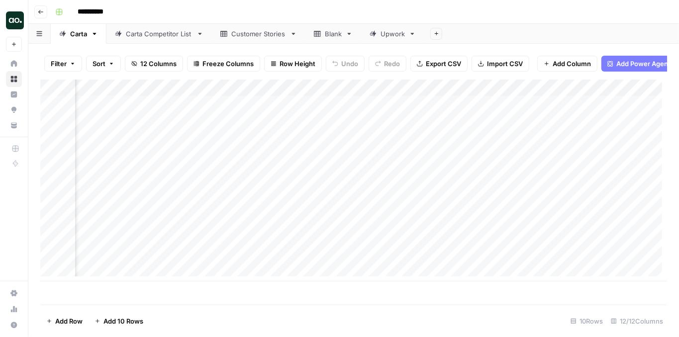
click at [301, 93] on div "Add Column" at bounding box center [353, 181] width 627 height 202
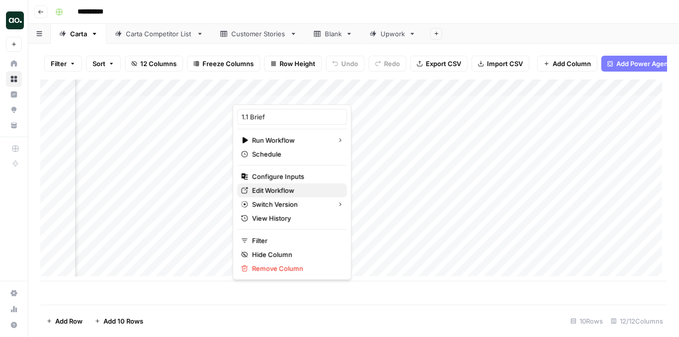
click at [288, 186] on span "Edit Workflow" at bounding box center [295, 190] width 87 height 10
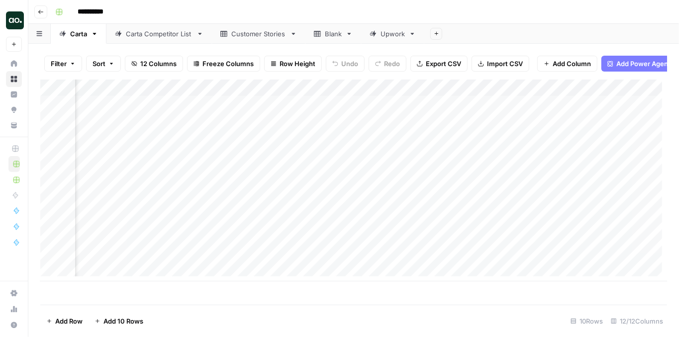
scroll to position [0, 233]
click at [512, 93] on div "Add Column" at bounding box center [353, 181] width 627 height 202
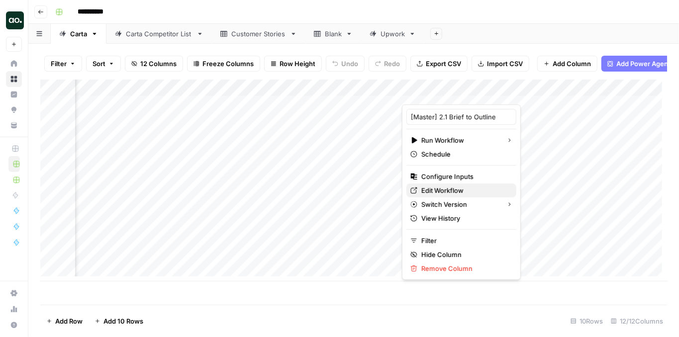
click at [464, 185] on span "Edit Workflow" at bounding box center [464, 190] width 87 height 10
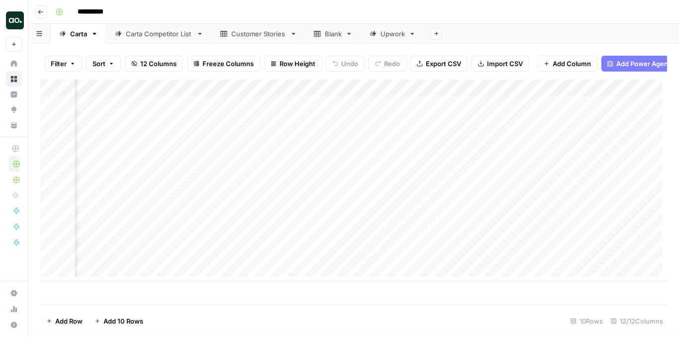
scroll to position [0, 466]
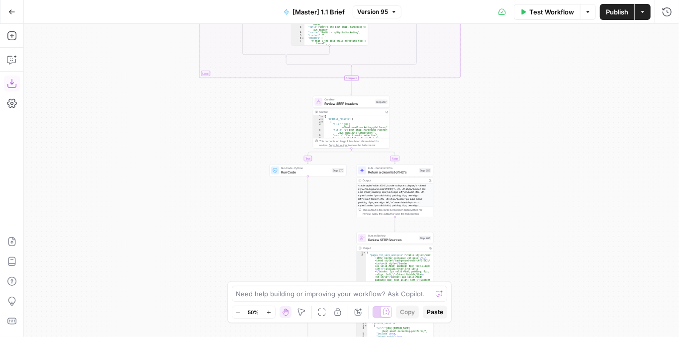
click at [7, 82] on icon "button" at bounding box center [12, 84] width 10 height 10
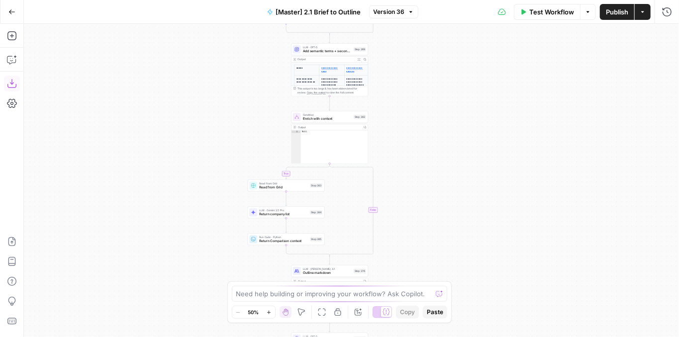
click at [9, 79] on icon "button" at bounding box center [12, 84] width 10 height 10
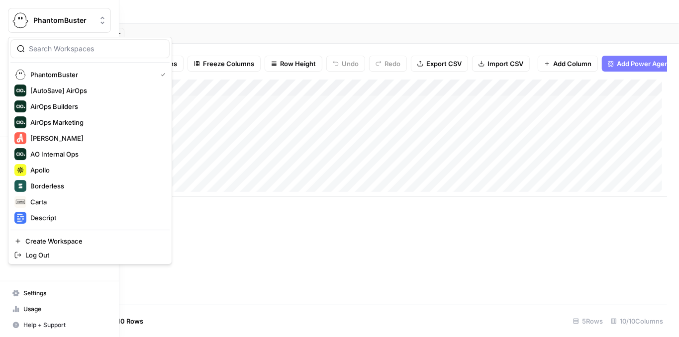
click at [16, 22] on img "Workspace: PhantomBuster" at bounding box center [20, 20] width 18 height 18
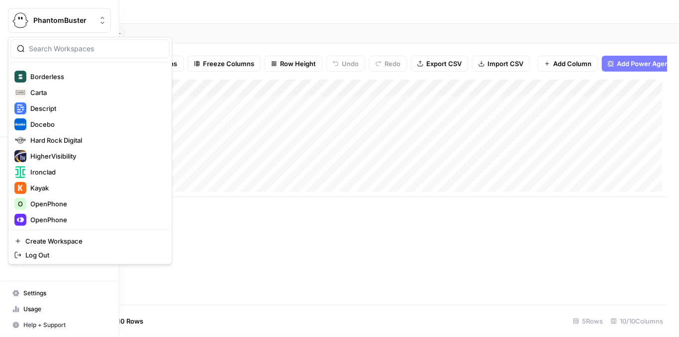
scroll to position [132, 0]
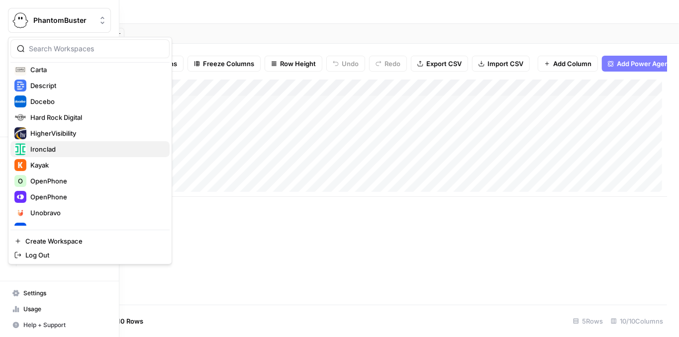
click at [57, 151] on span "Ironclad" at bounding box center [95, 149] width 131 height 10
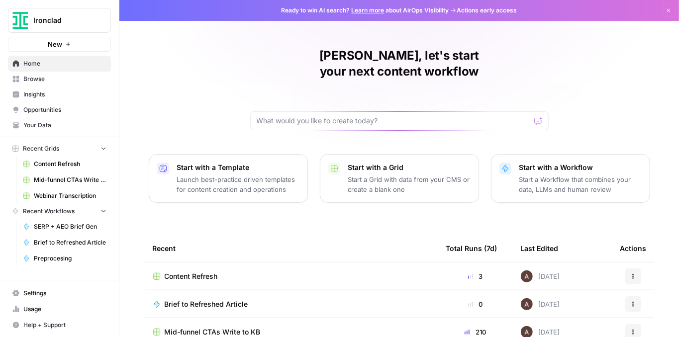
click at [195, 271] on span "Content Refresh" at bounding box center [191, 276] width 53 height 10
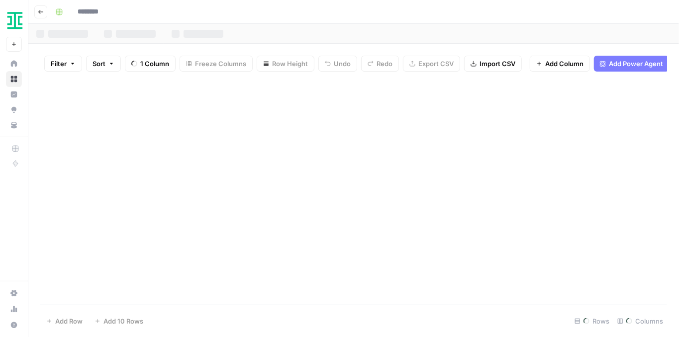
type input "**********"
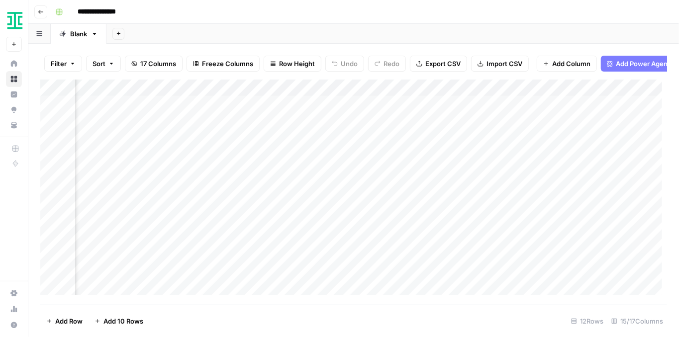
scroll to position [0, 922]
click at [399, 209] on div "Add Column" at bounding box center [353, 190] width 627 height 221
click at [474, 193] on div "Add Column" at bounding box center [353, 190] width 627 height 221
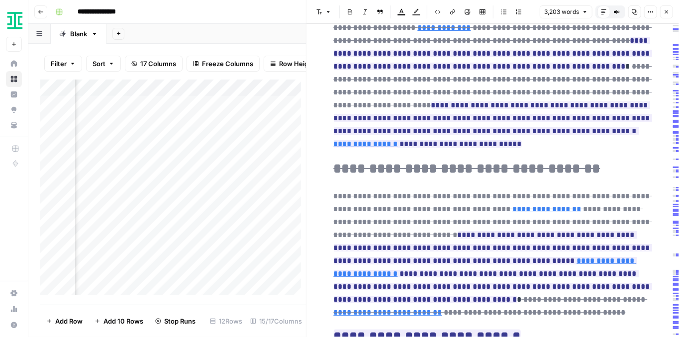
scroll to position [696, 0]
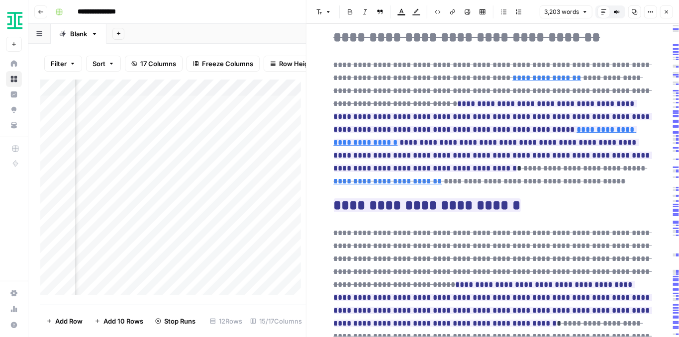
type input "[URL][DOMAIN_NAME]"
click at [670, 8] on button "Close" at bounding box center [666, 11] width 13 height 13
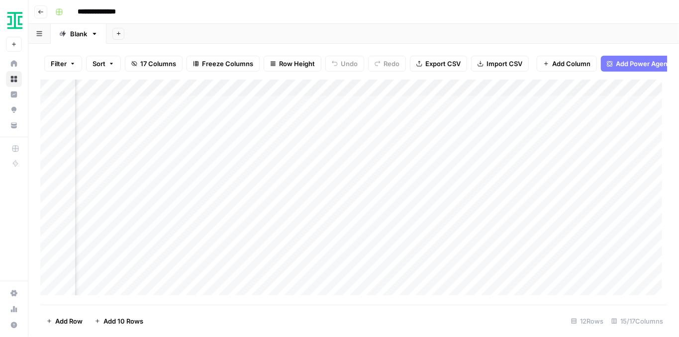
click at [575, 193] on div "Add Column" at bounding box center [353, 190] width 627 height 221
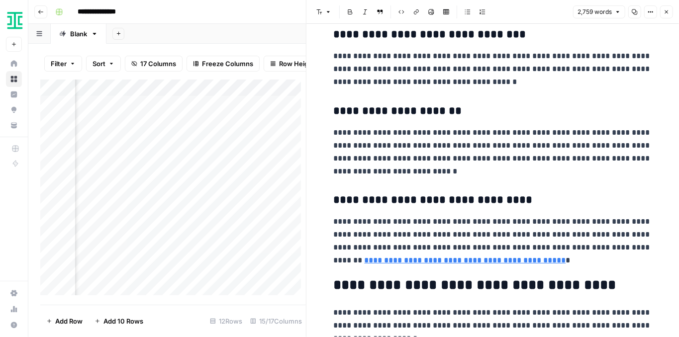
scroll to position [3547, 0]
click at [566, 257] on link "**********" at bounding box center [464, 260] width 201 height 7
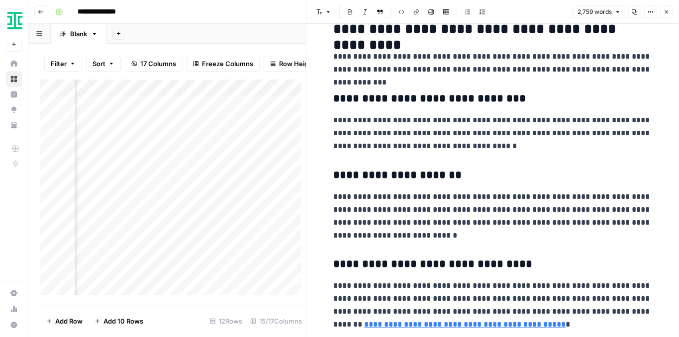
scroll to position [3447, 0]
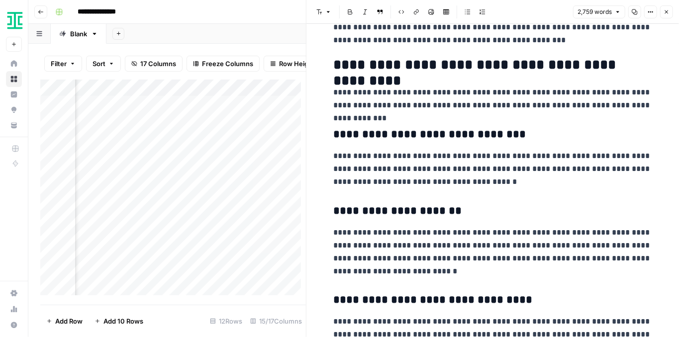
click at [666, 10] on icon "button" at bounding box center [666, 12] width 6 height 6
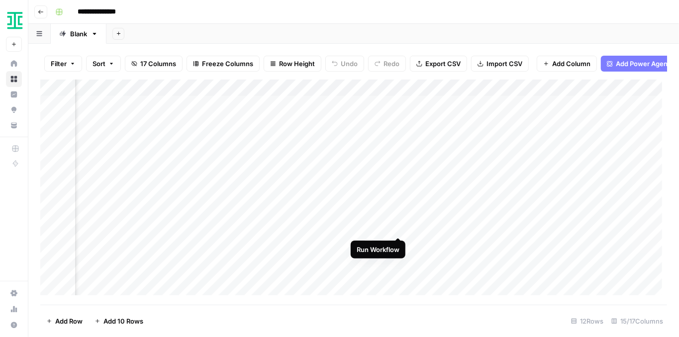
click at [396, 228] on div "Add Column" at bounding box center [353, 190] width 627 height 221
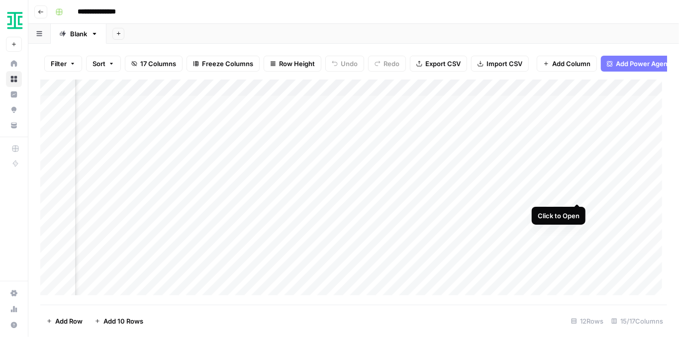
click at [576, 192] on div "Add Column" at bounding box center [353, 190] width 627 height 221
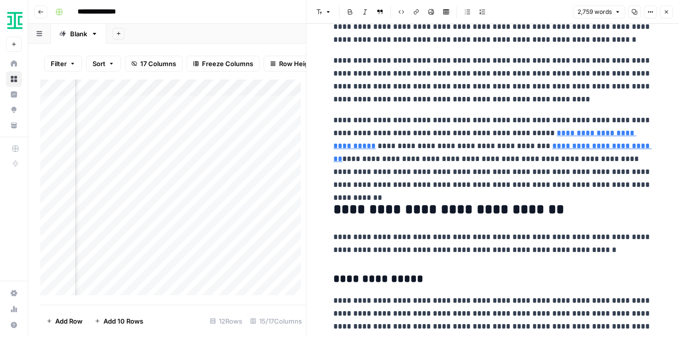
scroll to position [663, 0]
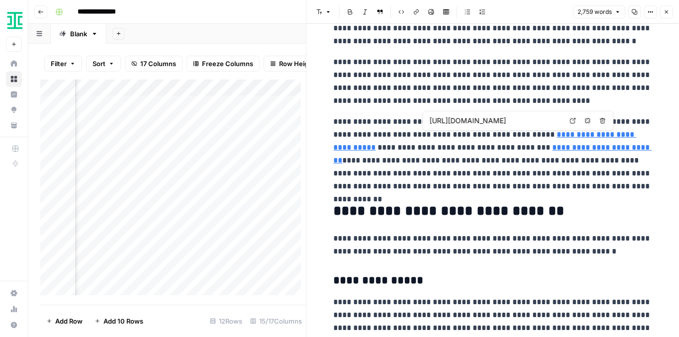
type input "[URL][DOMAIN_NAME]"
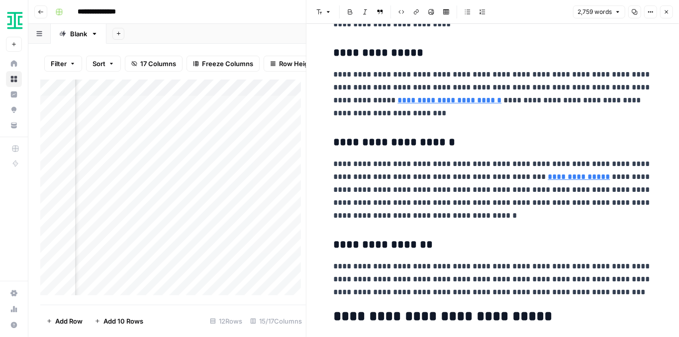
scroll to position [994, 0]
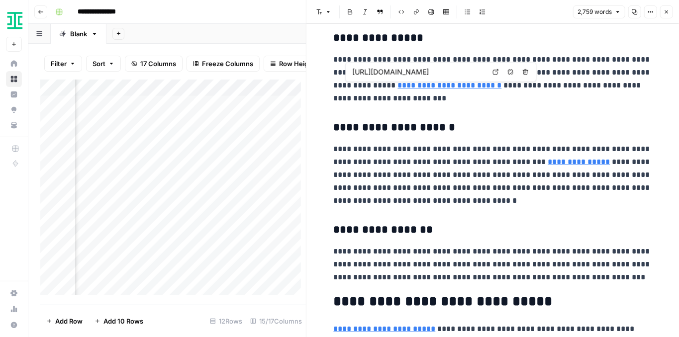
click at [495, 72] on icon at bounding box center [495, 72] width 6 height 6
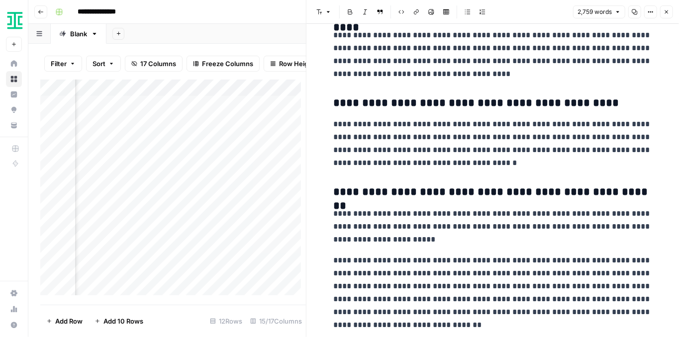
scroll to position [4185, 0]
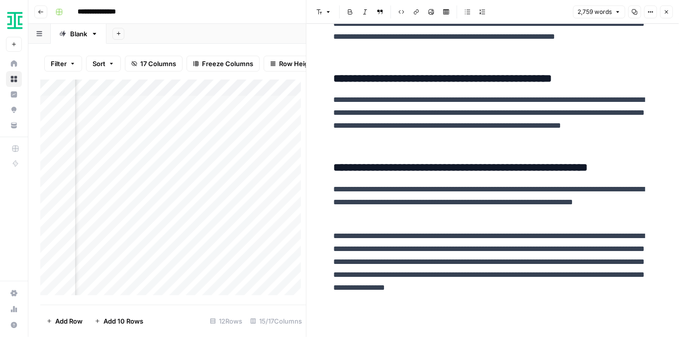
click at [667, 13] on icon "button" at bounding box center [666, 11] width 3 height 3
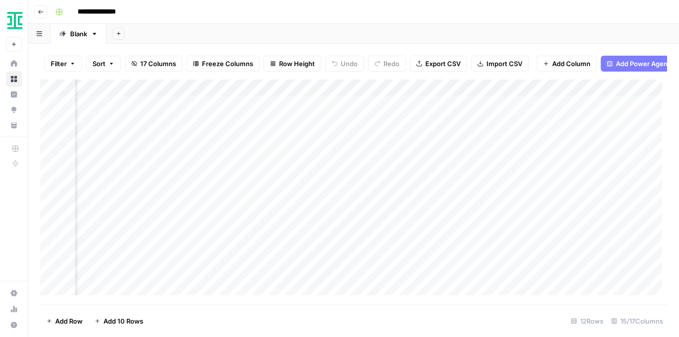
click at [562, 210] on div "Add Column" at bounding box center [353, 190] width 627 height 221
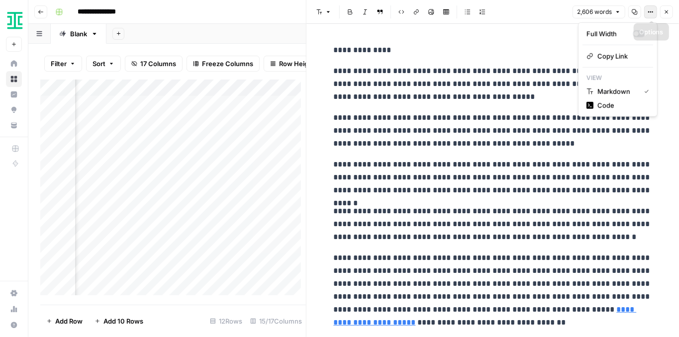
click at [650, 10] on icon "button" at bounding box center [650, 12] width 6 height 6
click at [620, 109] on button "Code" at bounding box center [617, 105] width 71 height 14
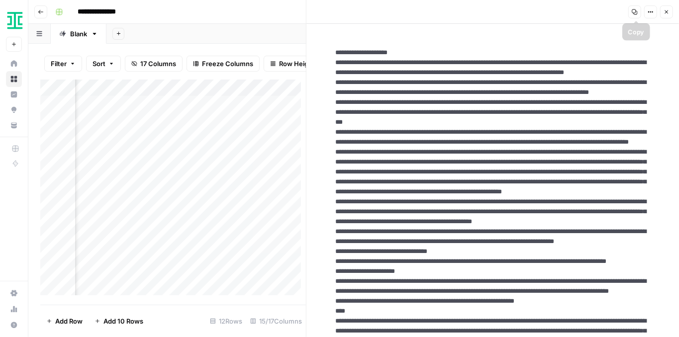
click at [637, 10] on icon "button" at bounding box center [634, 12] width 6 height 6
click at [661, 6] on button "Close" at bounding box center [666, 11] width 13 height 13
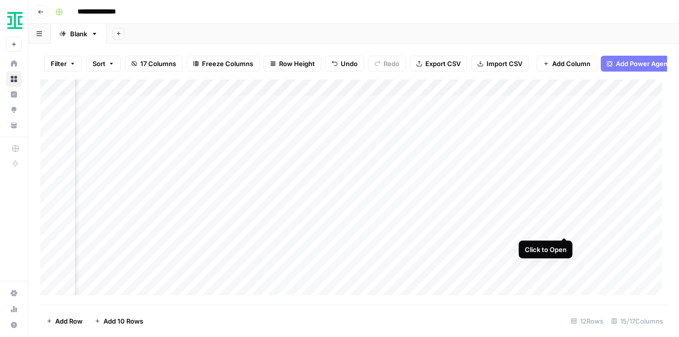
click at [562, 227] on div "Add Column" at bounding box center [353, 190] width 627 height 221
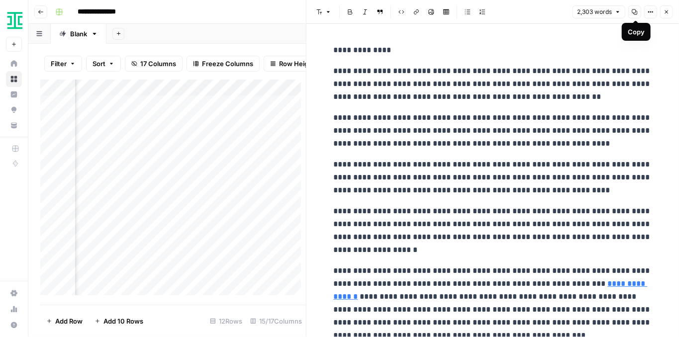
click at [650, 13] on icon "button" at bounding box center [650, 12] width 6 height 6
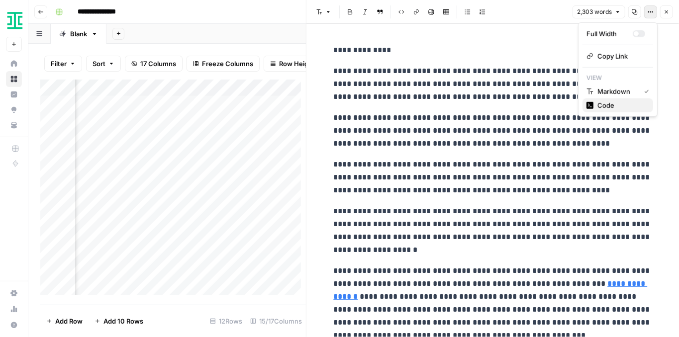
click at [621, 107] on span "Code" at bounding box center [621, 105] width 48 height 10
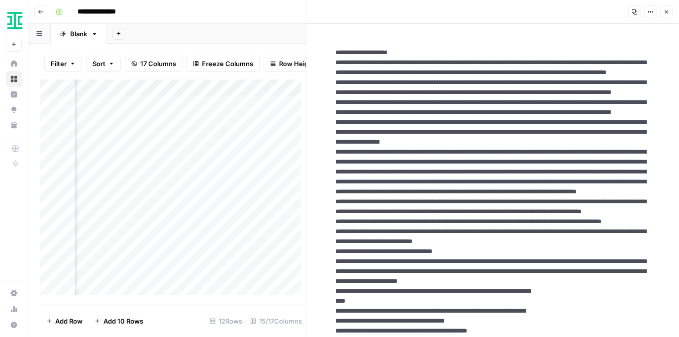
click at [633, 10] on icon "button" at bounding box center [634, 11] width 5 height 5
click at [670, 12] on button "Close" at bounding box center [666, 11] width 13 height 13
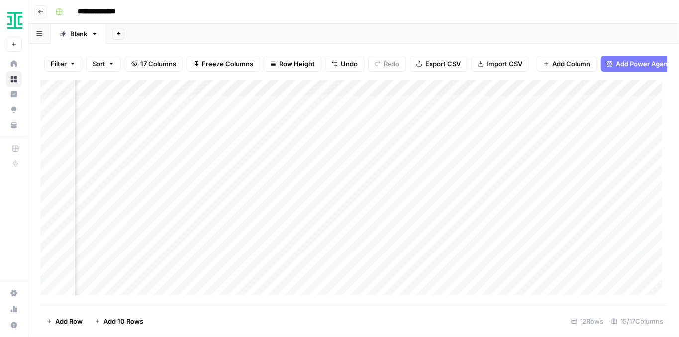
click at [390, 93] on div "Add Column" at bounding box center [353, 190] width 627 height 221
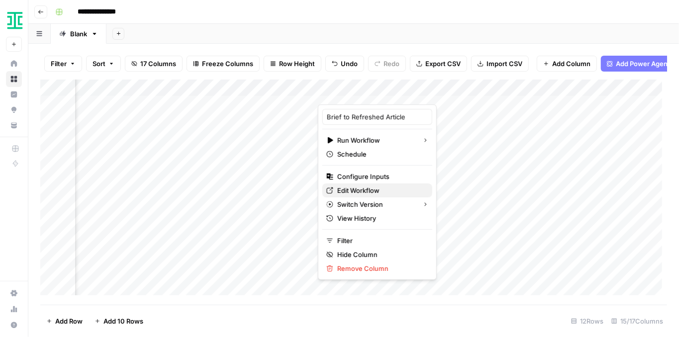
click at [373, 193] on span "Edit Workflow" at bounding box center [380, 190] width 87 height 10
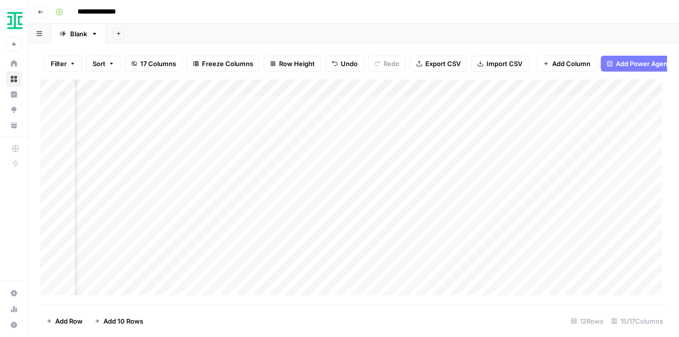
click at [398, 228] on div "Add Column" at bounding box center [353, 190] width 627 height 221
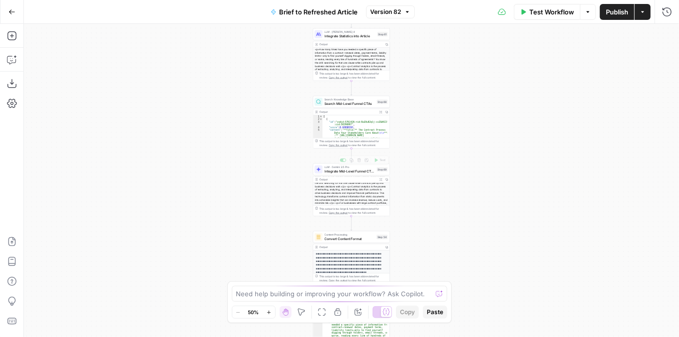
scroll to position [33, 0]
click at [331, 167] on span "LLM · Gemini 2.5 Pro" at bounding box center [350, 167] width 50 height 4
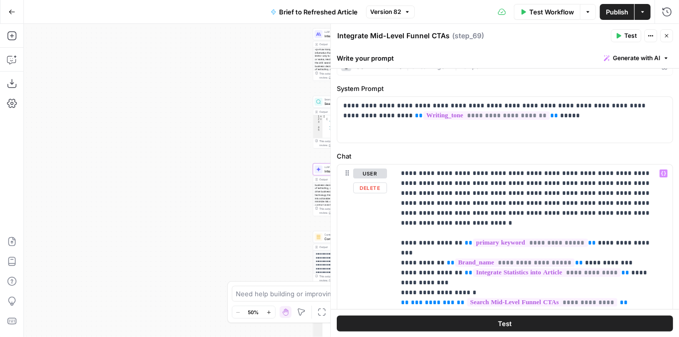
scroll to position [0, 0]
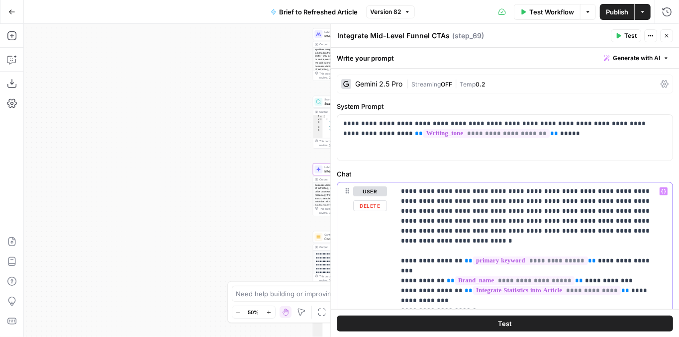
click at [661, 189] on icon "button" at bounding box center [663, 191] width 5 height 5
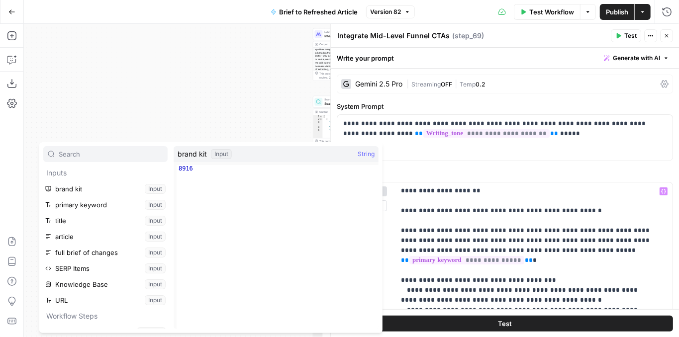
scroll to position [199, 0]
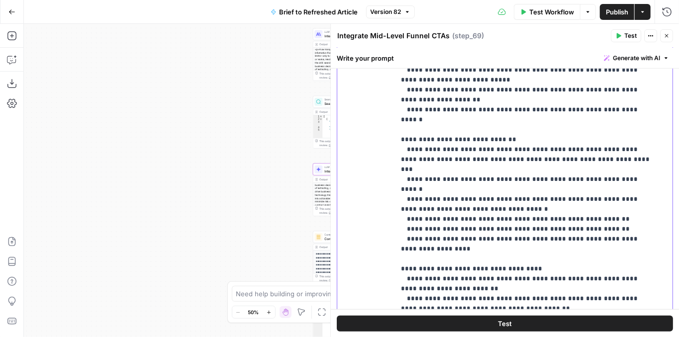
scroll to position [306, 0]
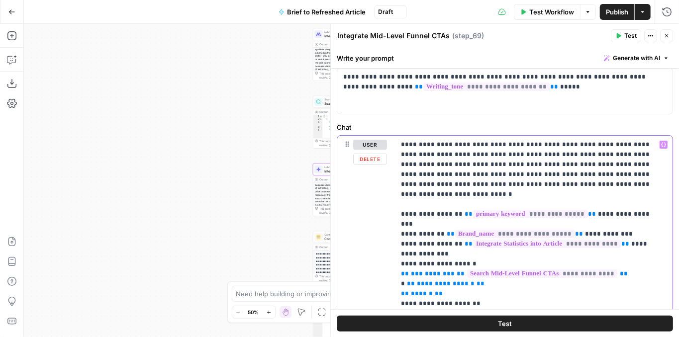
scroll to position [0, 0]
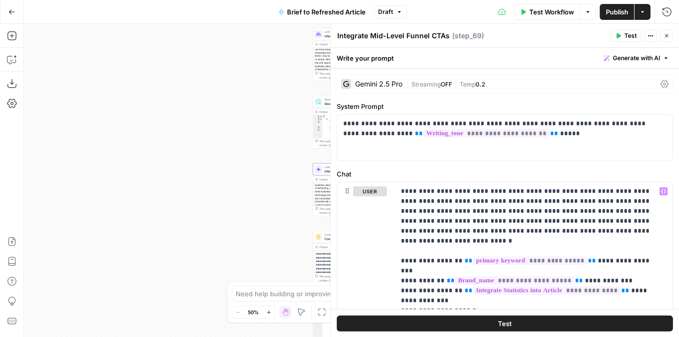
click at [610, 11] on span "Publish" at bounding box center [617, 12] width 22 height 10
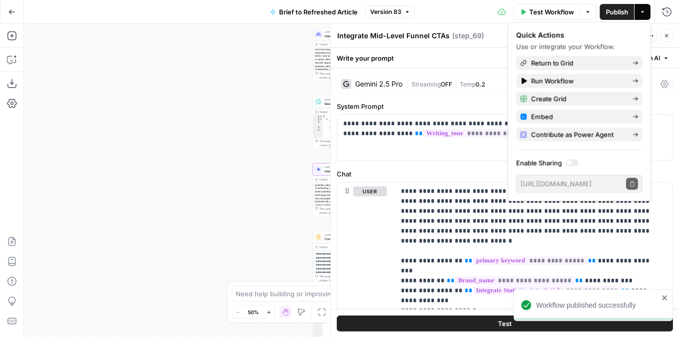
click at [488, 36] on div "Integrate Mid-Level Funnel CTAs Integrate Mid-Level Funnel CTAs ( step_69 )" at bounding box center [472, 35] width 271 height 11
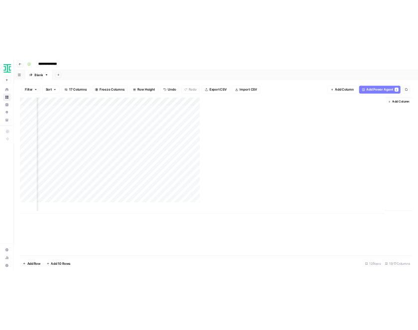
scroll to position [0, 912]
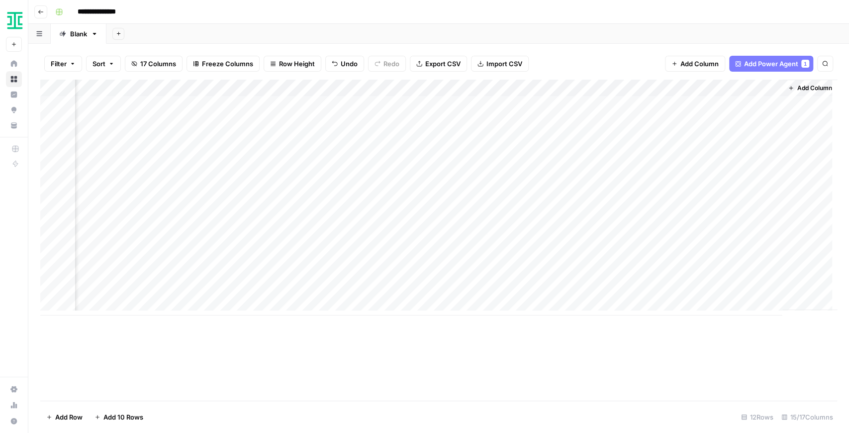
click at [570, 223] on div "Add Column" at bounding box center [438, 198] width 797 height 236
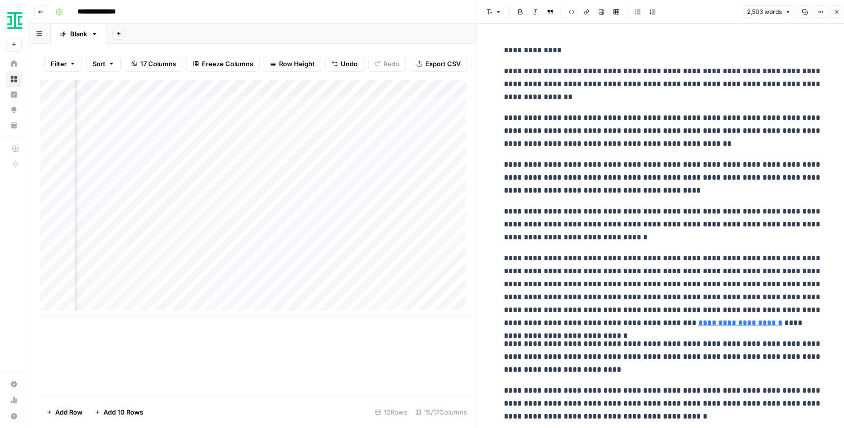
click at [678, 14] on icon "button" at bounding box center [820, 12] width 6 height 6
click at [678, 104] on span "Code" at bounding box center [791, 105] width 48 height 10
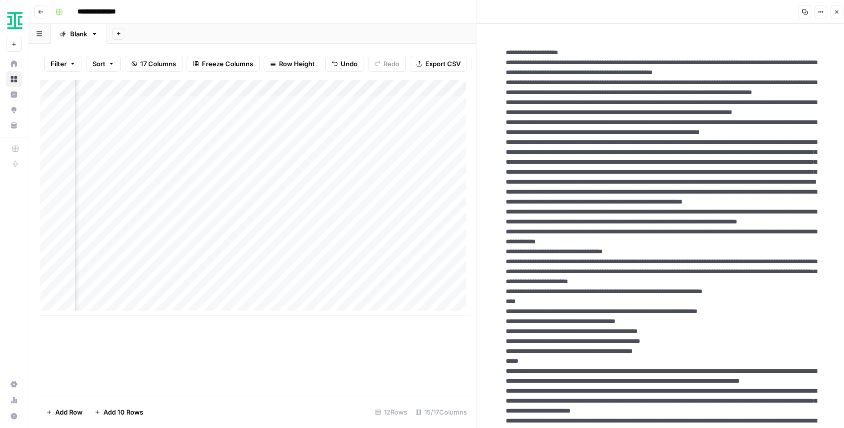
click at [678, 14] on icon "button" at bounding box center [804, 11] width 5 height 5
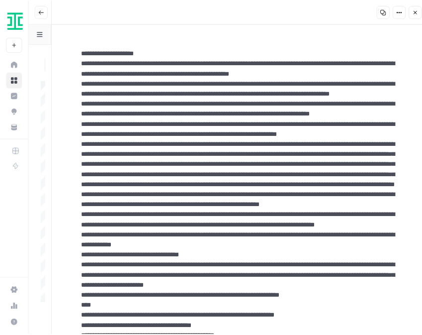
scroll to position [0, 912]
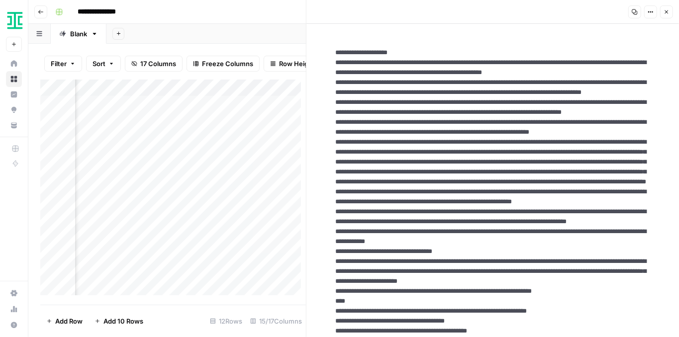
click at [669, 13] on icon "button" at bounding box center [666, 12] width 6 height 6
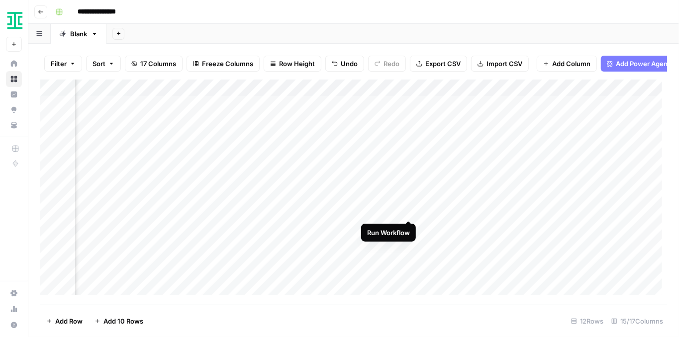
click at [410, 210] on div "Add Column" at bounding box center [353, 190] width 627 height 221
click at [409, 194] on div "Add Column" at bounding box center [353, 190] width 627 height 221
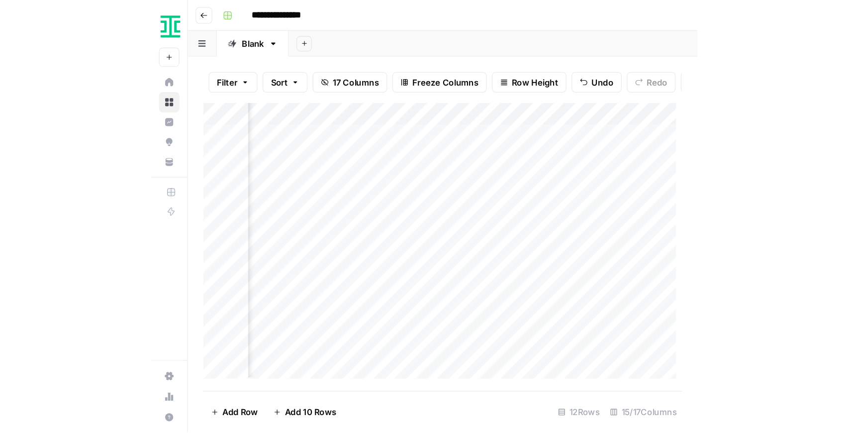
scroll to position [0, 912]
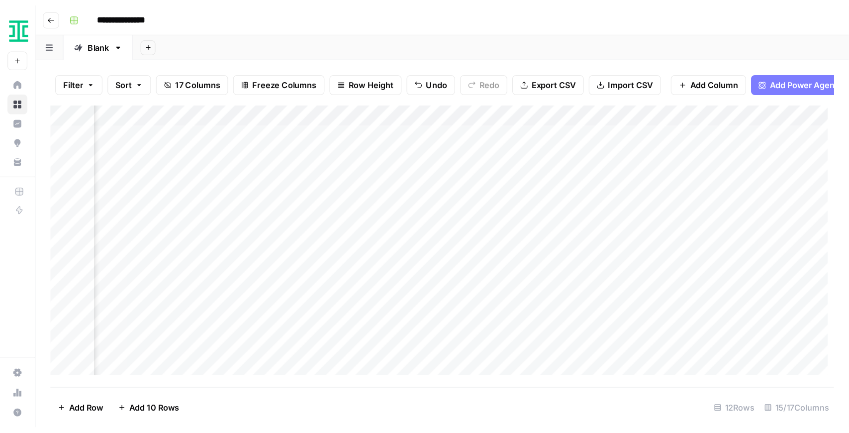
scroll to position [0, 912]
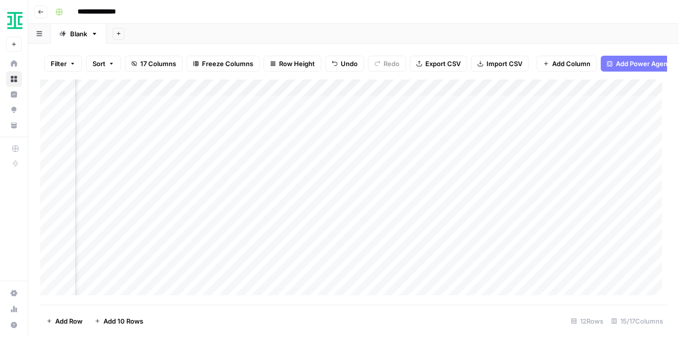
click at [571, 195] on div "Add Column" at bounding box center [353, 190] width 627 height 221
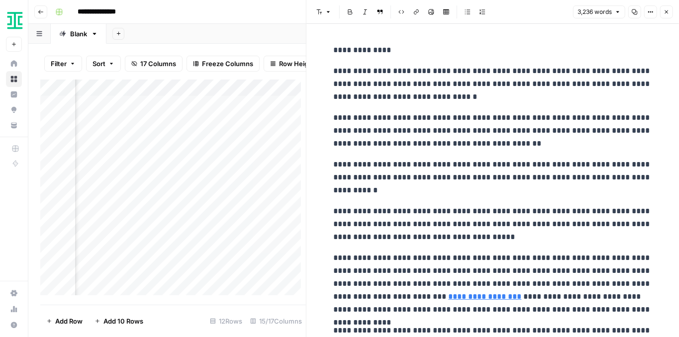
click at [653, 14] on icon "button" at bounding box center [650, 12] width 6 height 6
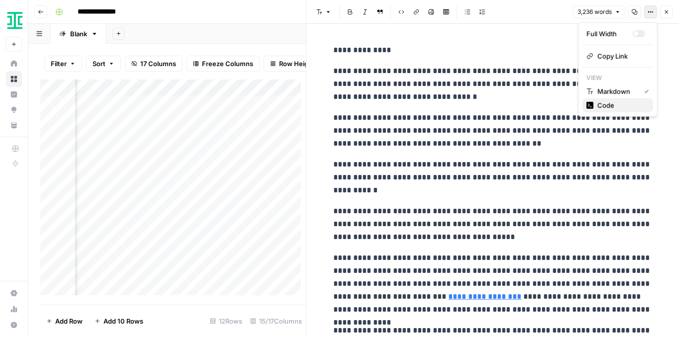
click at [618, 104] on span "Code" at bounding box center [621, 105] width 48 height 10
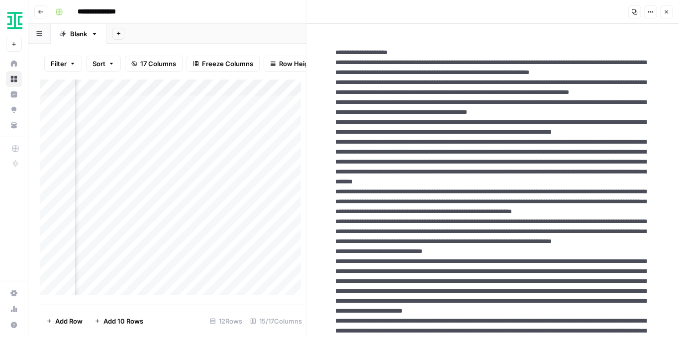
click at [634, 9] on icon "button" at bounding box center [634, 11] width 5 height 5
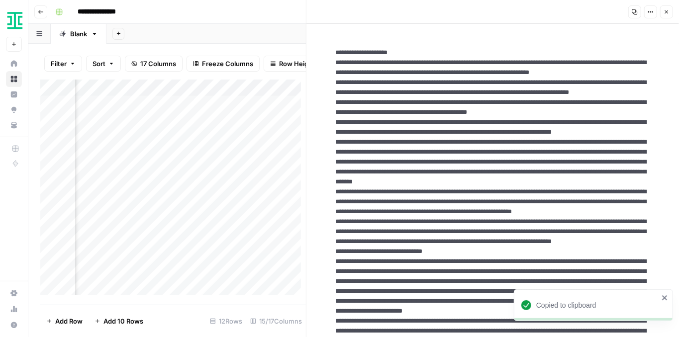
click at [666, 11] on icon "button" at bounding box center [666, 11] width 3 height 3
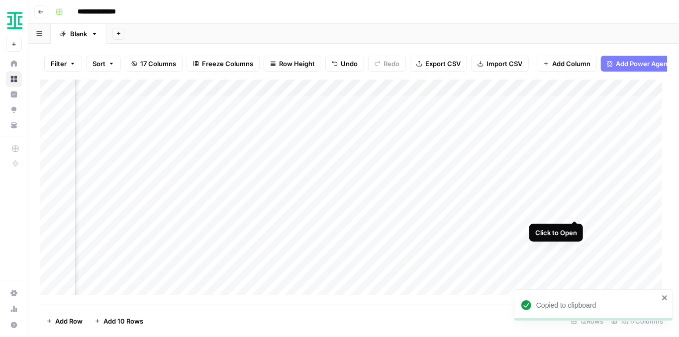
click at [573, 213] on div "Add Column" at bounding box center [353, 190] width 627 height 221
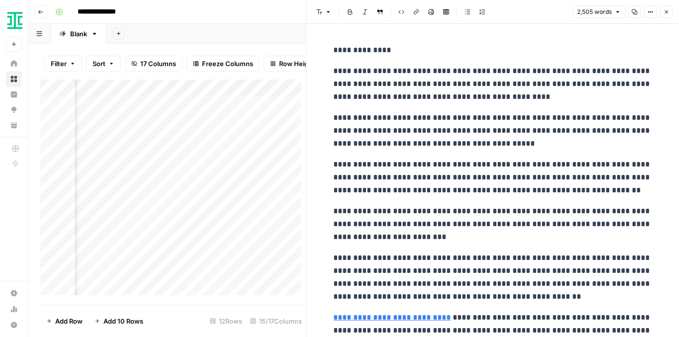
click at [663, 12] on icon "button" at bounding box center [666, 12] width 6 height 6
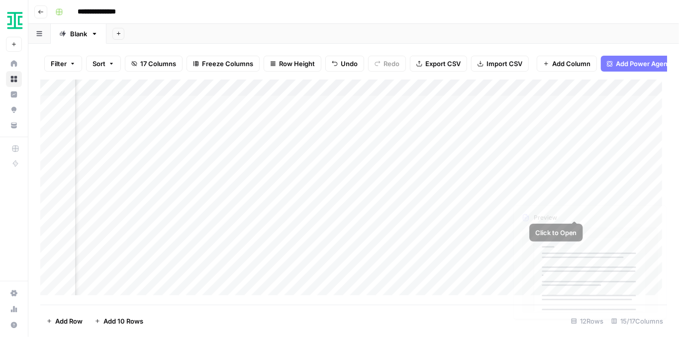
click at [574, 210] on div "Add Column" at bounding box center [353, 190] width 627 height 221
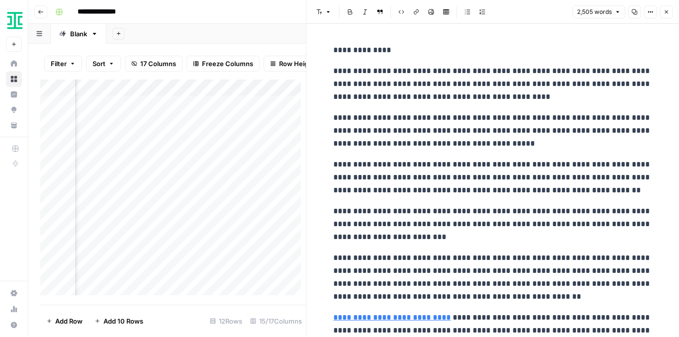
click at [650, 12] on icon "button" at bounding box center [650, 12] width 6 height 6
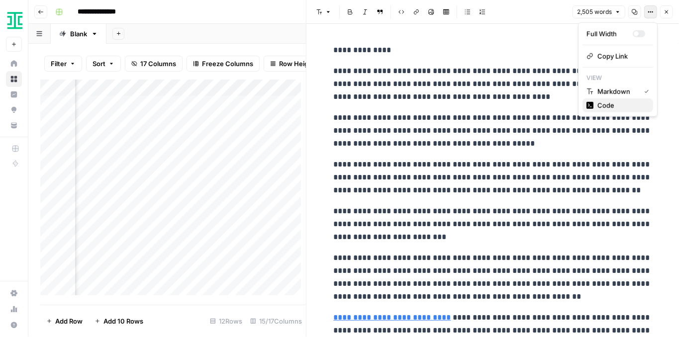
click at [615, 101] on span "Code" at bounding box center [621, 105] width 48 height 10
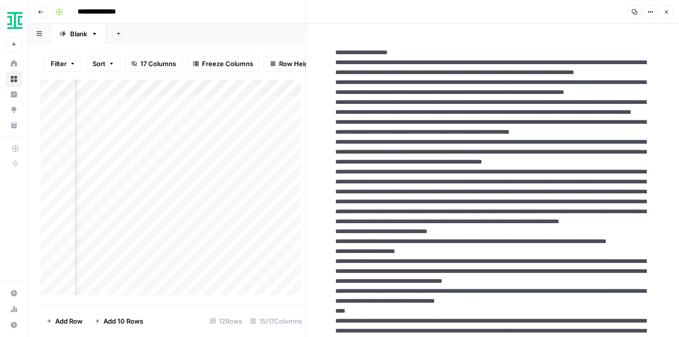
click at [633, 13] on icon "button" at bounding box center [634, 12] width 6 height 6
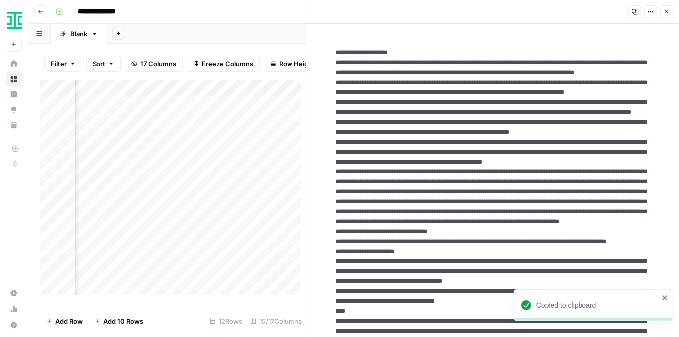
click at [669, 13] on icon "button" at bounding box center [666, 12] width 6 height 6
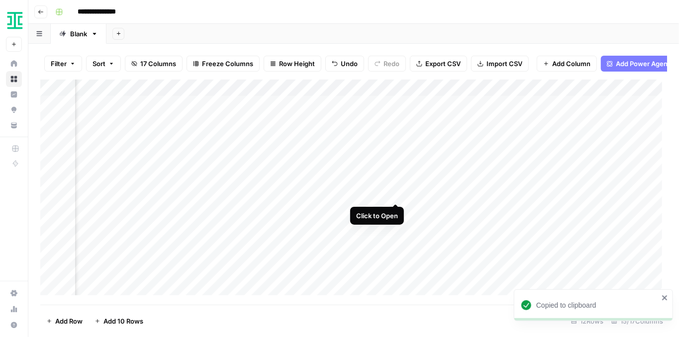
click at [394, 194] on div "Add Column" at bounding box center [353, 190] width 627 height 221
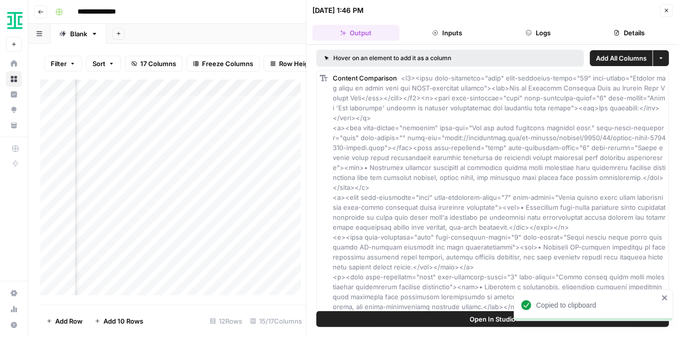
click at [476, 314] on span "Open In Studio" at bounding box center [493, 319] width 46 height 10
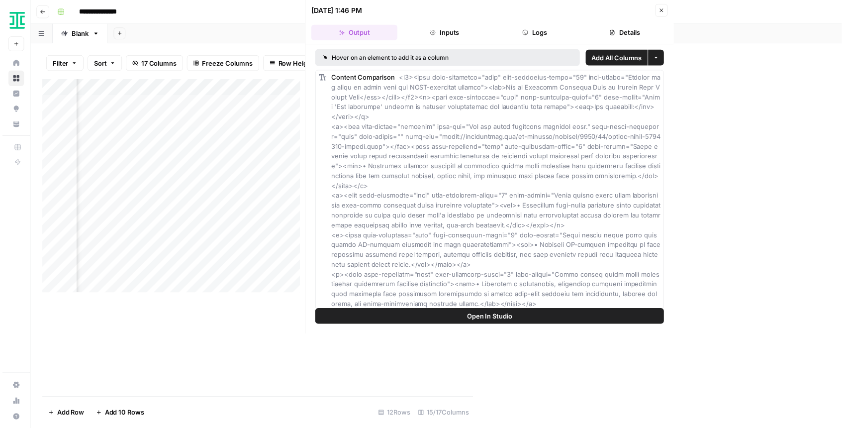
scroll to position [0, 912]
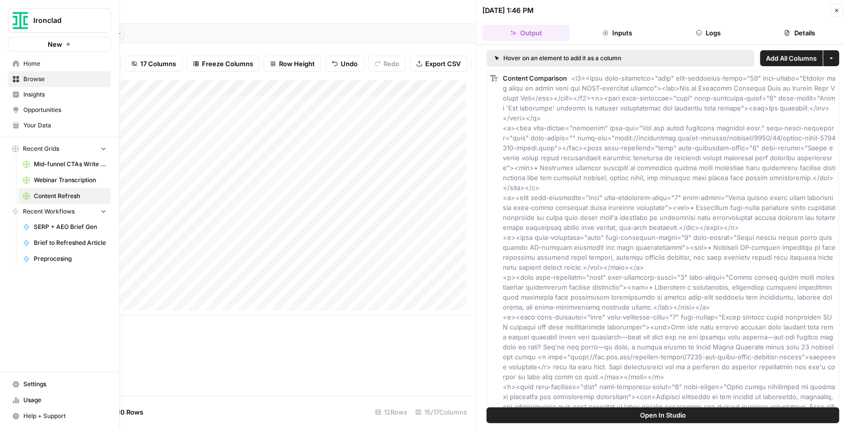
click at [65, 173] on link "Webinar Transcription" at bounding box center [64, 180] width 92 height 16
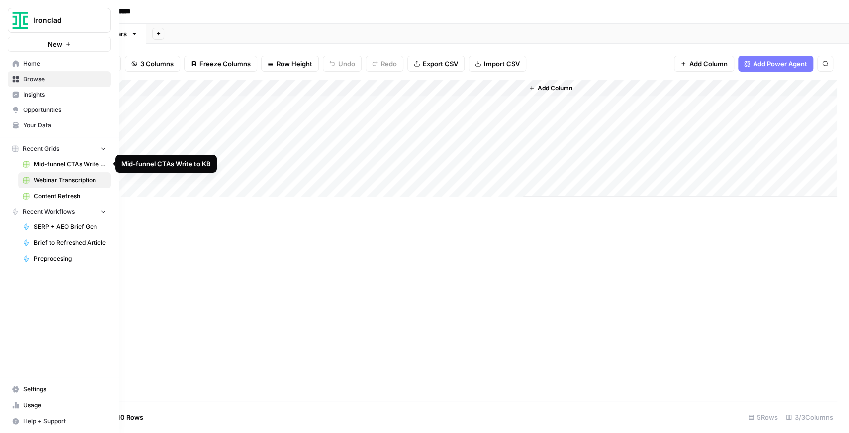
click at [64, 194] on span "Content Refresh" at bounding box center [70, 195] width 73 height 9
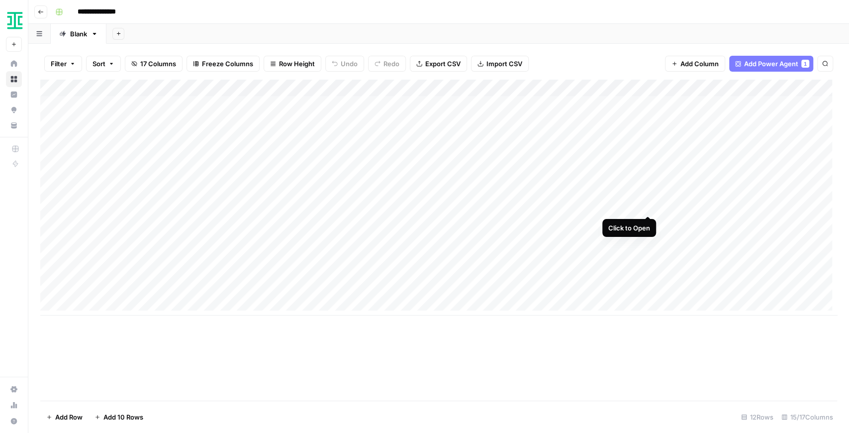
click at [648, 207] on div "Add Column" at bounding box center [438, 198] width 797 height 236
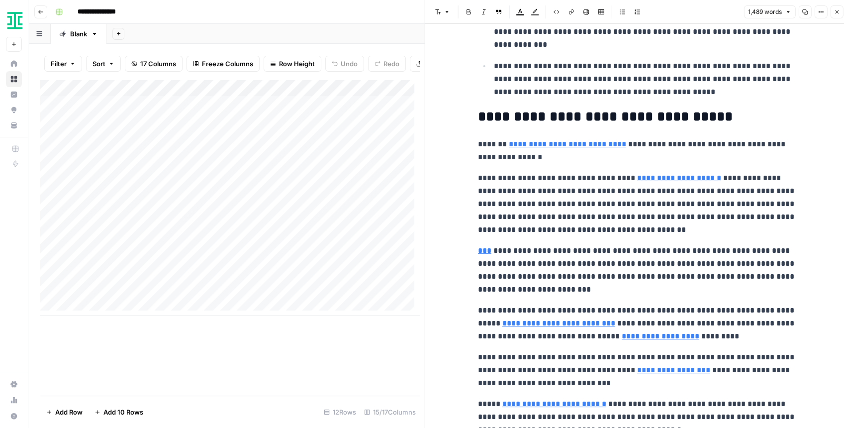
scroll to position [1259, 0]
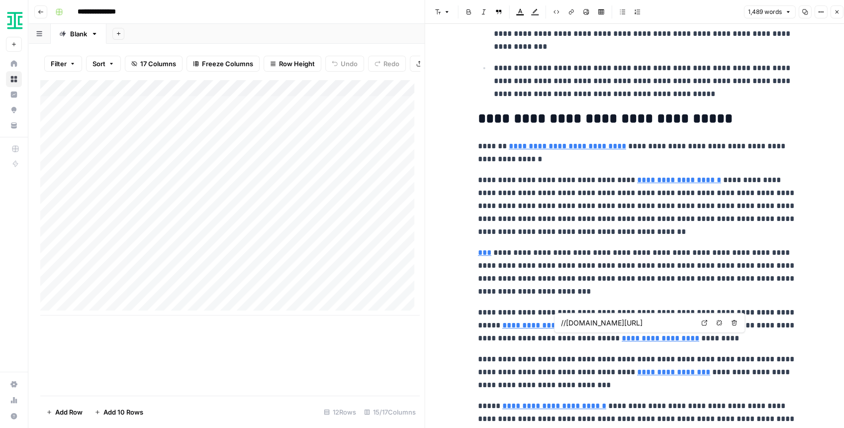
type input "[URL][DOMAIN_NAME]"
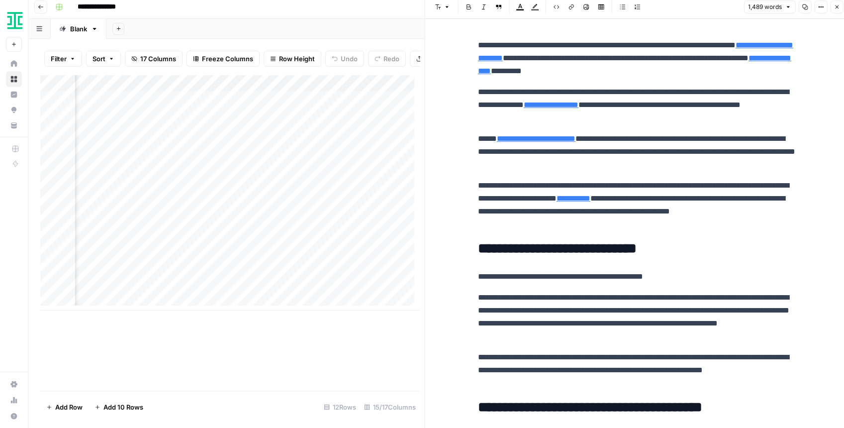
scroll to position [0, 424]
click at [224, 188] on div "Add Column" at bounding box center [229, 193] width 379 height 236
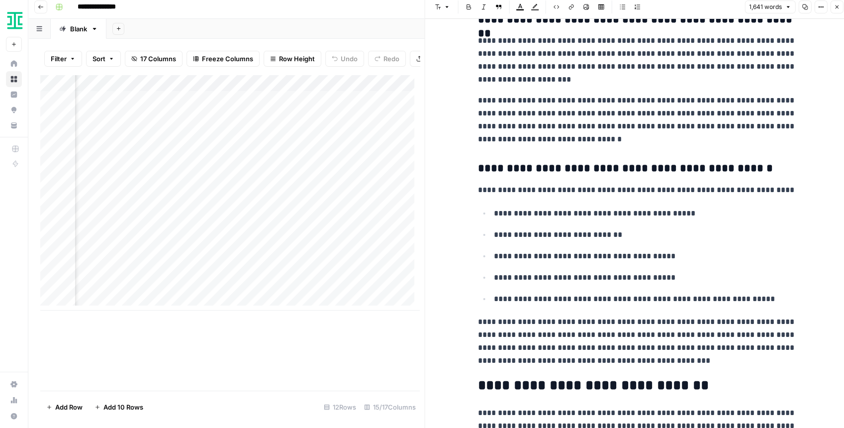
scroll to position [2188, 0]
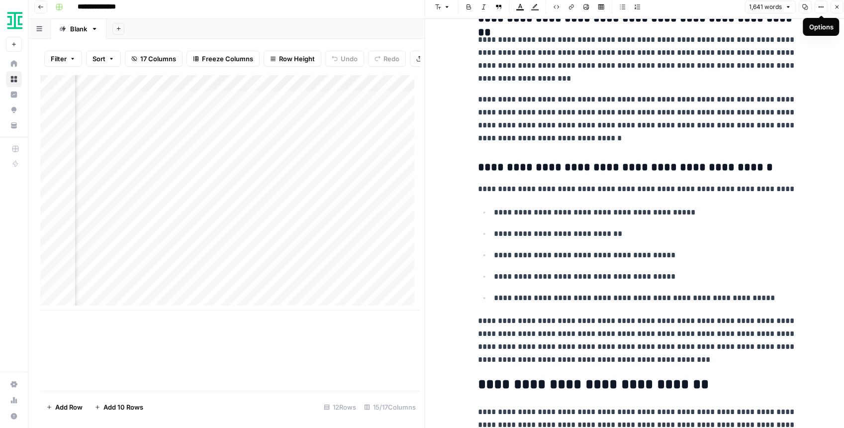
click at [831, 9] on button "Close" at bounding box center [836, 6] width 13 height 13
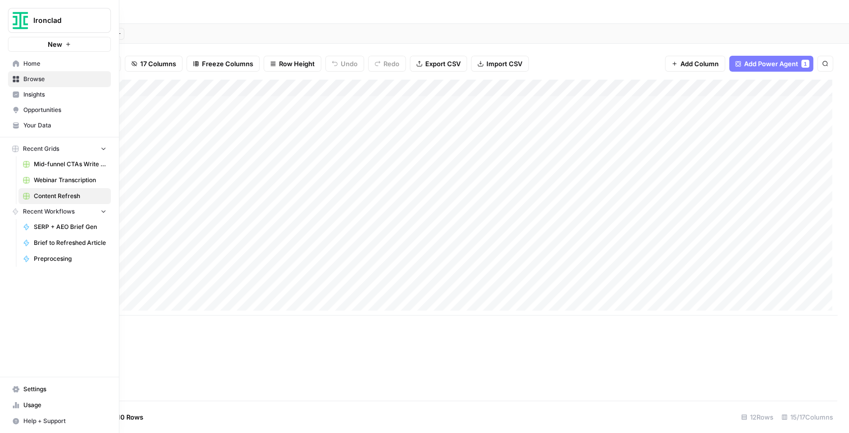
click at [50, 68] on link "Home" at bounding box center [59, 64] width 103 height 16
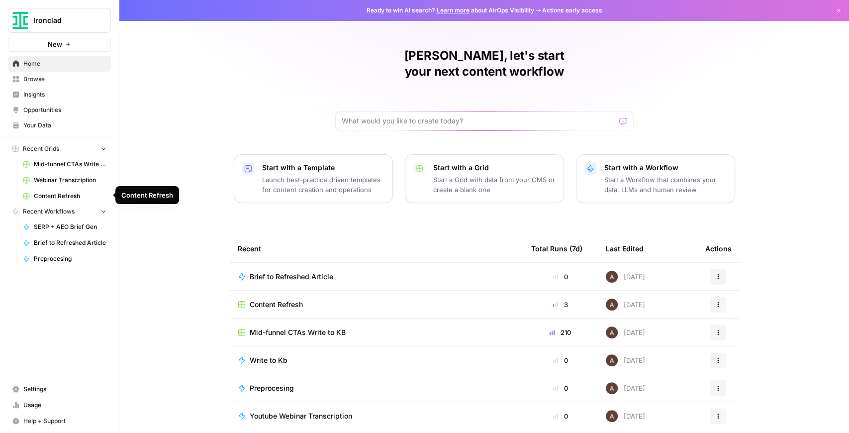
click at [68, 196] on span "Content Refresh" at bounding box center [70, 195] width 73 height 9
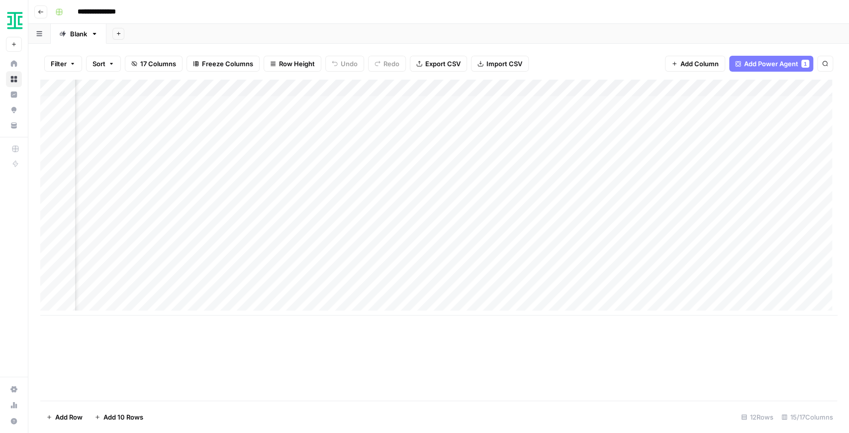
scroll to position [0, 912]
click at [407, 189] on div "Add Column" at bounding box center [438, 198] width 797 height 236
click at [573, 187] on div "Add Column" at bounding box center [438, 198] width 797 height 236
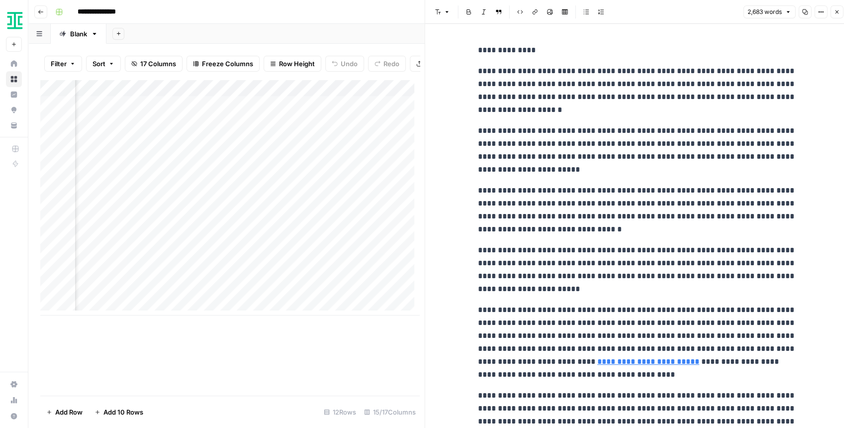
click at [806, 10] on icon "button" at bounding box center [805, 12] width 6 height 6
click at [816, 14] on button "Options" at bounding box center [820, 11] width 13 height 13
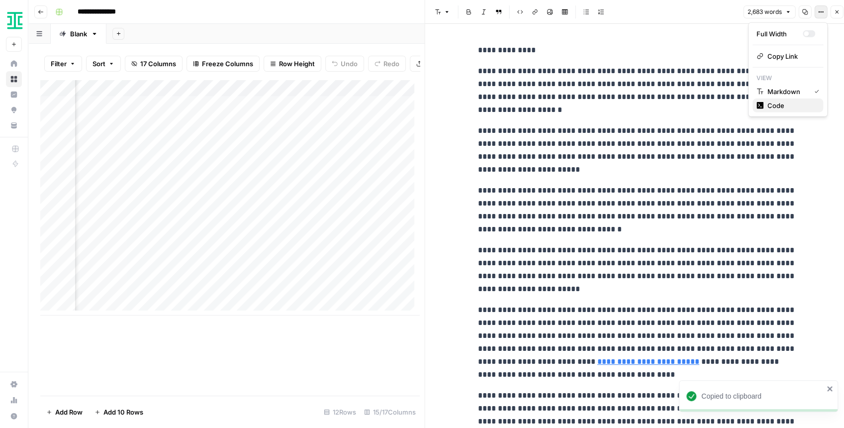
click at [790, 101] on span "Code" at bounding box center [791, 105] width 48 height 10
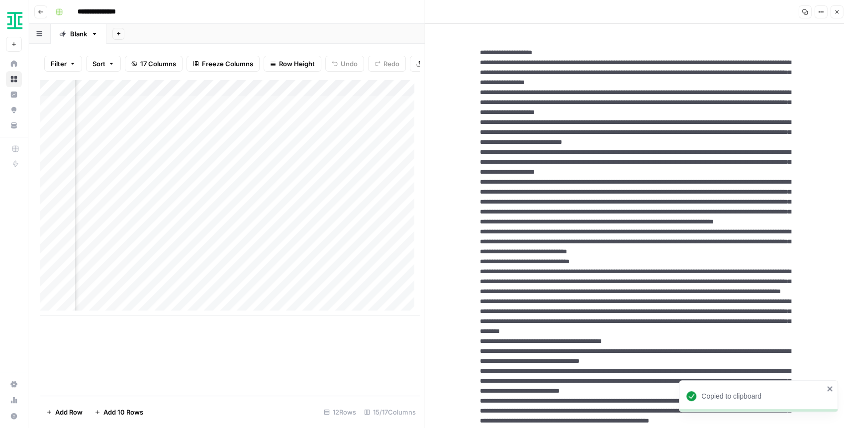
click at [806, 14] on icon "button" at bounding box center [805, 12] width 6 height 6
click at [835, 13] on icon "button" at bounding box center [836, 11] width 3 height 3
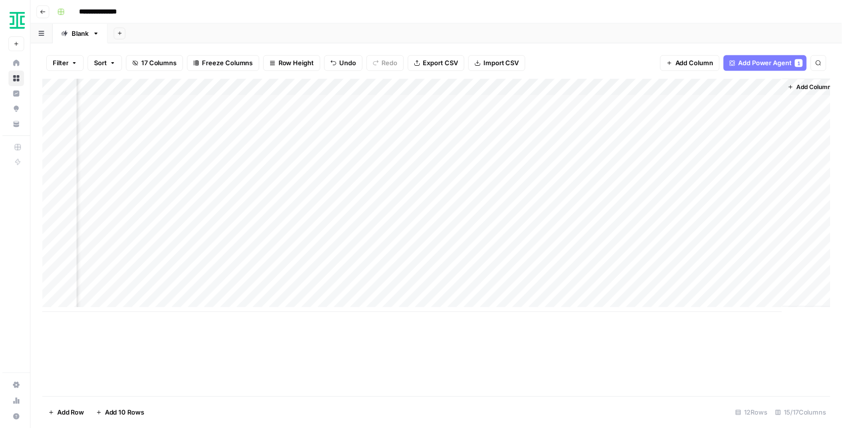
scroll to position [0, 900]
click at [421, 207] on div "Add Column" at bounding box center [438, 198] width 797 height 236
click at [420, 220] on div "Add Column" at bounding box center [438, 198] width 797 height 236
click at [420, 241] on div "Add Column" at bounding box center [438, 198] width 797 height 236
click at [583, 190] on div "Add Column" at bounding box center [438, 198] width 797 height 236
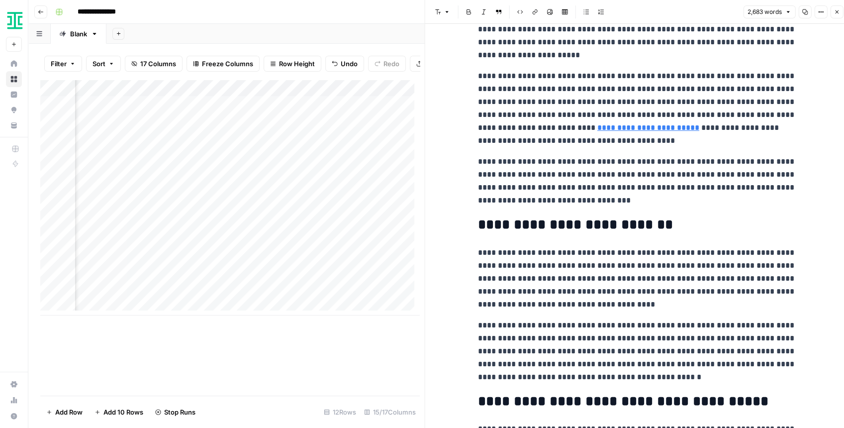
scroll to position [232, 0]
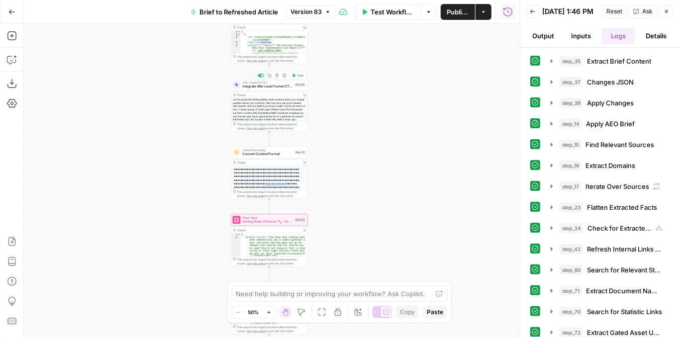
click at [264, 85] on span "Integrate Mid-Level Funnel CTAs" at bounding box center [268, 86] width 50 height 5
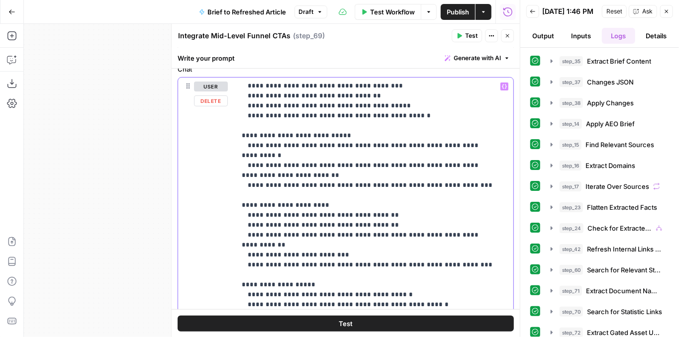
scroll to position [306, 0]
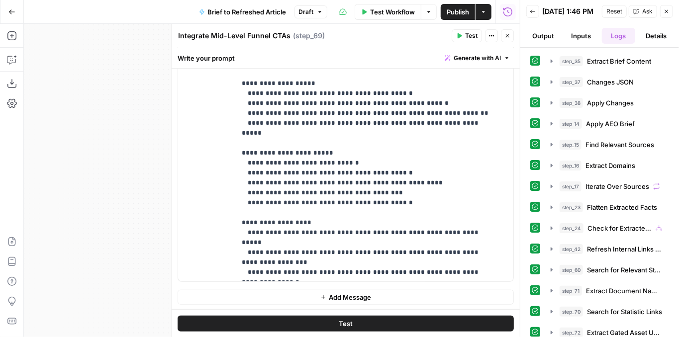
click at [460, 36] on icon "button" at bounding box center [459, 35] width 4 height 5
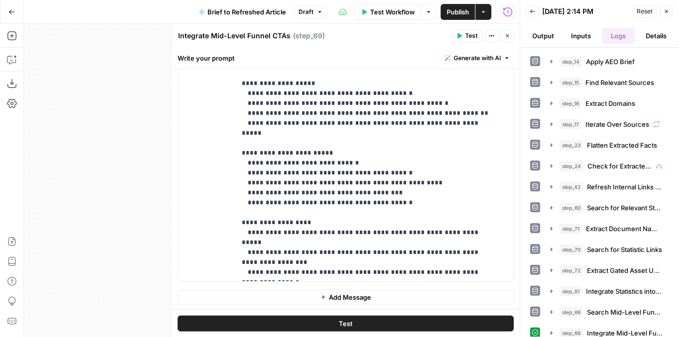
scroll to position [63, 0]
click at [546, 325] on button "step_69 Integrate Mid-Level Funnel CTAs 54 seconds / 20 tasks" at bounding box center [606, 333] width 124 height 16
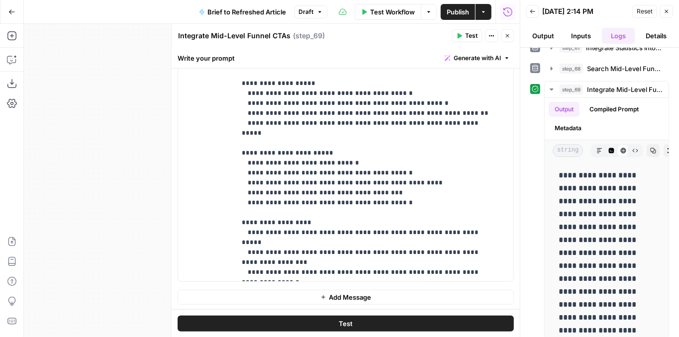
scroll to position [312, 0]
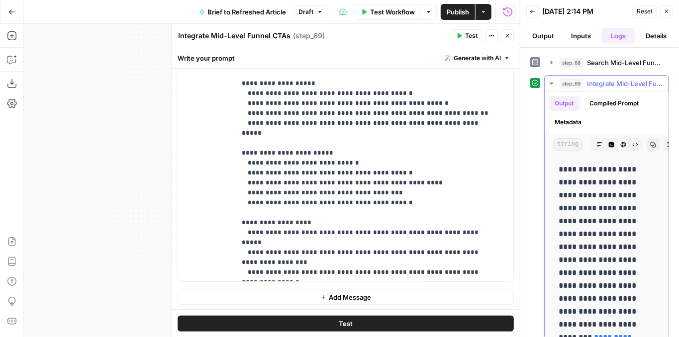
click at [649, 139] on button "Copy" at bounding box center [652, 144] width 13 height 13
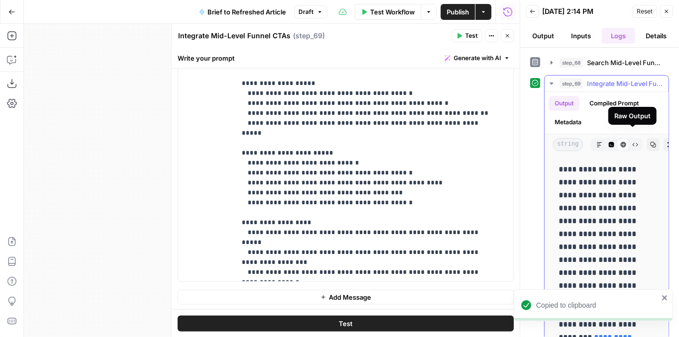
click at [608, 142] on icon "button" at bounding box center [611, 145] width 6 height 6
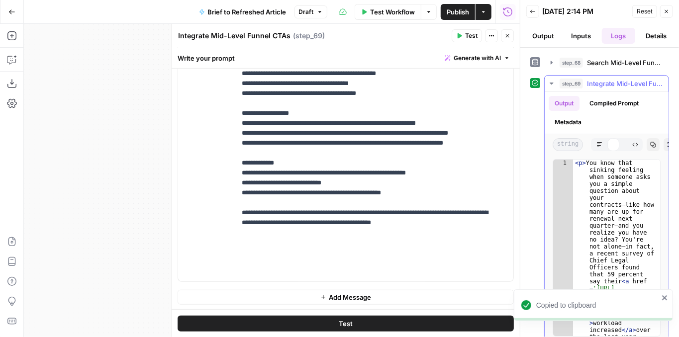
scroll to position [418, 0]
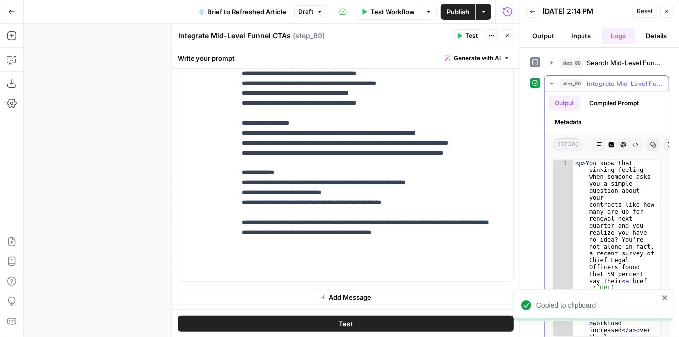
click at [650, 142] on icon "button" at bounding box center [652, 144] width 5 height 5
click at [597, 142] on icon "button" at bounding box center [599, 144] width 5 height 5
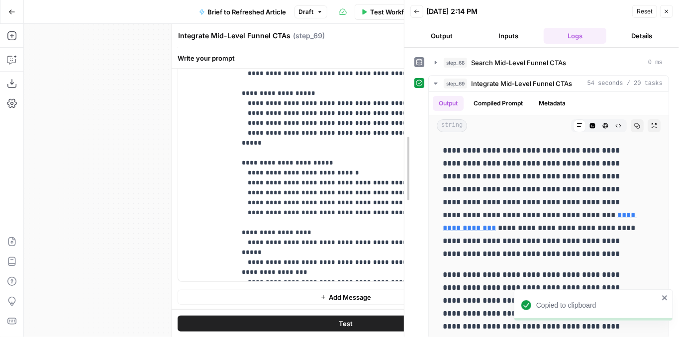
drag, startPoint x: 524, startPoint y: 89, endPoint x: 393, endPoint y: 106, distance: 132.5
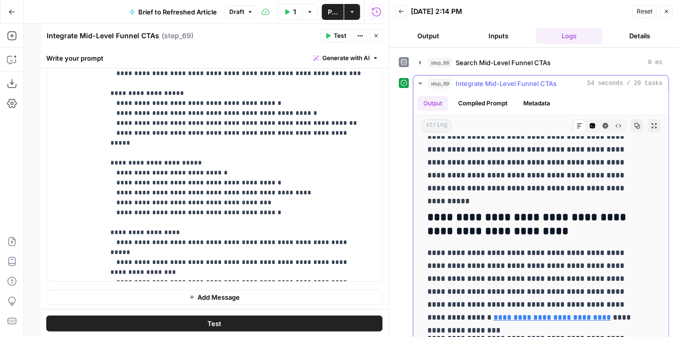
scroll to position [2088, 0]
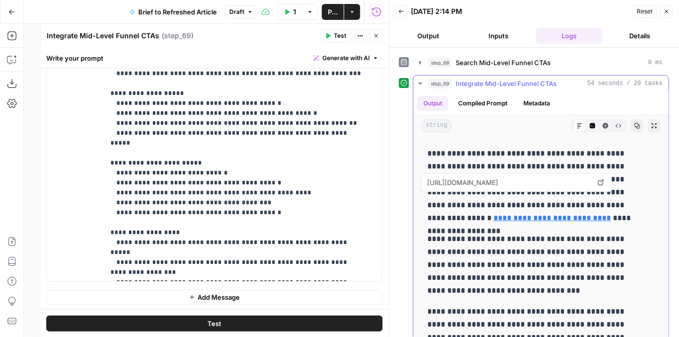
click at [610, 214] on link "**********" at bounding box center [551, 217] width 117 height 7
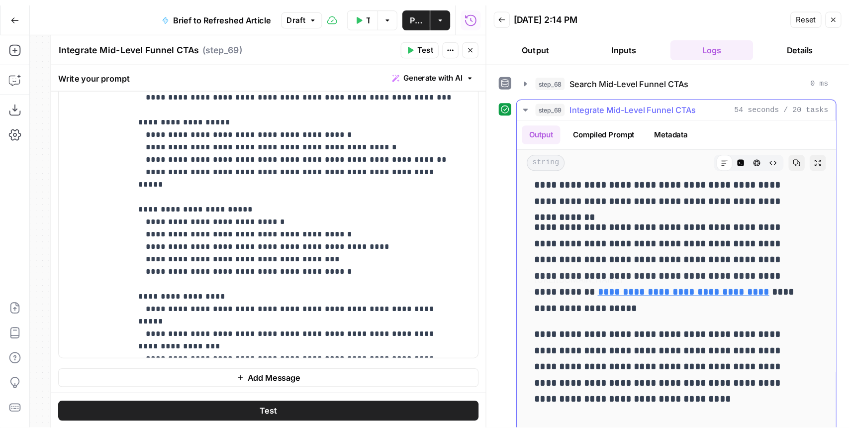
scroll to position [3547, 0]
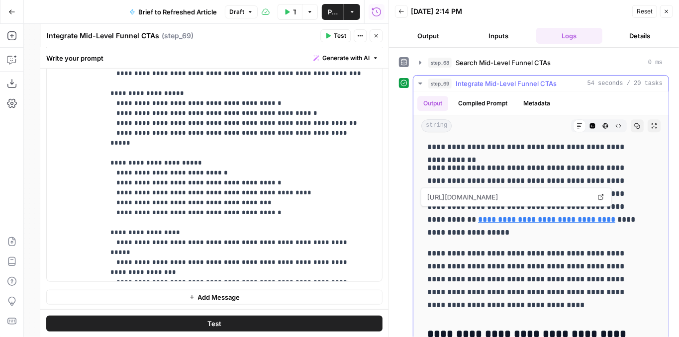
click at [501, 216] on link "**********" at bounding box center [546, 219] width 137 height 7
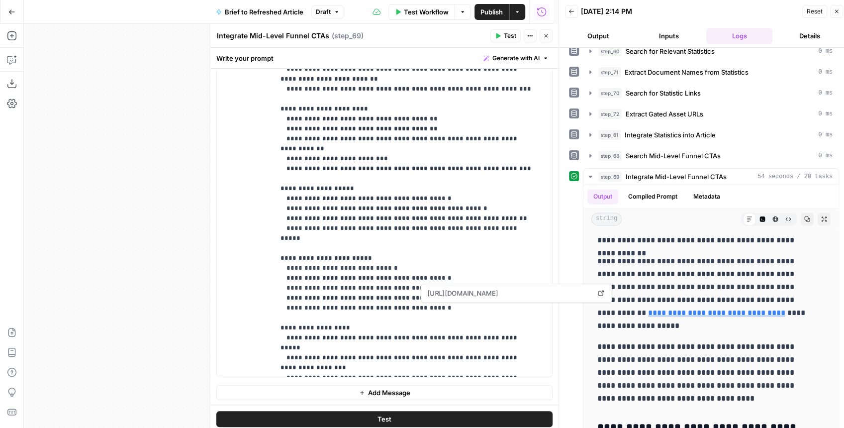
scroll to position [216, 0]
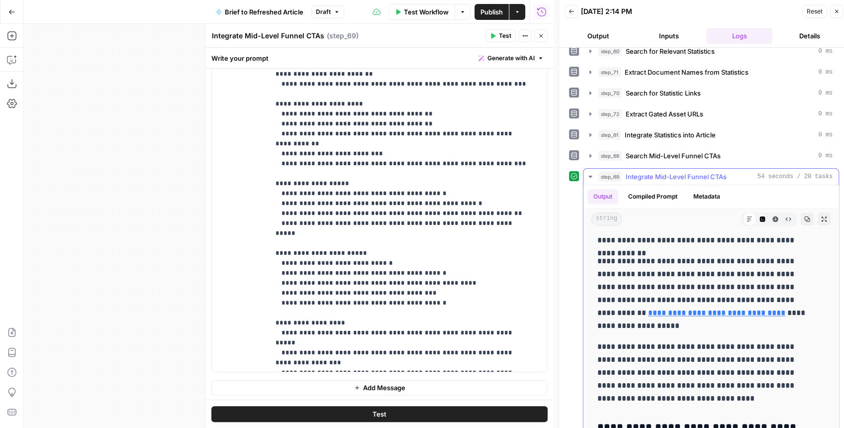
click at [678, 337] on p "**********" at bounding box center [706, 372] width 218 height 65
click at [678, 309] on link "**********" at bounding box center [716, 312] width 137 height 7
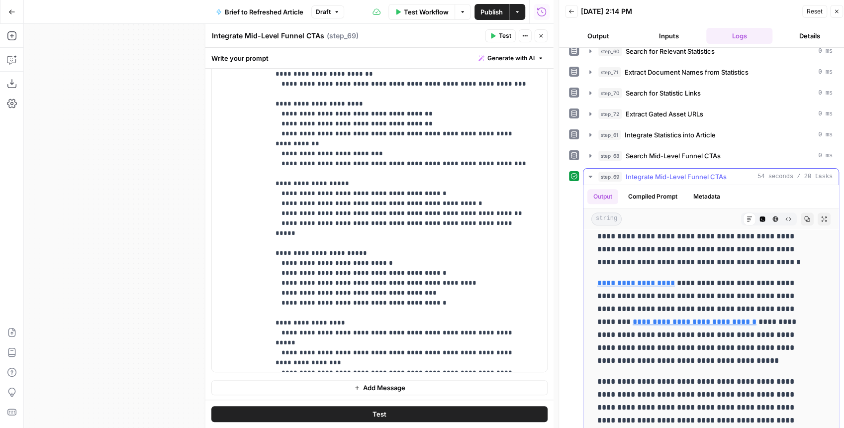
scroll to position [629, 0]
click at [495, 17] on button "Publish" at bounding box center [491, 12] width 34 height 16
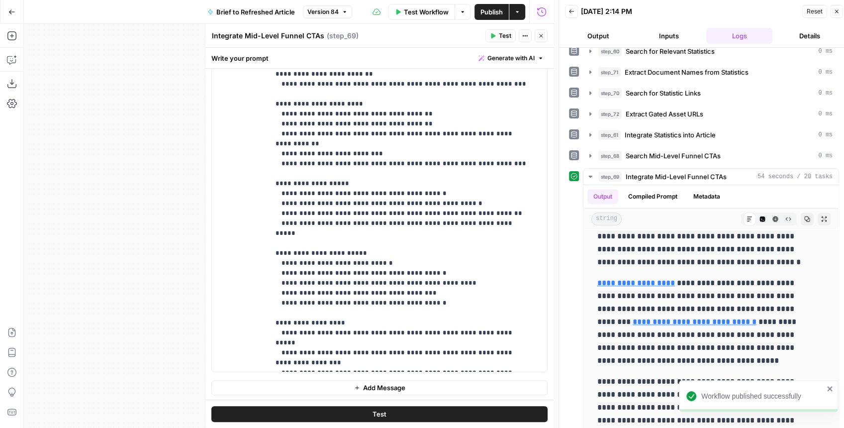
click at [442, 38] on div "Integrate Mid-Level Funnel CTAs Integrate Mid-Level Funnel CTAs ( step_69 )" at bounding box center [346, 35] width 271 height 11
click at [540, 35] on icon "button" at bounding box center [540, 35] width 3 height 3
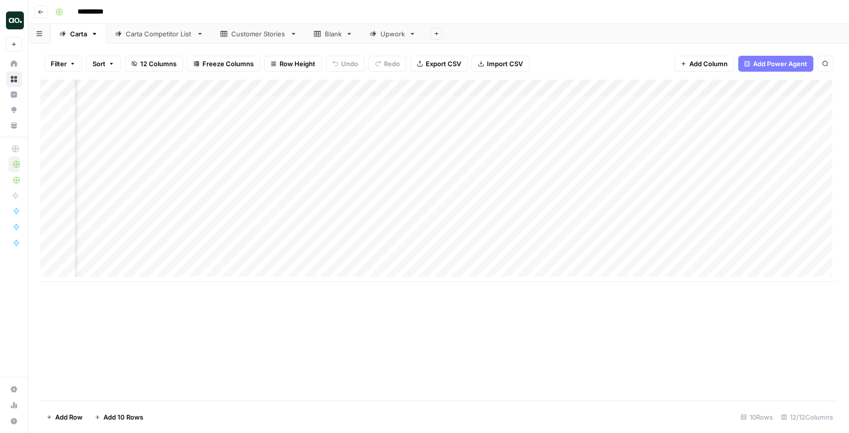
scroll to position [0, 466]
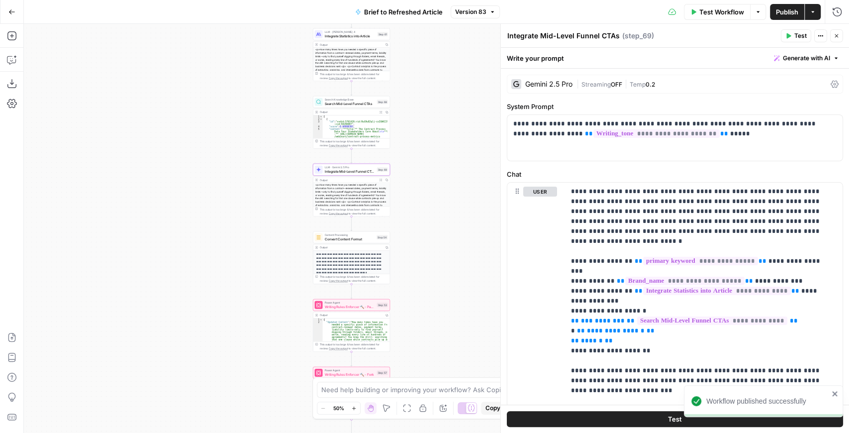
scroll to position [33, 0]
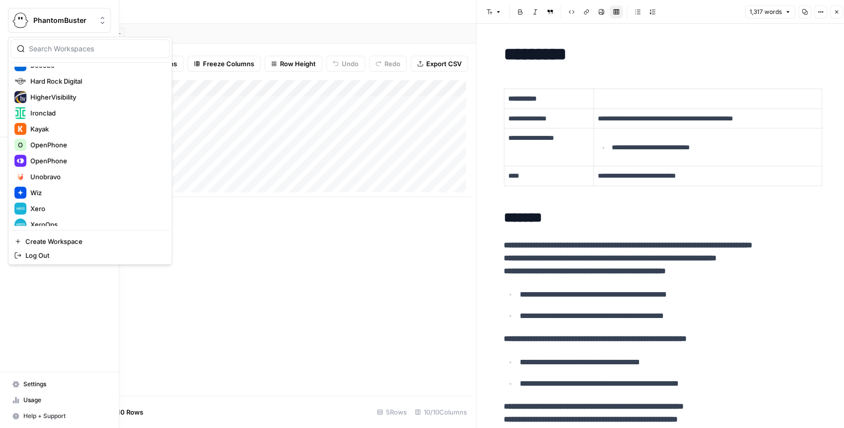
scroll to position [191, 0]
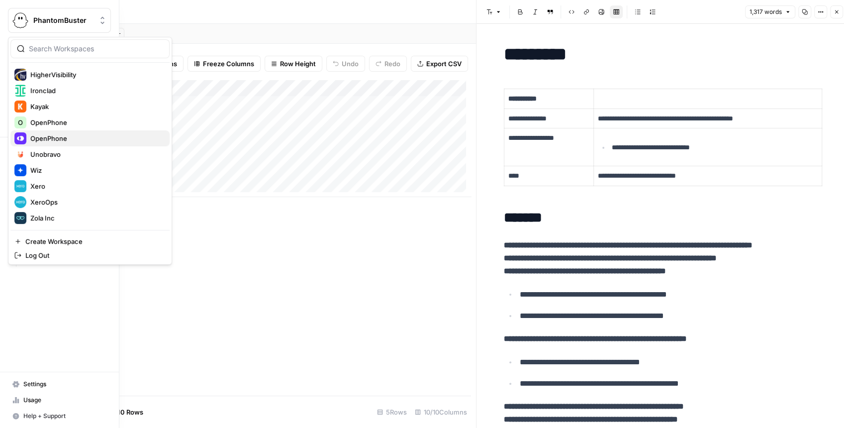
click at [73, 136] on span "OpenPhone" at bounding box center [95, 138] width 131 height 10
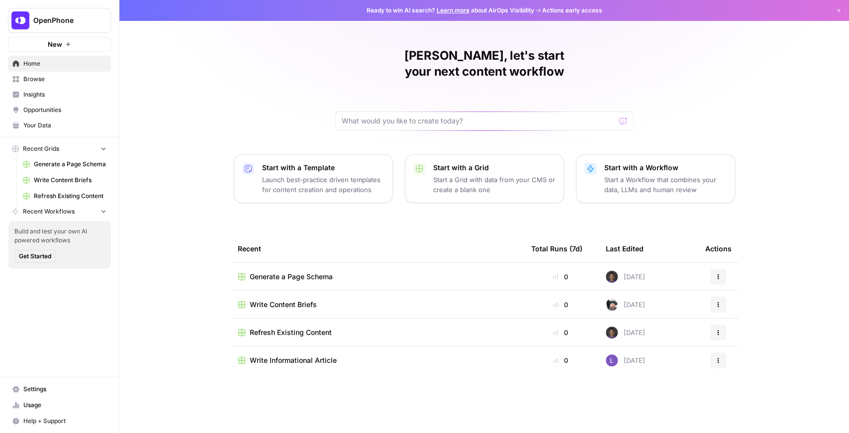
click at [51, 78] on span "Browse" at bounding box center [64, 79] width 83 height 9
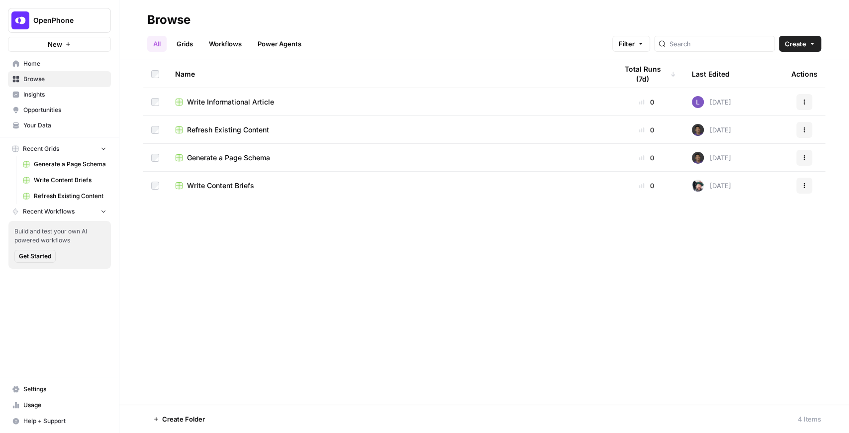
click at [53, 124] on span "Your Data" at bounding box center [64, 125] width 83 height 9
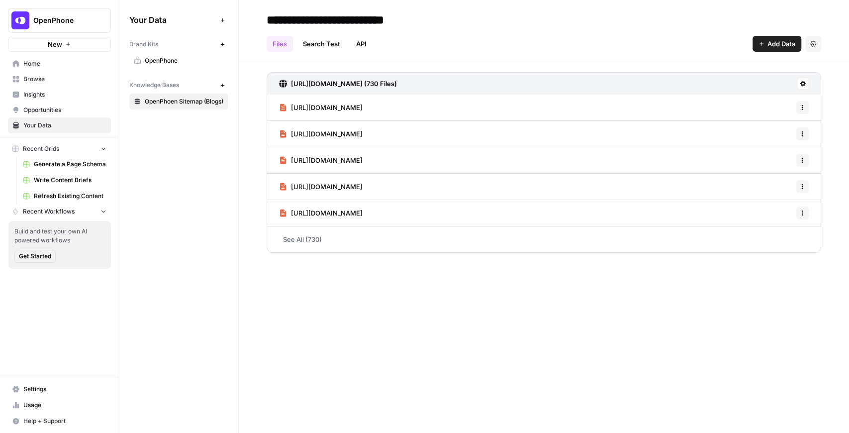
click at [170, 64] on span "OpenPhone" at bounding box center [184, 60] width 79 height 9
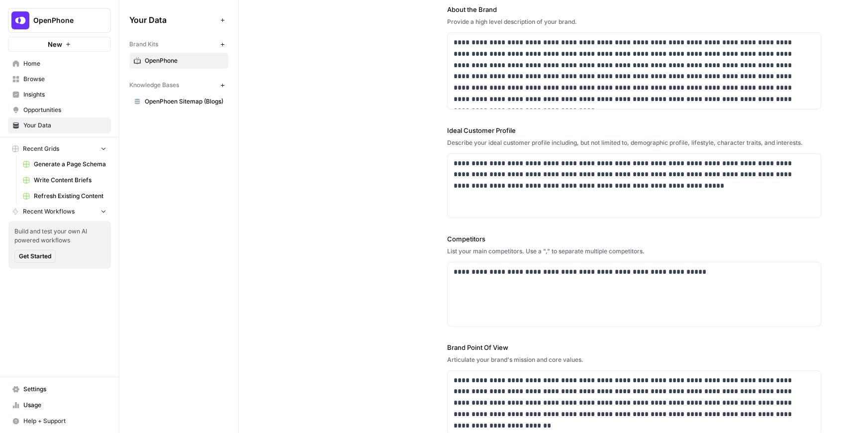
scroll to position [132, 0]
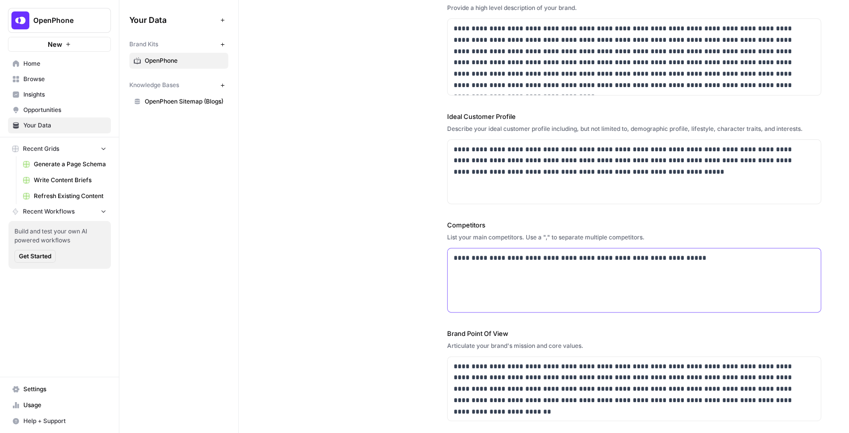
drag, startPoint x: 709, startPoint y: 260, endPoint x: 428, endPoint y: 248, distance: 280.7
click at [428, 248] on div "**********" at bounding box center [544, 174] width 554 height 533
paste div
click at [705, 254] on p "**********" at bounding box center [632, 257] width 358 height 11
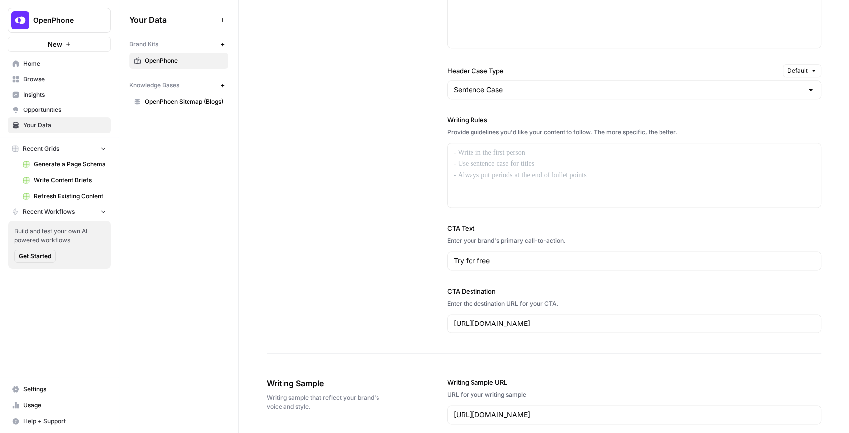
scroll to position [762, 0]
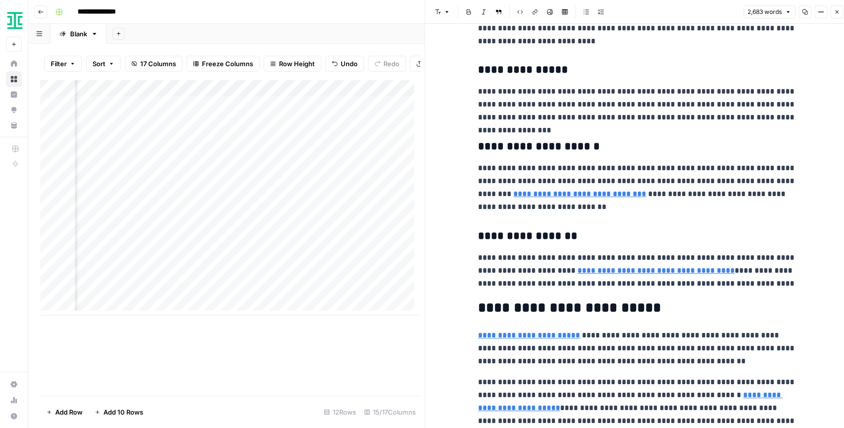
scroll to position [994, 0]
